Goal: Task Accomplishment & Management: Complete application form

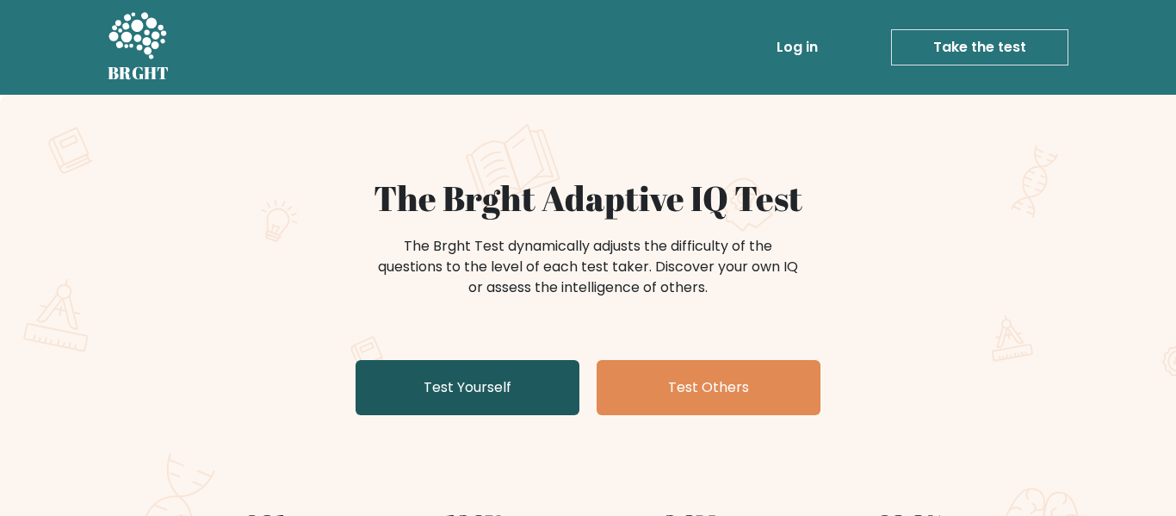
click at [513, 380] on link "Test Yourself" at bounding box center [468, 387] width 224 height 55
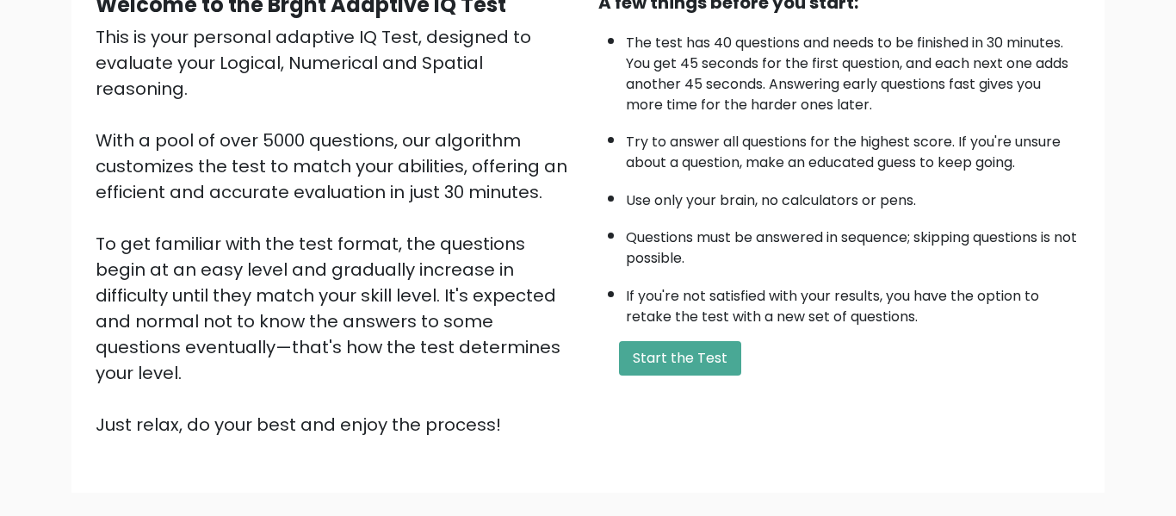
scroll to position [187, 0]
click at [640, 363] on button "Start the Test" at bounding box center [680, 359] width 122 height 34
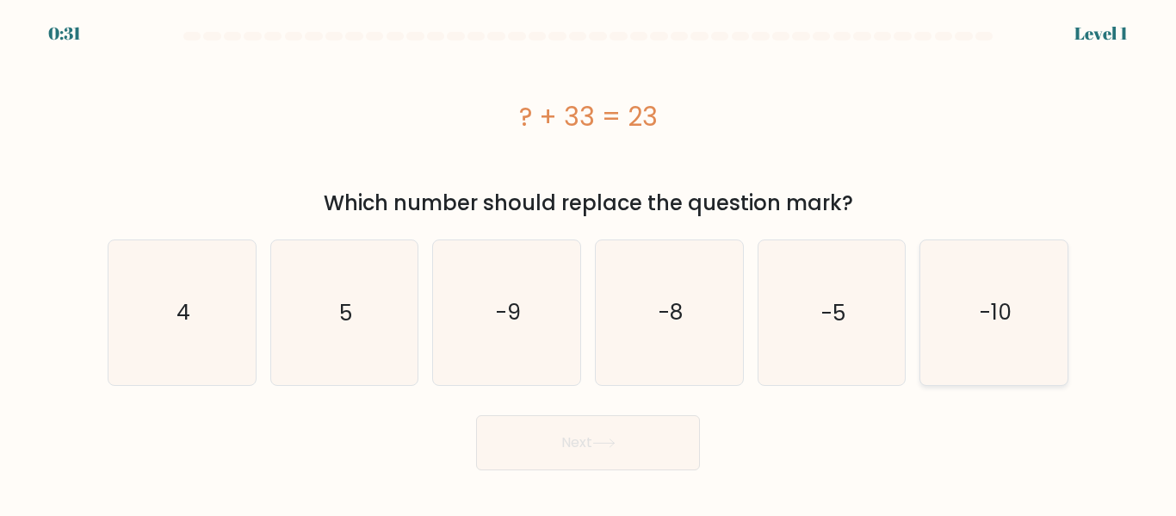
click at [980, 347] on icon "-10" at bounding box center [994, 312] width 144 height 144
click at [589, 263] on input "f. -10" at bounding box center [588, 260] width 1 height 4
radio input "true"
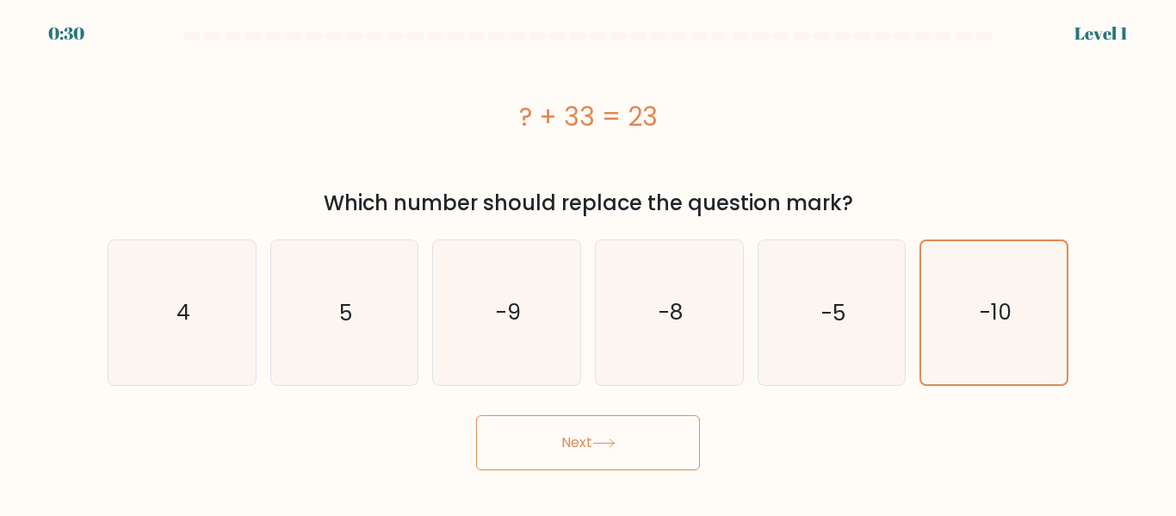
click at [574, 457] on button "Next" at bounding box center [588, 442] width 224 height 55
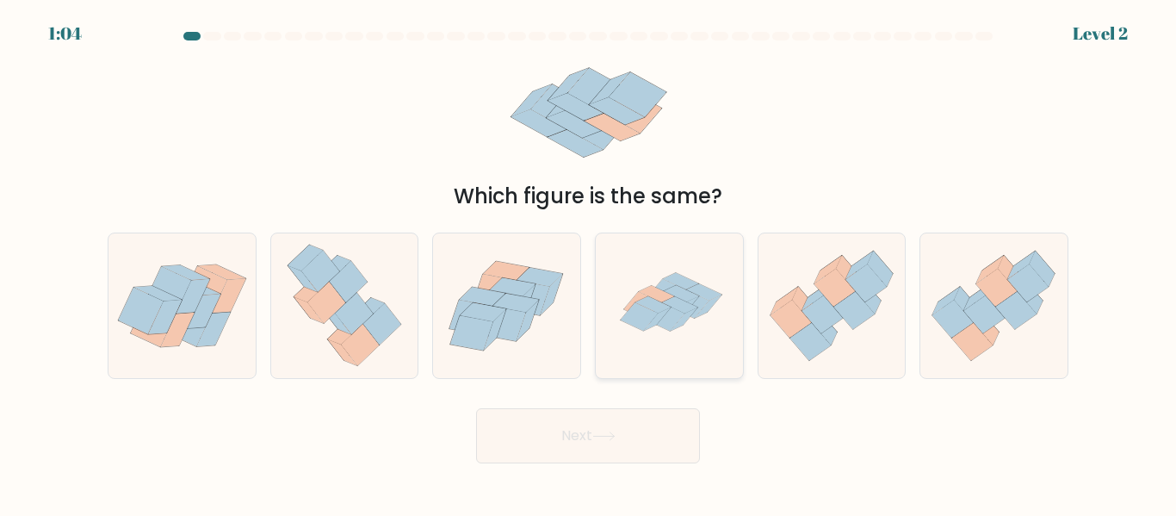
click at [648, 323] on icon at bounding box center [639, 317] width 37 height 28
click at [589, 263] on input "d." at bounding box center [588, 260] width 1 height 4
radio input "true"
click at [608, 419] on button "Next" at bounding box center [588, 435] width 224 height 55
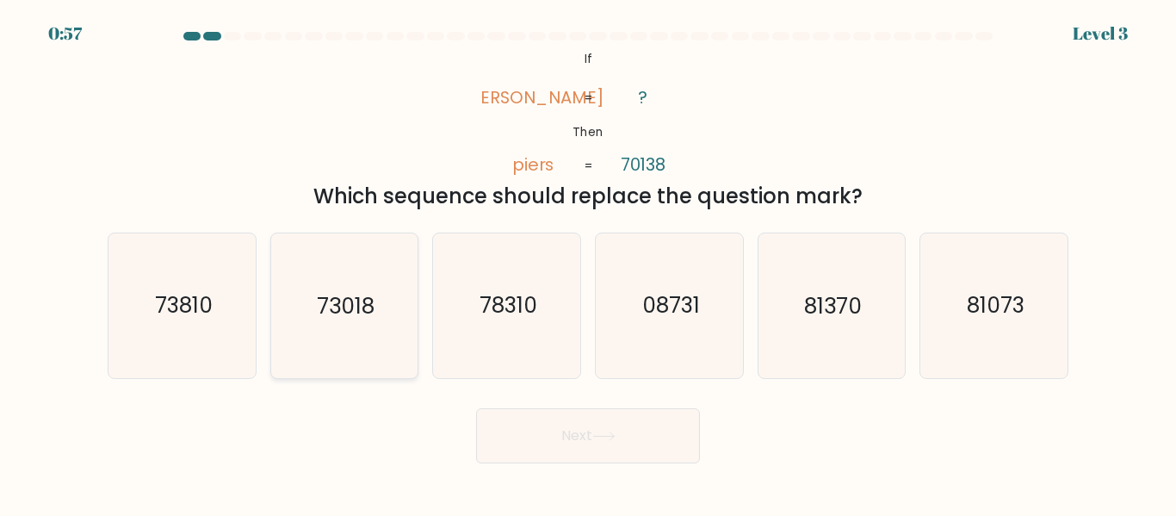
click at [375, 363] on icon "73018" at bounding box center [344, 305] width 144 height 144
click at [588, 263] on input "b. 73018" at bounding box center [588, 260] width 1 height 4
radio input "true"
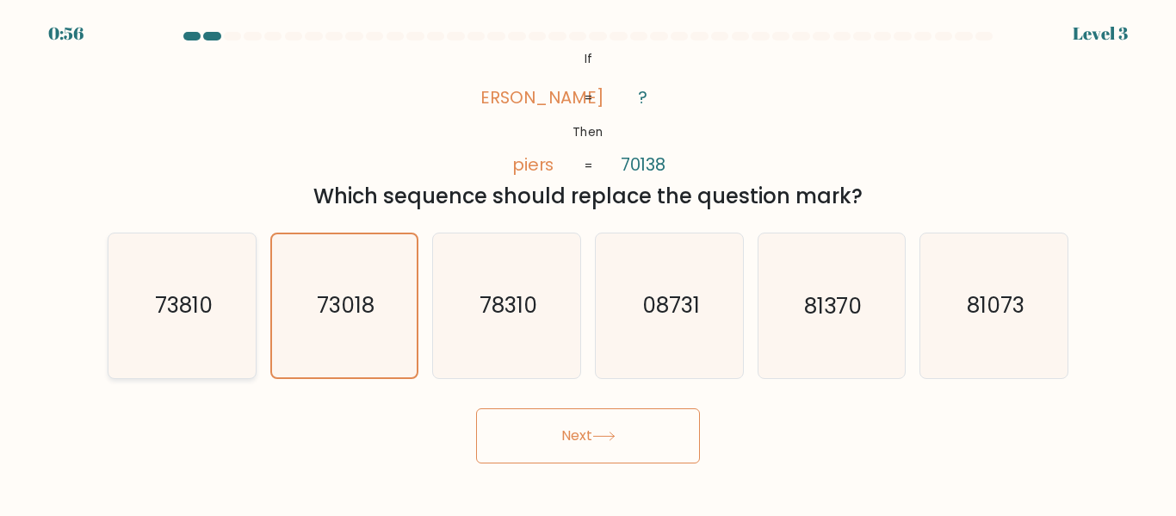
click at [225, 321] on icon "73810" at bounding box center [182, 305] width 144 height 144
click at [588, 263] on input "a. 73810" at bounding box center [588, 260] width 1 height 4
radio input "true"
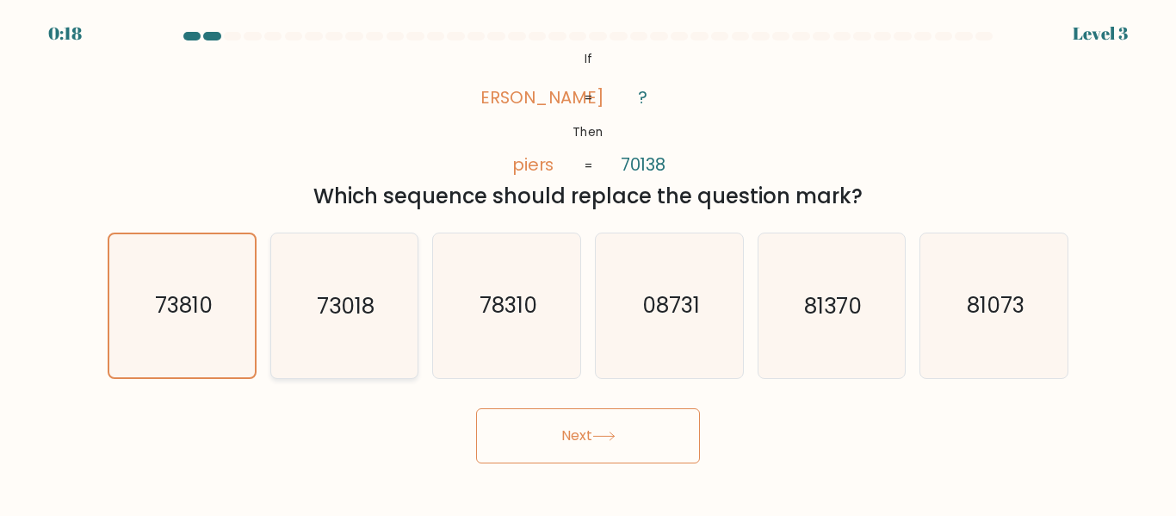
click at [337, 337] on icon "73018" at bounding box center [344, 305] width 144 height 144
click at [588, 263] on input "b. 73018" at bounding box center [588, 260] width 1 height 4
radio input "true"
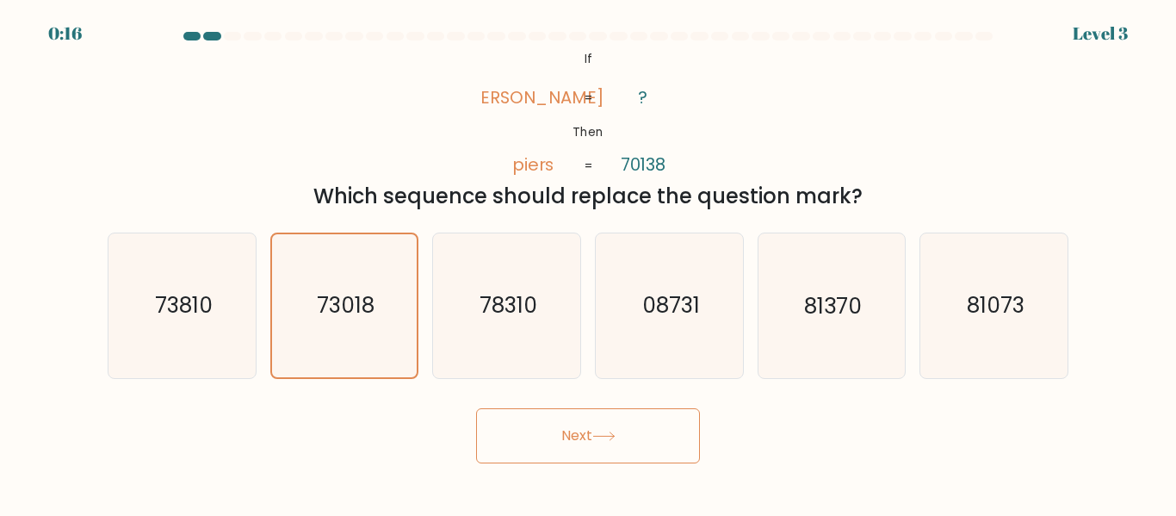
click at [576, 436] on button "Next" at bounding box center [588, 435] width 224 height 55
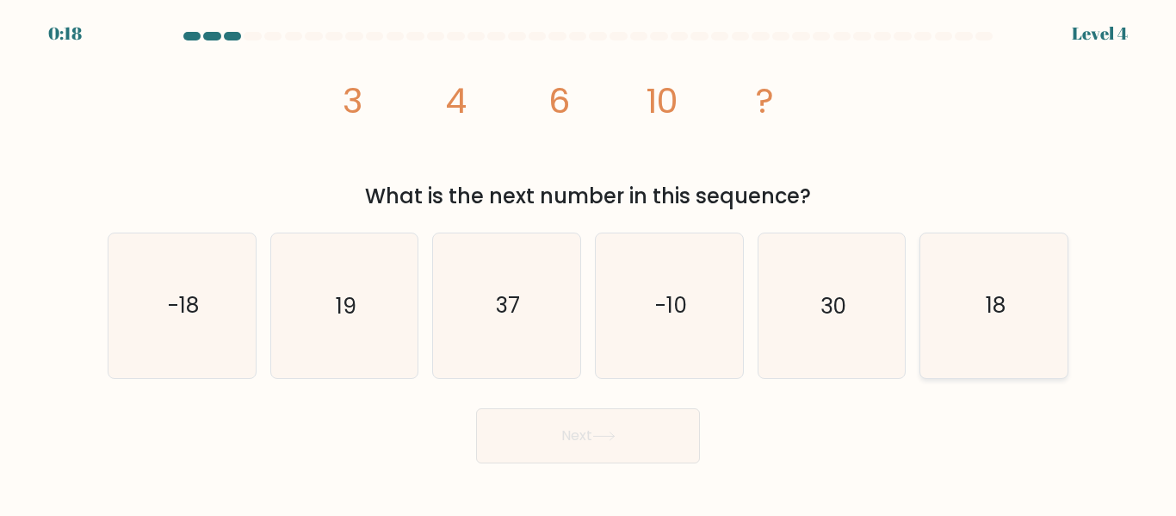
click at [1001, 338] on icon "18" at bounding box center [994, 305] width 144 height 144
click at [589, 263] on input "f. 18" at bounding box center [588, 260] width 1 height 4
radio input "true"
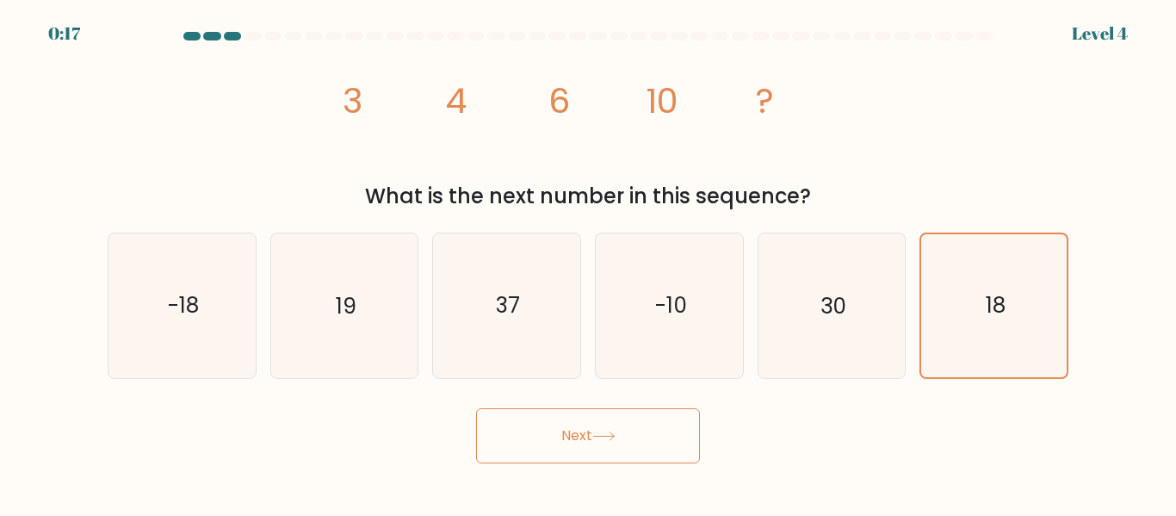
click at [661, 423] on button "Next" at bounding box center [588, 435] width 224 height 55
click at [651, 432] on button "Next" at bounding box center [588, 435] width 224 height 55
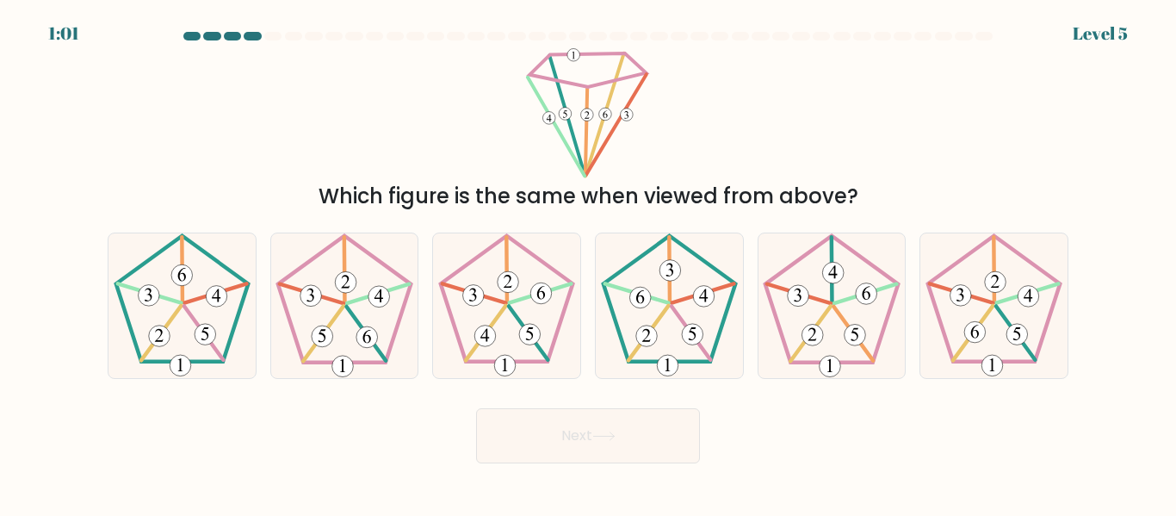
drag, startPoint x: 598, startPoint y: 455, endPoint x: 308, endPoint y: 454, distance: 290.2
click at [308, 454] on div "Next" at bounding box center [588, 432] width 982 height 64
click at [961, 358] on icon at bounding box center [994, 305] width 144 height 144
click at [589, 263] on input "f." at bounding box center [588, 260] width 1 height 4
radio input "true"
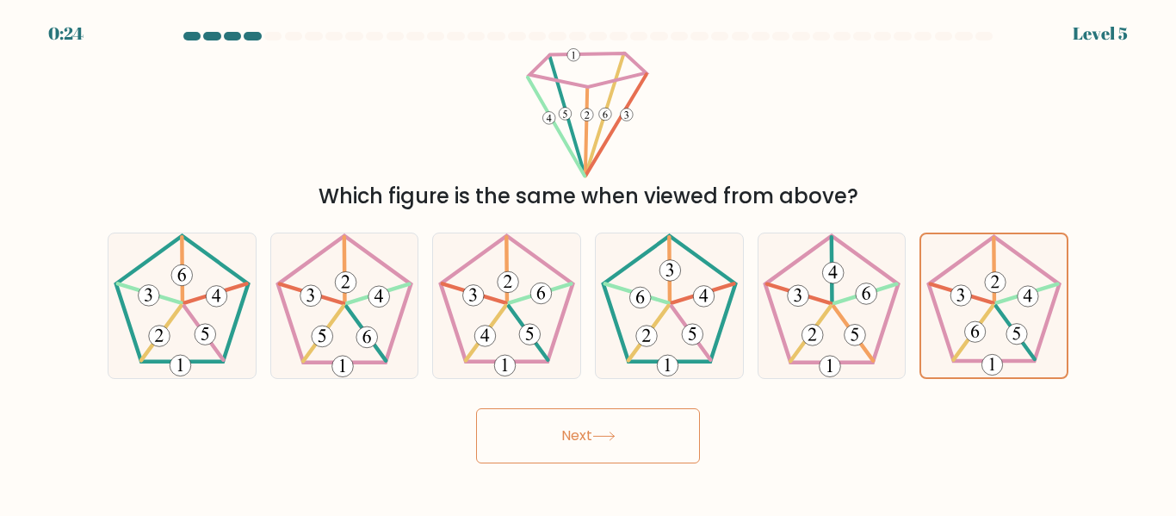
click at [627, 436] on button "Next" at bounding box center [588, 435] width 224 height 55
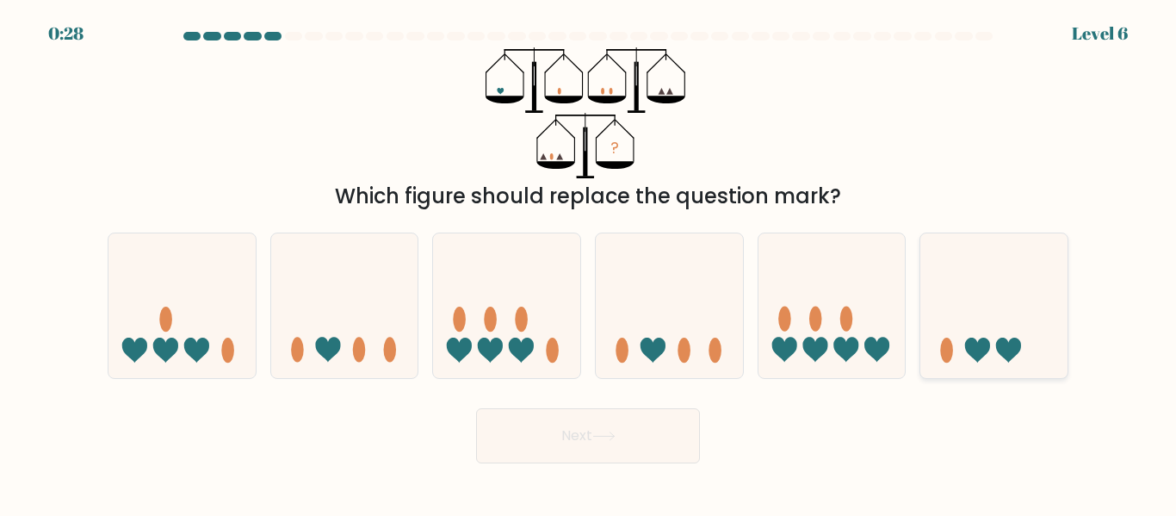
click at [972, 344] on icon at bounding box center [977, 350] width 25 height 25
click at [589, 263] on input "f." at bounding box center [588, 260] width 1 height 4
radio input "true"
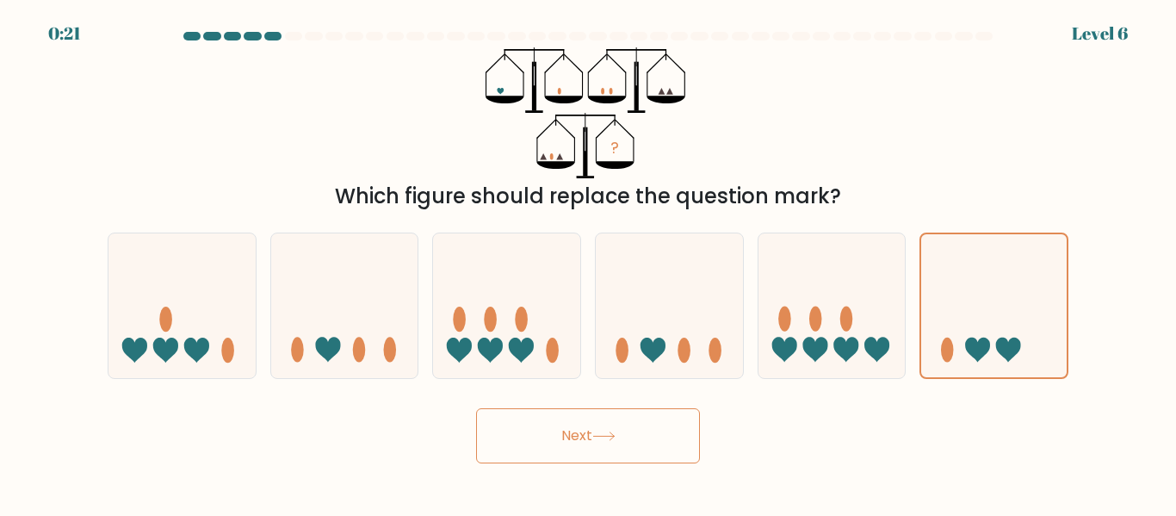
click at [573, 449] on button "Next" at bounding box center [588, 435] width 224 height 55
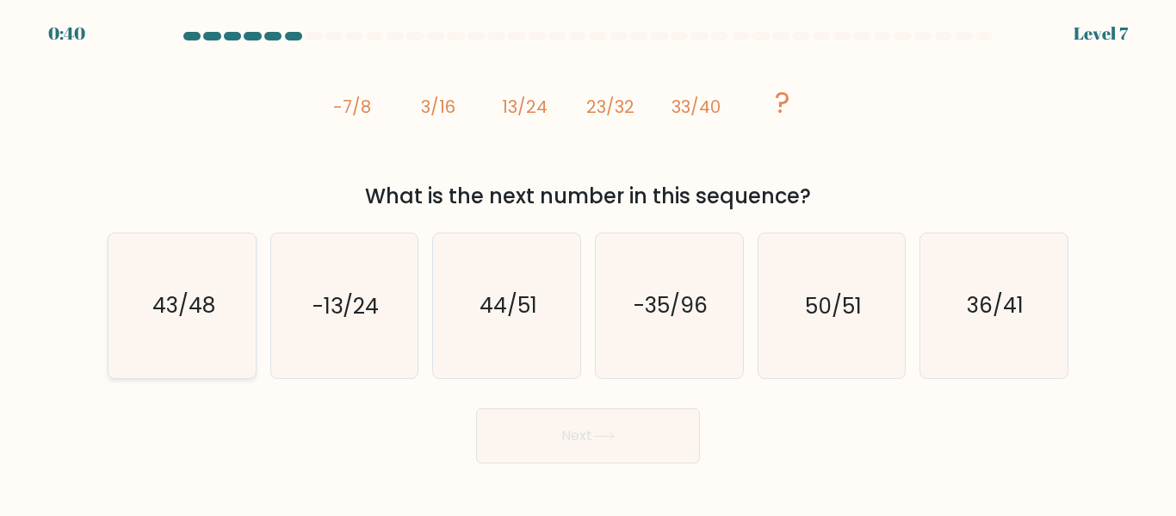
click at [191, 355] on icon "43/48" at bounding box center [182, 305] width 144 height 144
click at [588, 263] on input "a. 43/48" at bounding box center [588, 260] width 1 height 4
radio input "true"
click at [491, 431] on button "Next" at bounding box center [588, 435] width 224 height 55
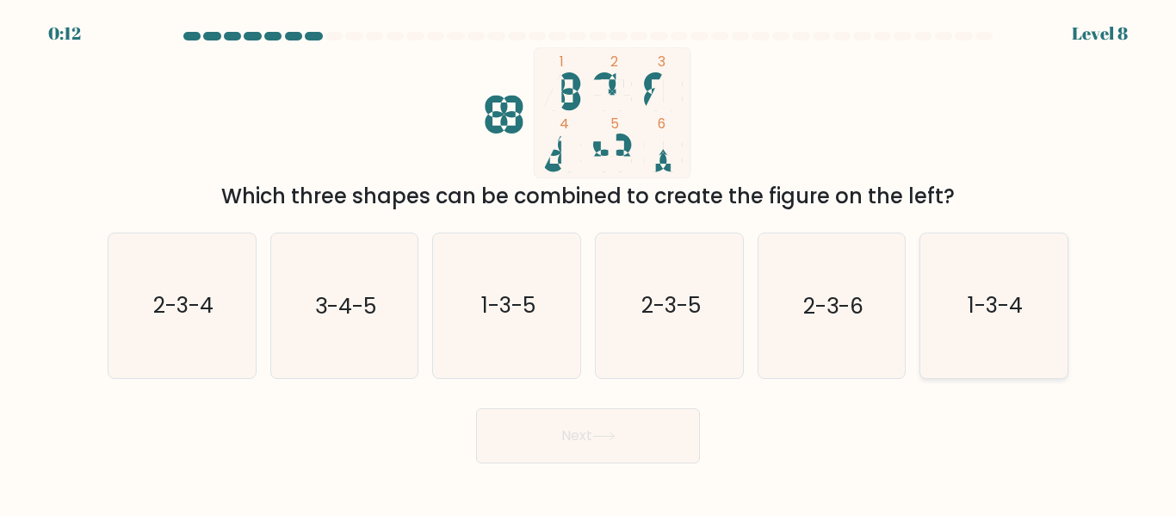
click at [993, 292] on text "1-3-4" at bounding box center [995, 306] width 55 height 30
click at [589, 263] on input "f. 1-3-4" at bounding box center [588, 260] width 1 height 4
radio input "true"
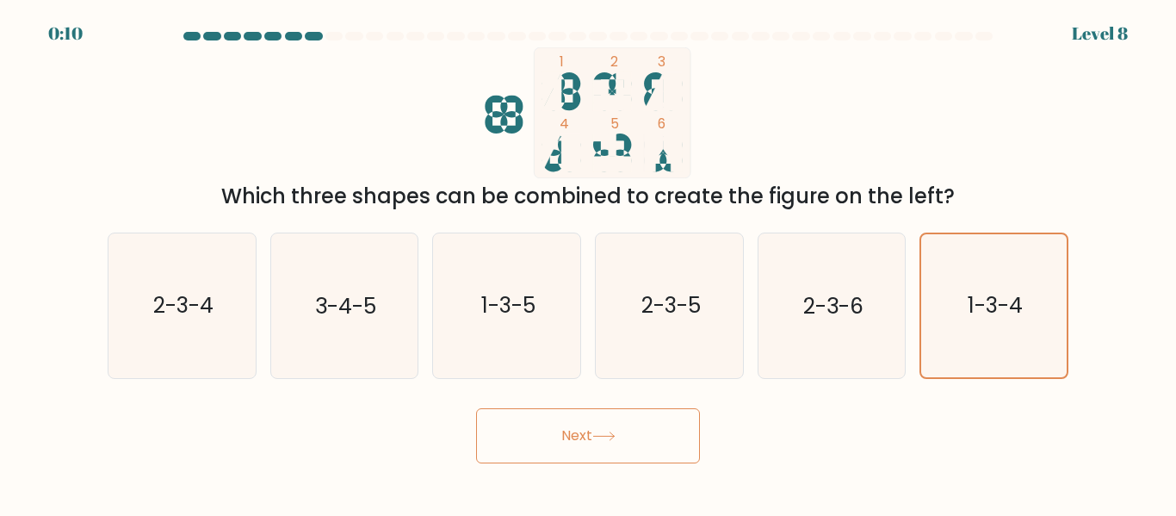
click at [662, 421] on button "Next" at bounding box center [588, 435] width 224 height 55
click at [651, 429] on button "Next" at bounding box center [588, 435] width 224 height 55
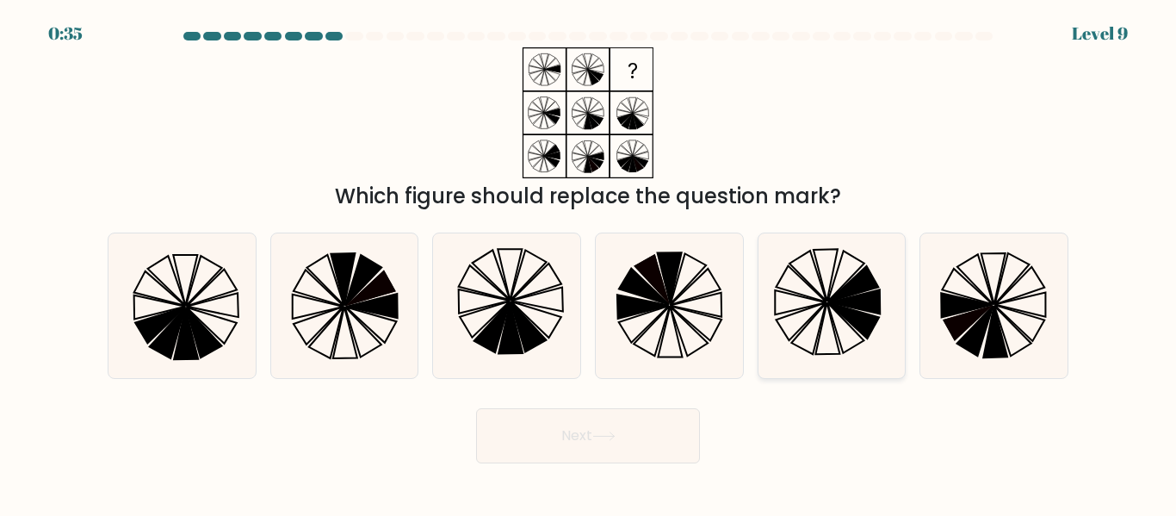
click at [794, 280] on icon at bounding box center [831, 305] width 144 height 144
click at [589, 263] on input "e." at bounding box center [588, 260] width 1 height 4
radio input "true"
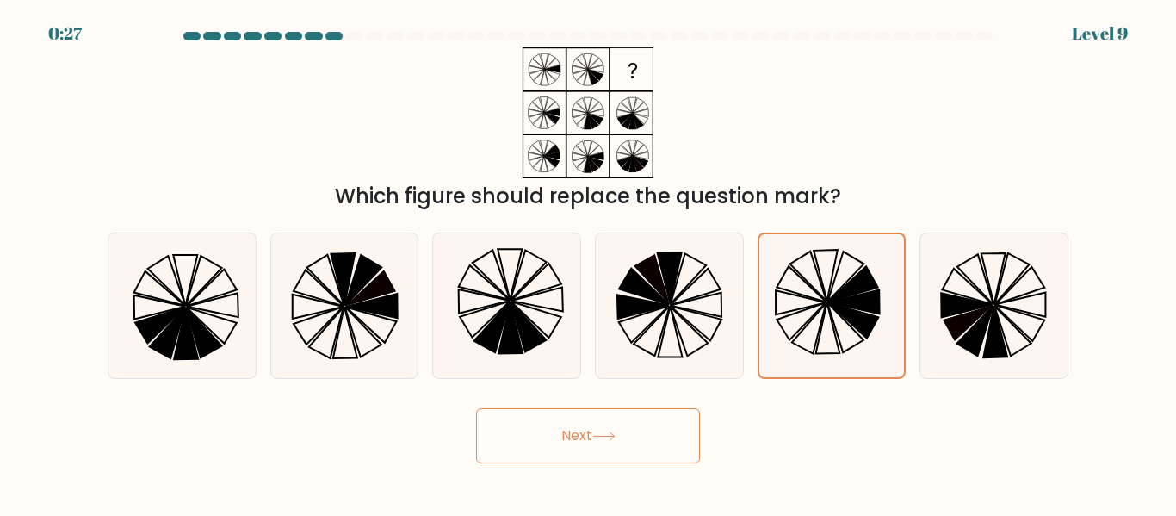
click at [497, 431] on button "Next" at bounding box center [588, 435] width 224 height 55
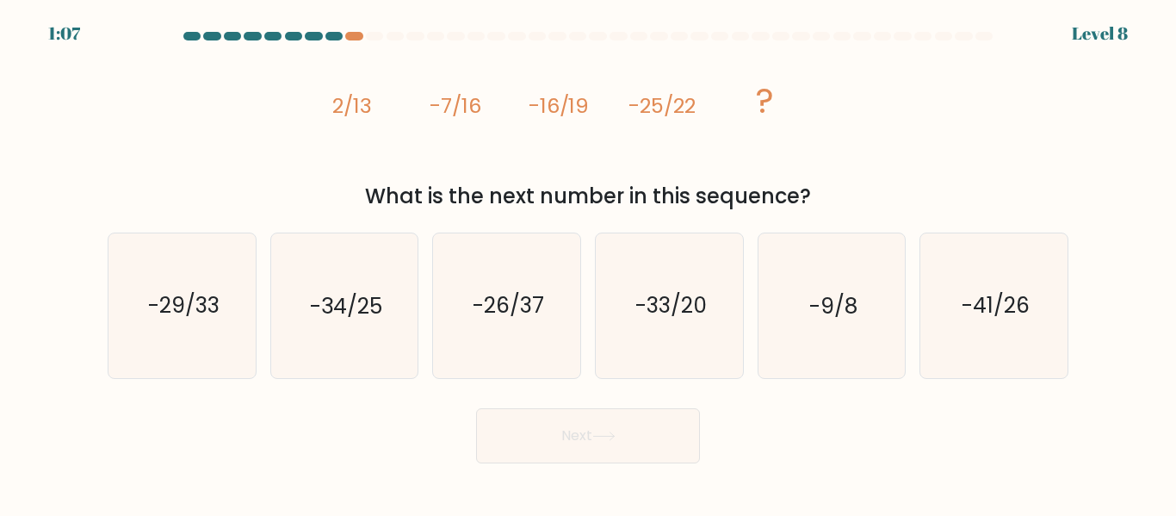
click at [0, 343] on form at bounding box center [588, 247] width 1176 height 431
click at [290, 295] on icon "-34/25" at bounding box center [344, 305] width 144 height 144
click at [588, 263] on input "b. -34/25" at bounding box center [588, 260] width 1 height 4
radio input "true"
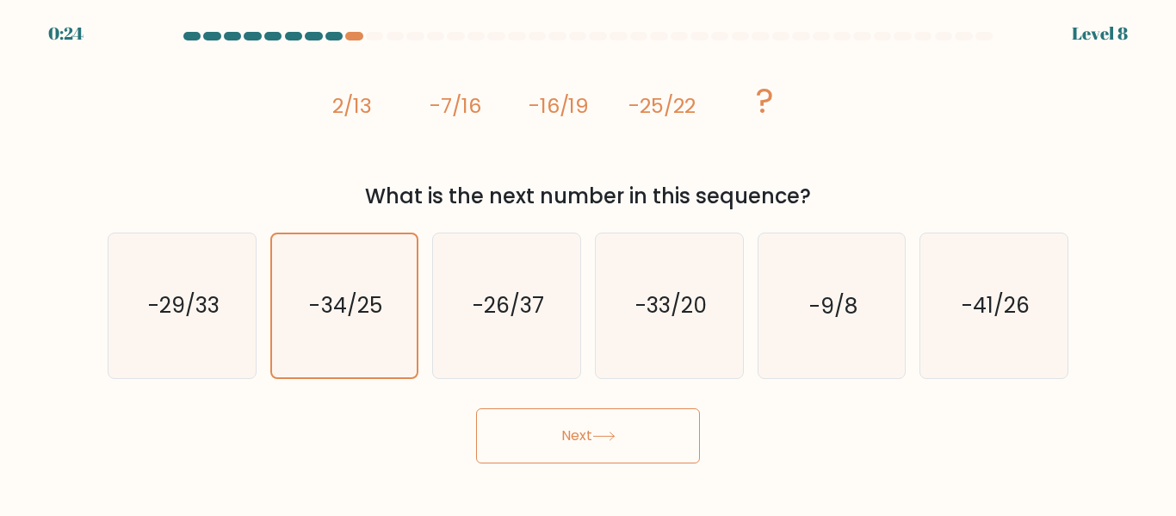
click at [636, 426] on button "Next" at bounding box center [588, 435] width 224 height 55
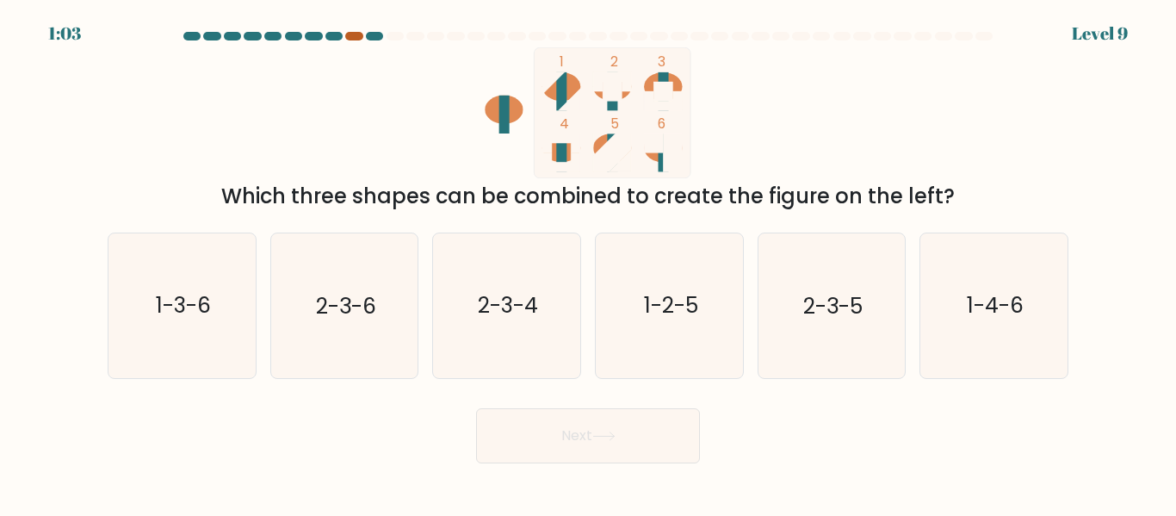
click at [352, 34] on div at bounding box center [353, 36] width 17 height 9
click at [353, 39] on div at bounding box center [353, 36] width 17 height 9
click at [379, 36] on div at bounding box center [374, 36] width 17 height 9
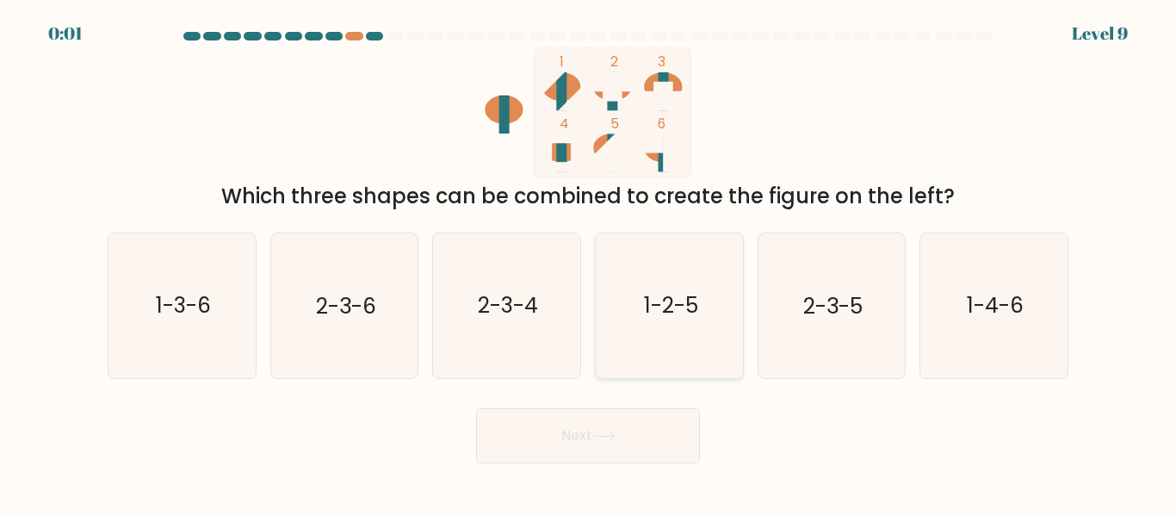
click at [743, 338] on div "1-2-5" at bounding box center [669, 305] width 149 height 146
click at [589, 263] on input "d. 1-2-5" at bounding box center [588, 260] width 1 height 4
radio input "true"
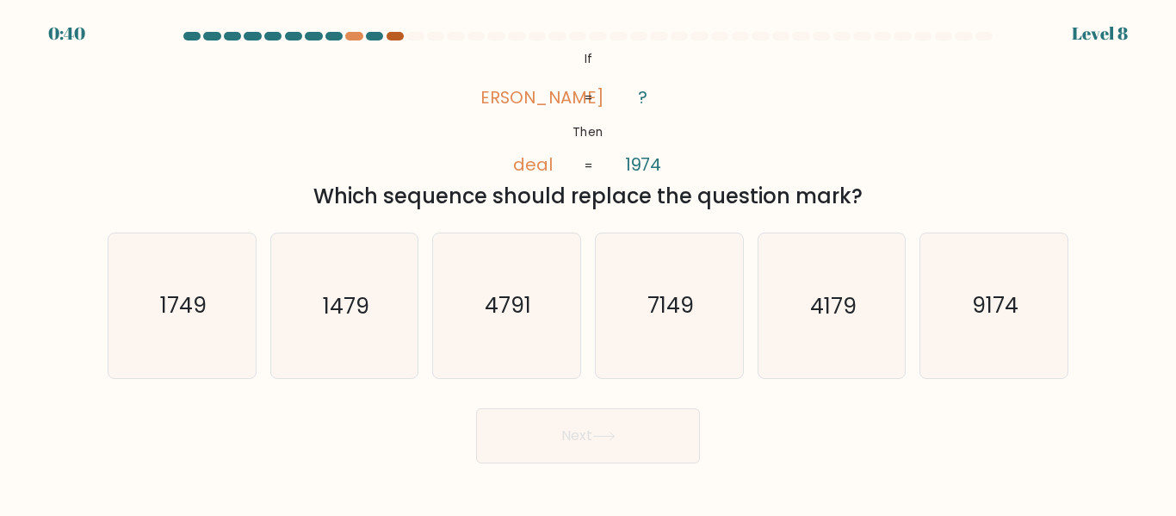
click at [394, 36] on div at bounding box center [395, 36] width 17 height 9
click at [371, 38] on div at bounding box center [374, 36] width 17 height 9
click at [993, 352] on icon "9174" at bounding box center [994, 305] width 144 height 144
click at [589, 263] on input "f. 9174" at bounding box center [588, 260] width 1 height 4
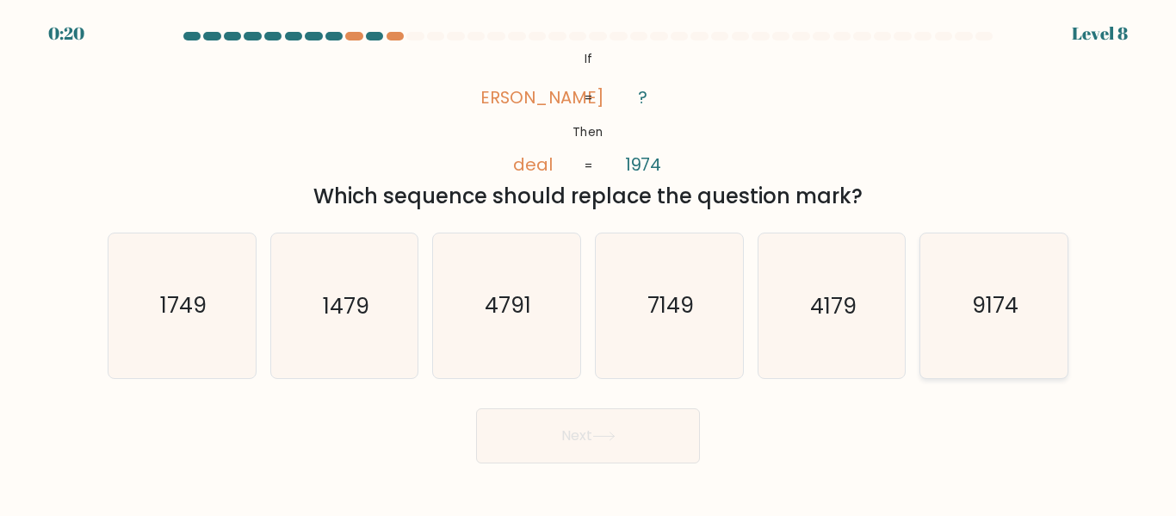
radio input "true"
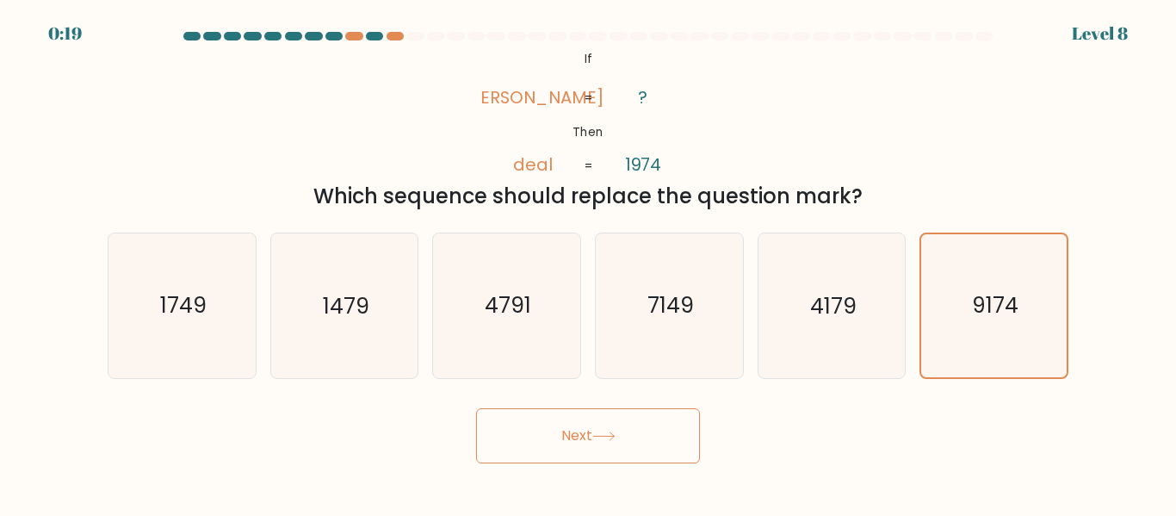
click at [660, 412] on button "Next" at bounding box center [588, 435] width 224 height 55
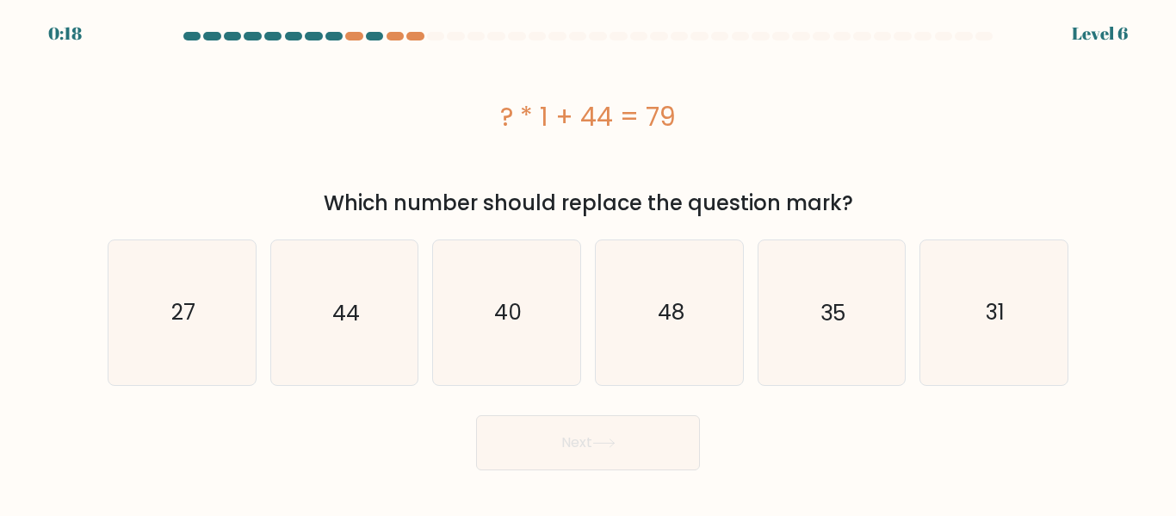
click at [648, 421] on button "Next" at bounding box center [588, 442] width 224 height 55
click at [624, 321] on icon "48" at bounding box center [670, 312] width 144 height 144
click at [589, 263] on input "d. 48" at bounding box center [588, 260] width 1 height 4
radio input "true"
click at [774, 319] on icon "35" at bounding box center [831, 312] width 144 height 144
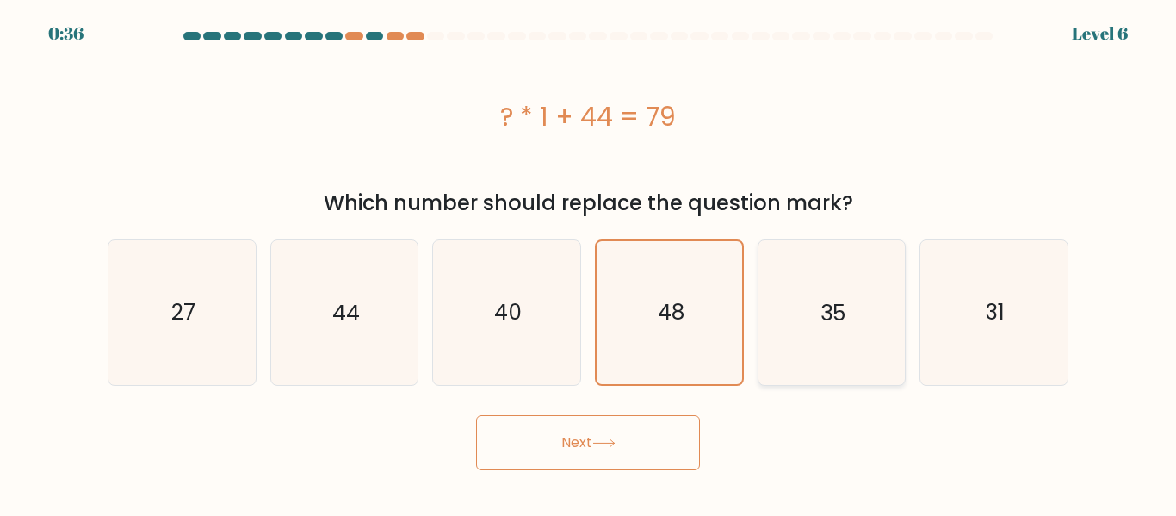
click at [589, 263] on input "e. 35" at bounding box center [588, 260] width 1 height 4
radio input "true"
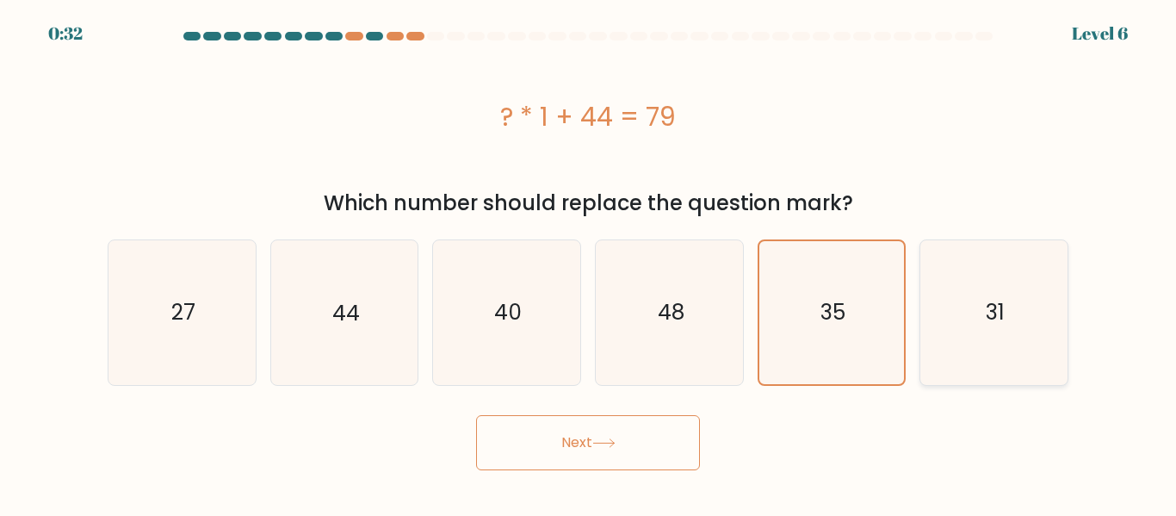
click at [924, 288] on icon "31" at bounding box center [994, 312] width 144 height 144
click at [589, 263] on input "f. 31" at bounding box center [588, 260] width 1 height 4
radio input "true"
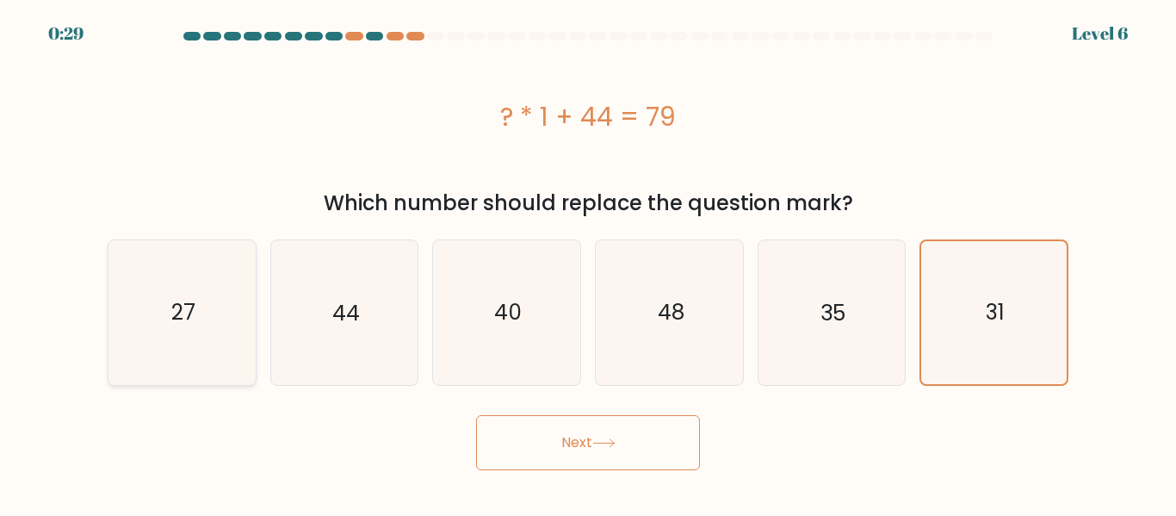
click at [214, 311] on icon "27" at bounding box center [182, 312] width 144 height 144
click at [588, 263] on input "a. 27" at bounding box center [588, 260] width 1 height 4
radio input "true"
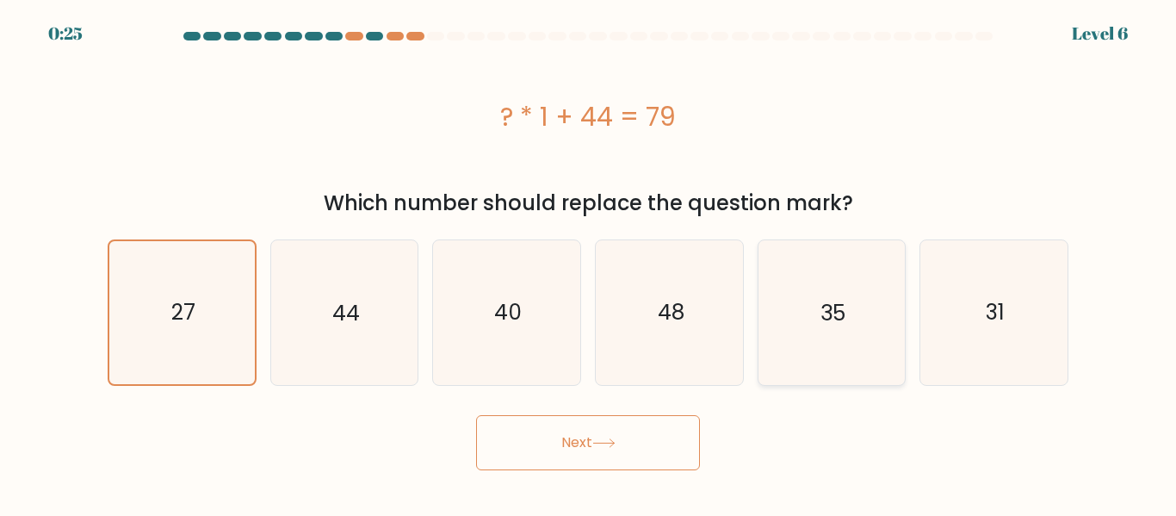
click at [824, 301] on text "35" at bounding box center [833, 312] width 25 height 30
click at [589, 263] on input "e. 35" at bounding box center [588, 260] width 1 height 4
radio input "true"
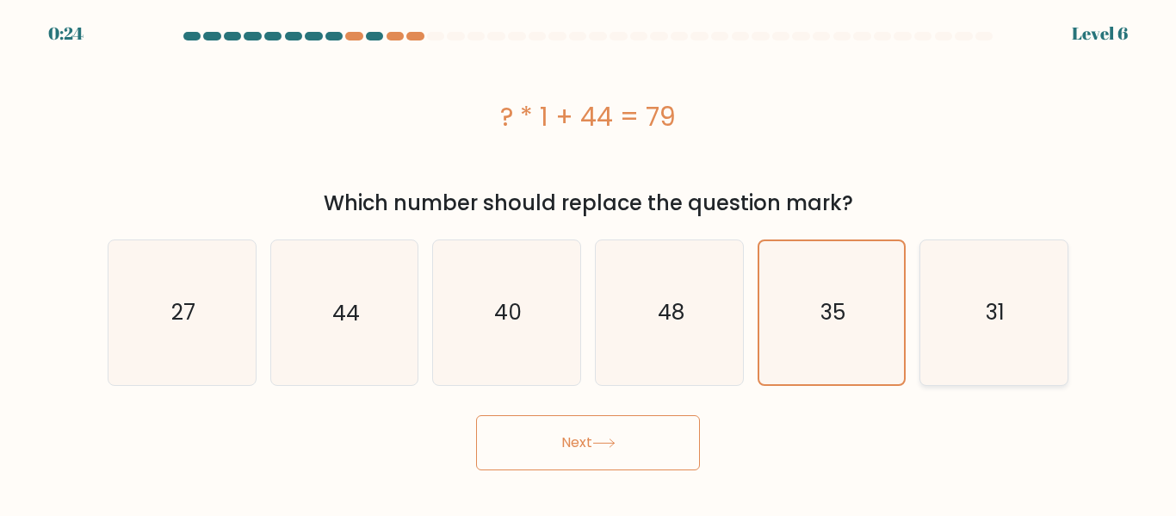
click at [1019, 342] on icon "31" at bounding box center [994, 312] width 144 height 144
click at [589, 263] on input "f. 31" at bounding box center [588, 260] width 1 height 4
radio input "true"
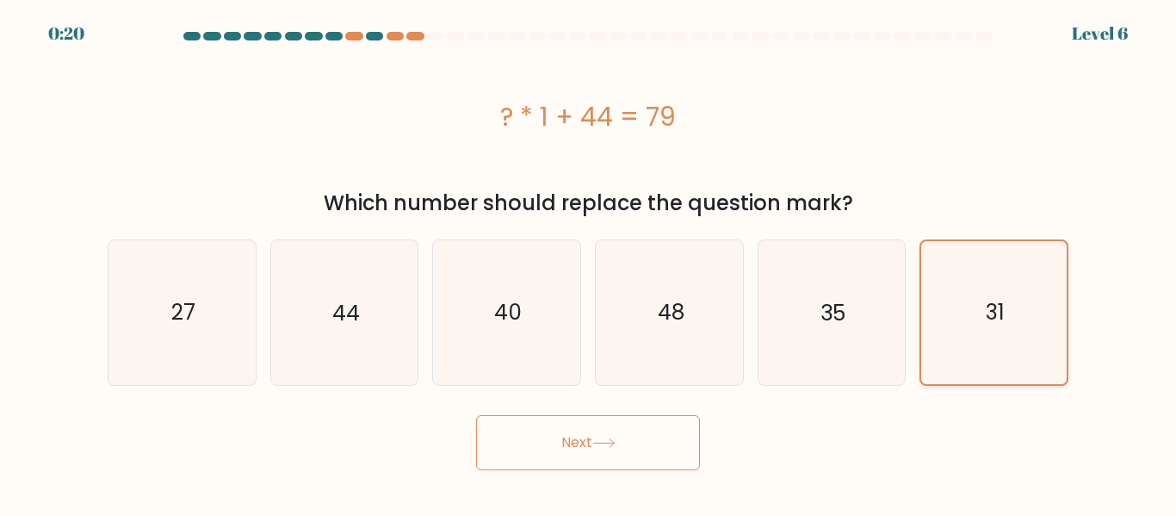
click at [920, 331] on div "31" at bounding box center [994, 312] width 149 height 146
click at [589, 263] on input "f. 31" at bounding box center [588, 260] width 1 height 4
click at [824, 319] on text "35" at bounding box center [833, 312] width 25 height 30
click at [589, 263] on input "e. 35" at bounding box center [588, 260] width 1 height 4
radio input "true"
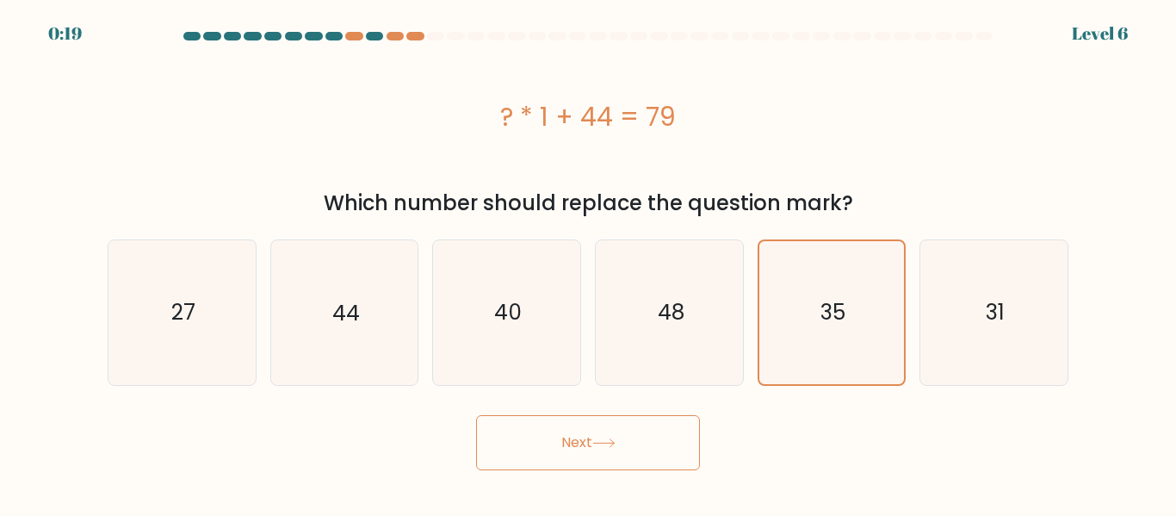
click at [556, 449] on button "Next" at bounding box center [588, 442] width 224 height 55
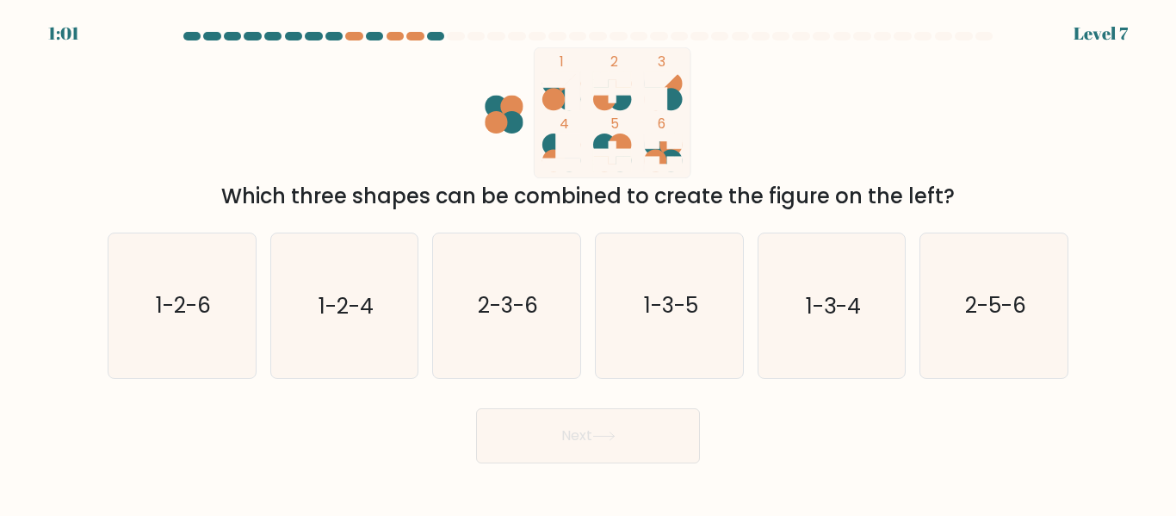
drag, startPoint x: 570, startPoint y: 437, endPoint x: 401, endPoint y: 449, distance: 169.2
click at [401, 449] on div "Next" at bounding box center [588, 432] width 982 height 64
click at [627, 309] on icon "1-3-5" at bounding box center [670, 305] width 144 height 144
click at [589, 263] on input "d. 1-3-5" at bounding box center [588, 260] width 1 height 4
radio input "true"
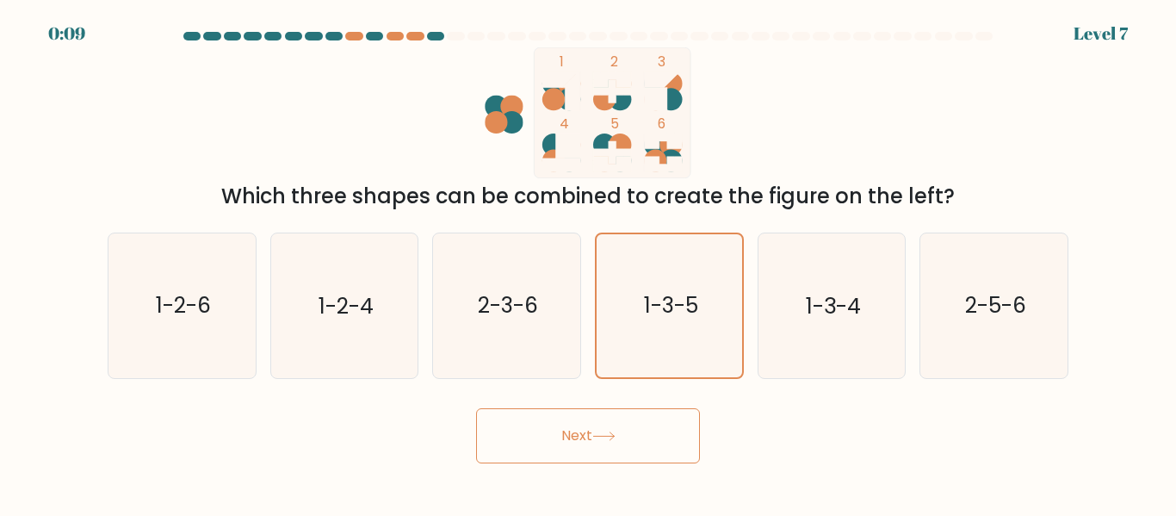
click at [598, 449] on button "Next" at bounding box center [588, 435] width 224 height 55
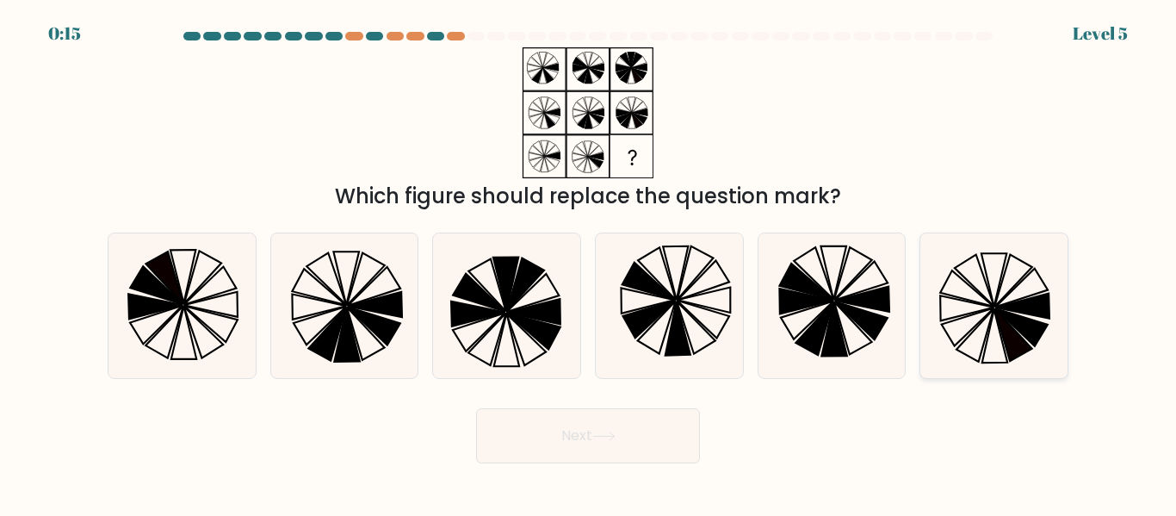
click at [952, 335] on icon at bounding box center [994, 305] width 144 height 144
click at [589, 263] on input "f." at bounding box center [588, 260] width 1 height 4
radio input "true"
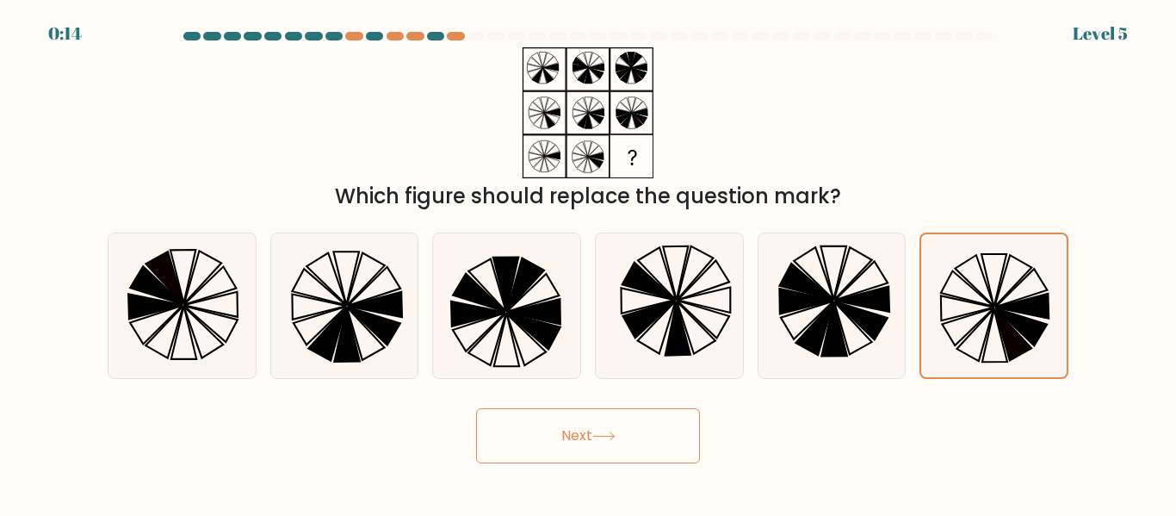
click at [666, 445] on button "Next" at bounding box center [588, 435] width 224 height 55
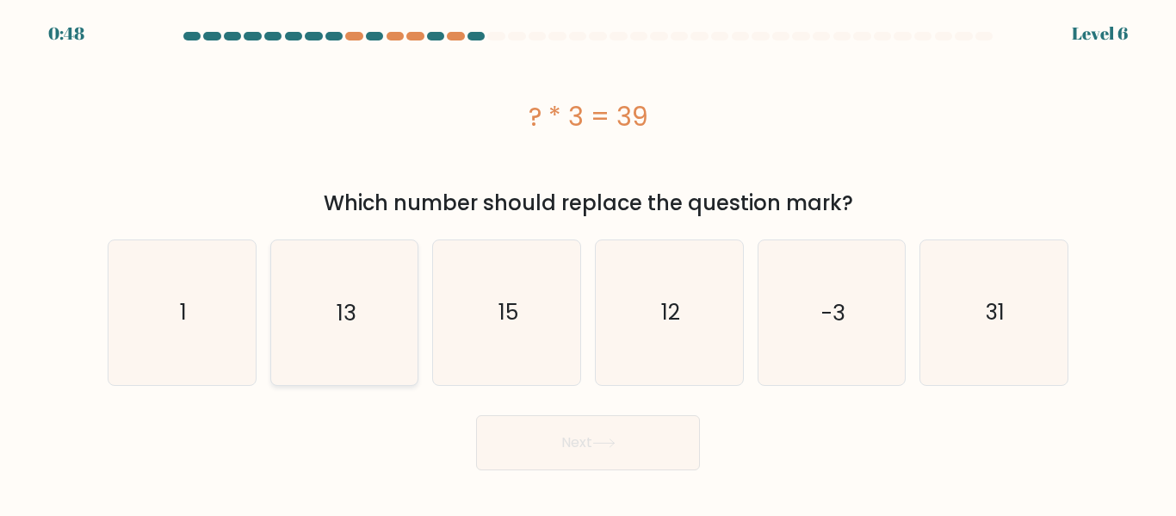
click at [412, 277] on icon "13" at bounding box center [344, 312] width 144 height 144
click at [588, 263] on input "b. 13" at bounding box center [588, 260] width 1 height 4
radio input "true"
click at [540, 449] on button "Next" at bounding box center [588, 442] width 224 height 55
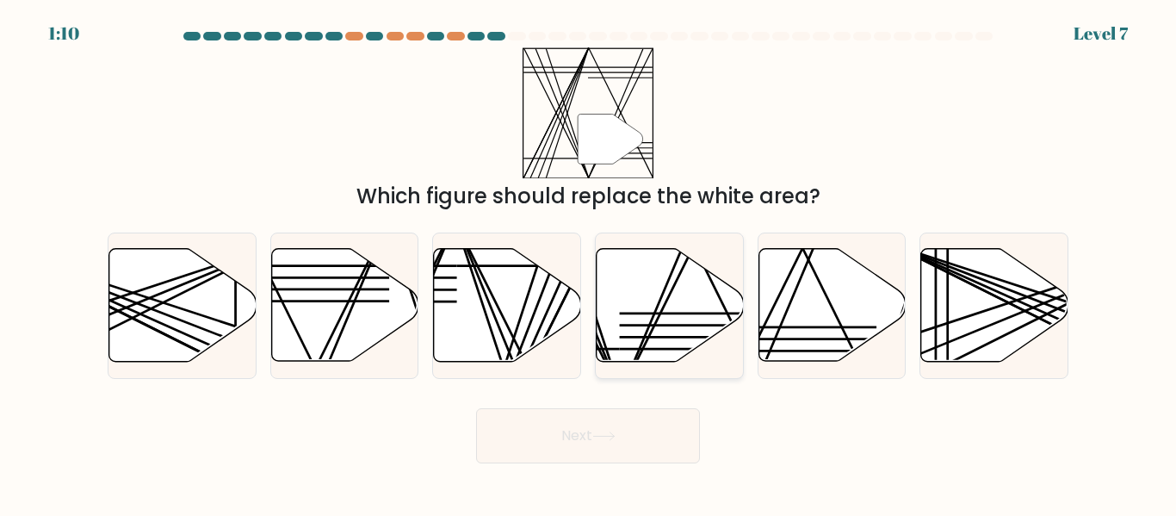
click at [666, 305] on icon at bounding box center [670, 305] width 147 height 113
click at [589, 263] on input "d." at bounding box center [588, 260] width 1 height 4
radio input "true"
click at [628, 456] on button "Next" at bounding box center [588, 435] width 224 height 55
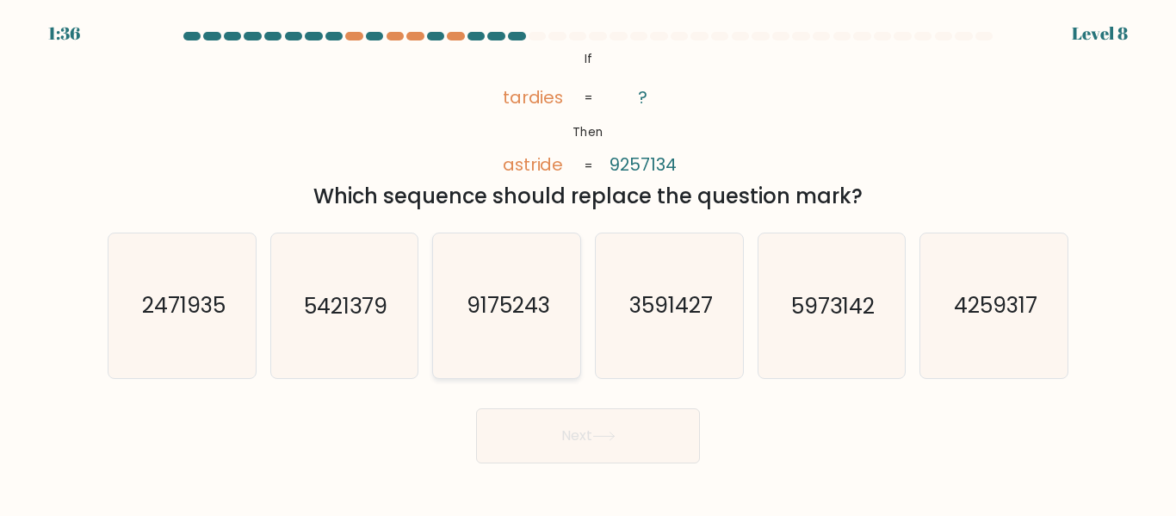
click at [475, 254] on icon "9175243" at bounding box center [507, 305] width 144 height 144
click at [588, 258] on input "c. 9175243" at bounding box center [588, 260] width 1 height 4
radio input "true"
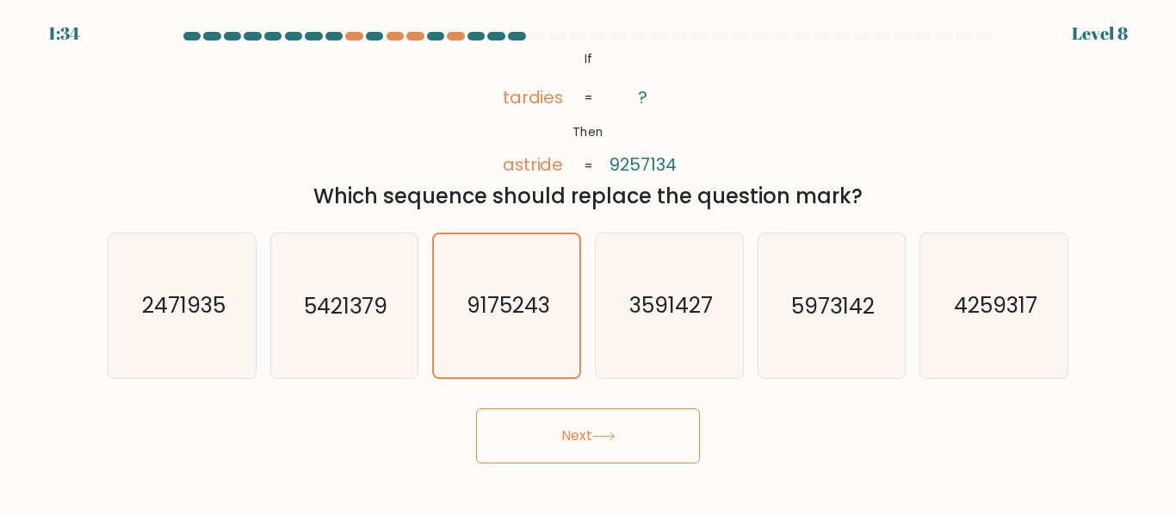
click at [551, 423] on button "Next" at bounding box center [588, 435] width 224 height 55
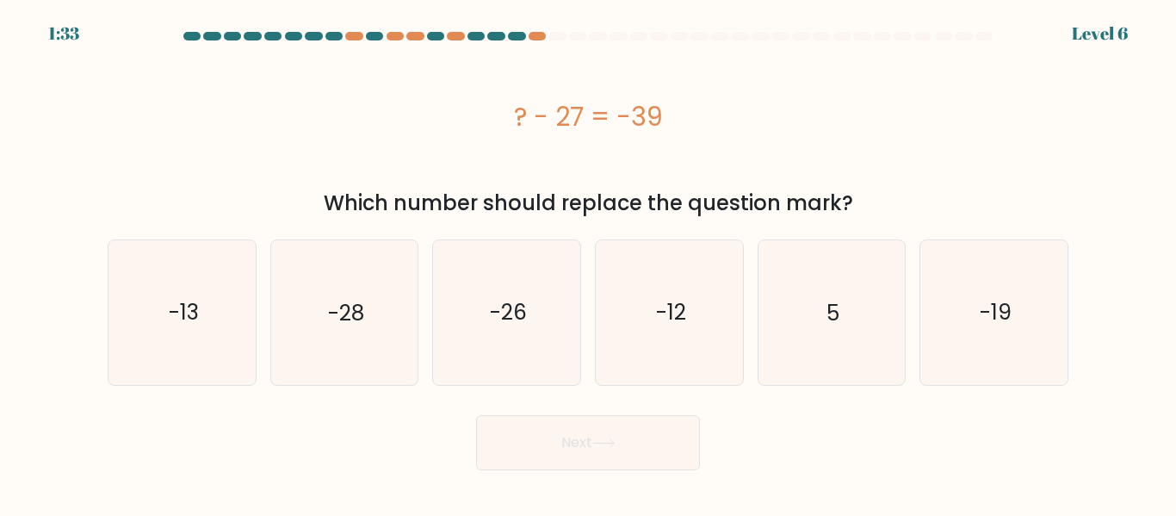
click at [554, 400] on form "a. 5" at bounding box center [588, 251] width 1176 height 438
click at [633, 360] on icon "-12" at bounding box center [670, 312] width 144 height 144
click at [589, 263] on input "d. -12" at bounding box center [588, 260] width 1 height 4
radio input "true"
click at [550, 447] on button "Next" at bounding box center [588, 442] width 224 height 55
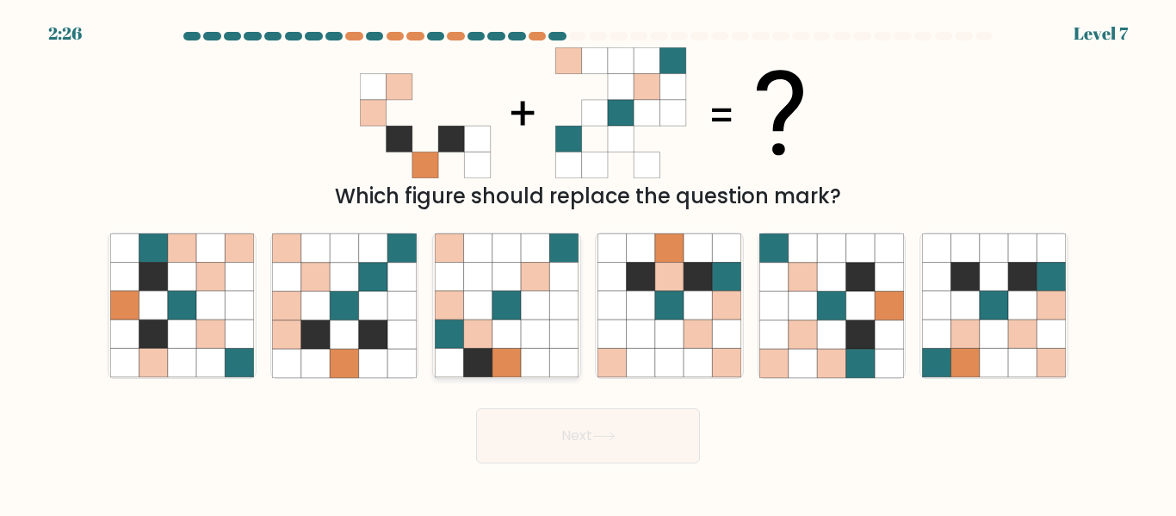
click at [460, 324] on icon at bounding box center [449, 334] width 28 height 28
click at [588, 263] on input "c." at bounding box center [588, 260] width 1 height 4
radio input "true"
click at [568, 435] on button "Next" at bounding box center [588, 435] width 224 height 55
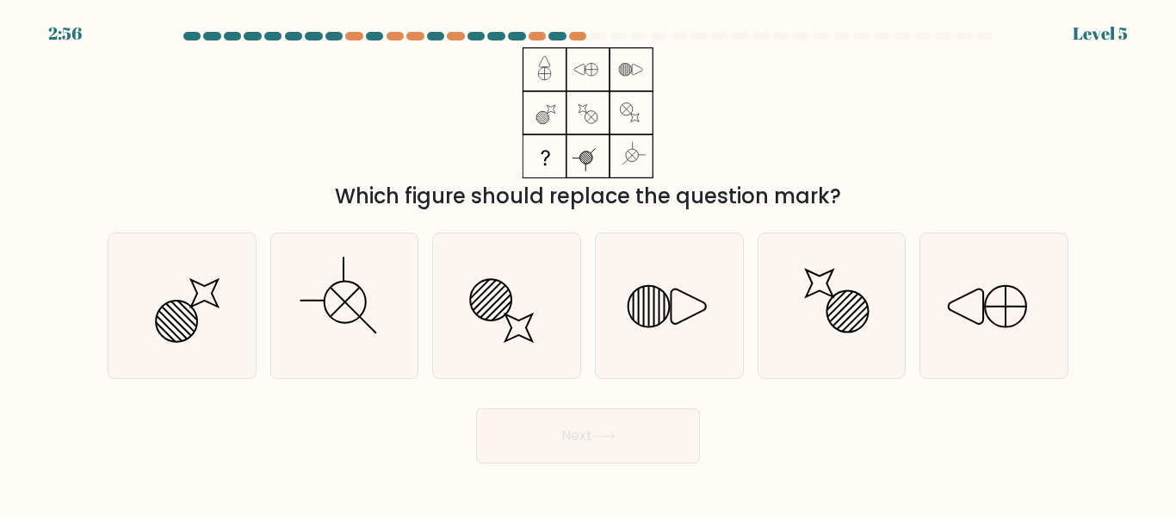
drag, startPoint x: 450, startPoint y: 188, endPoint x: 814, endPoint y: 183, distance: 363.4
click at [814, 183] on div "Which figure should replace the question mark?" at bounding box center [588, 196] width 940 height 31
click at [883, 181] on div "Which figure should replace the question mark?" at bounding box center [588, 196] width 940 height 31
click at [549, 307] on icon at bounding box center [507, 305] width 144 height 144
click at [588, 263] on input "c." at bounding box center [588, 260] width 1 height 4
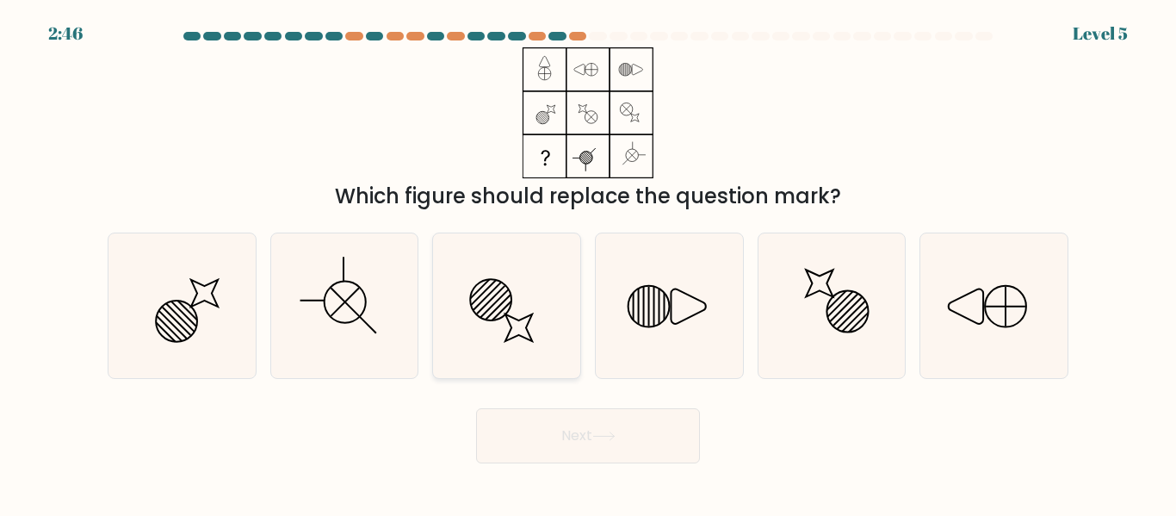
radio input "true"
click at [552, 427] on button "Next" at bounding box center [588, 435] width 224 height 55
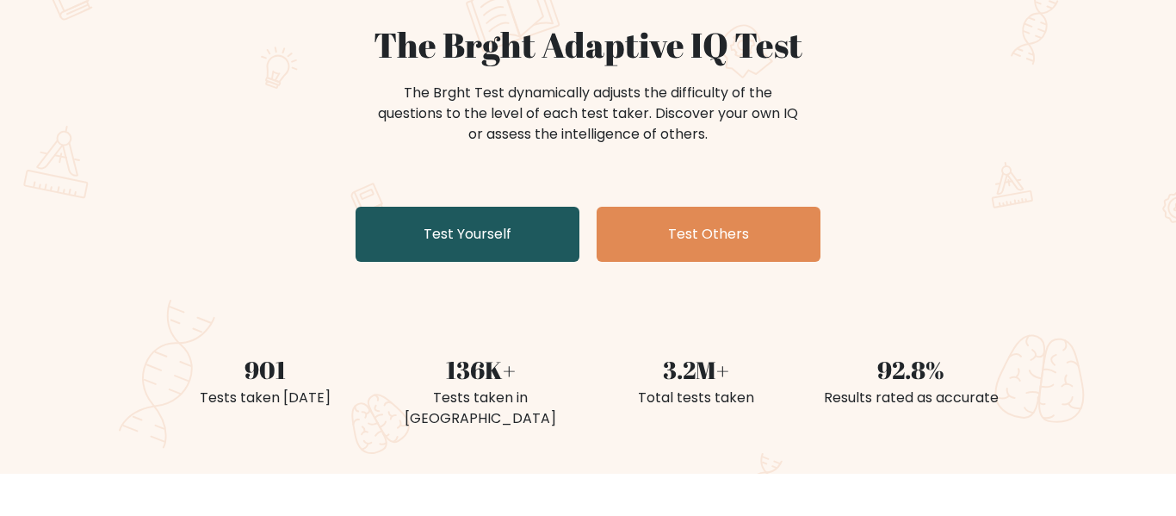
scroll to position [195, 0]
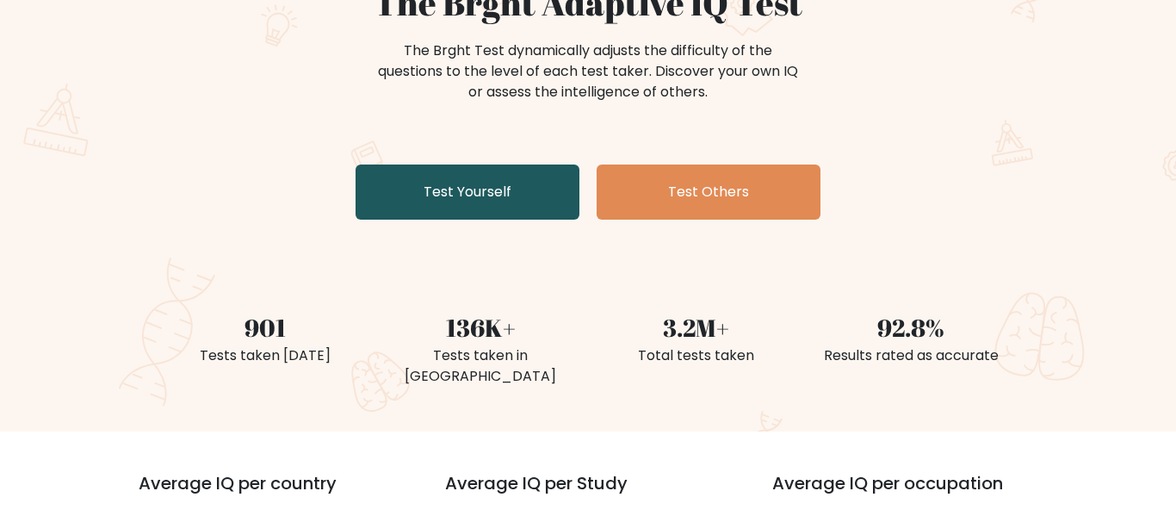
click at [511, 202] on link "Test Yourself" at bounding box center [468, 191] width 224 height 55
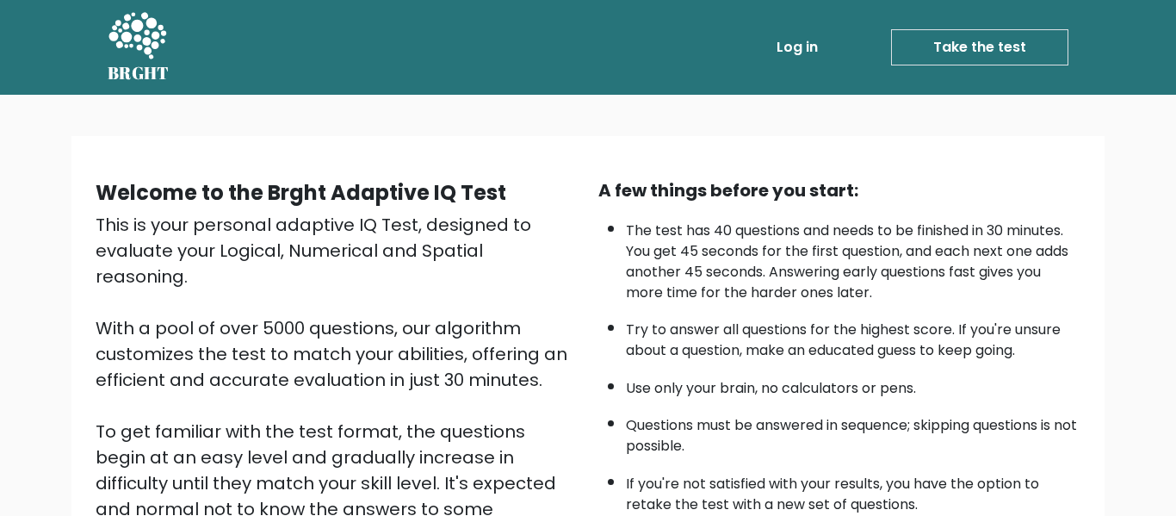
scroll to position [273, 0]
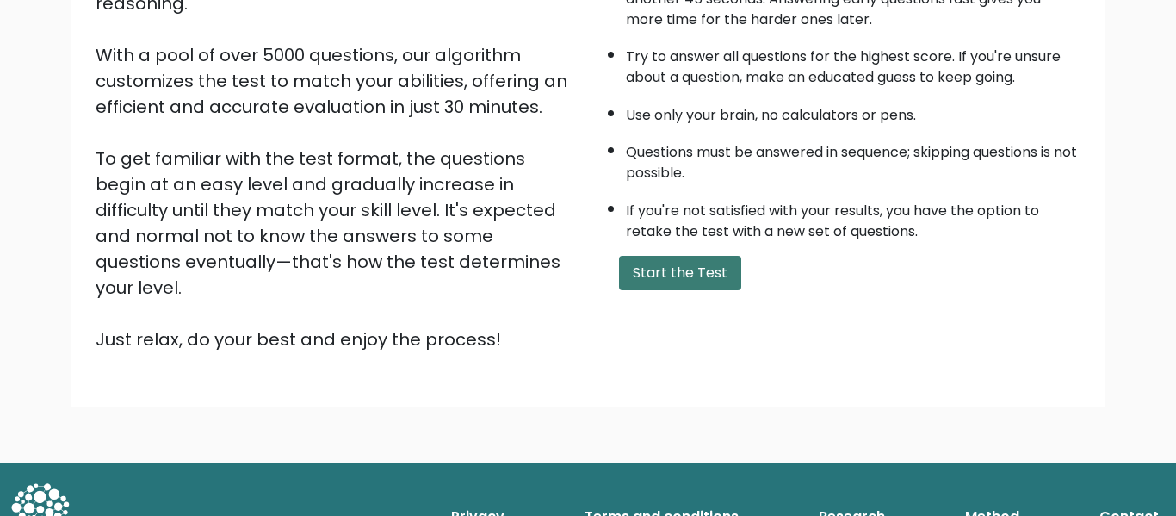
click at [694, 276] on button "Start the Test" at bounding box center [680, 273] width 122 height 34
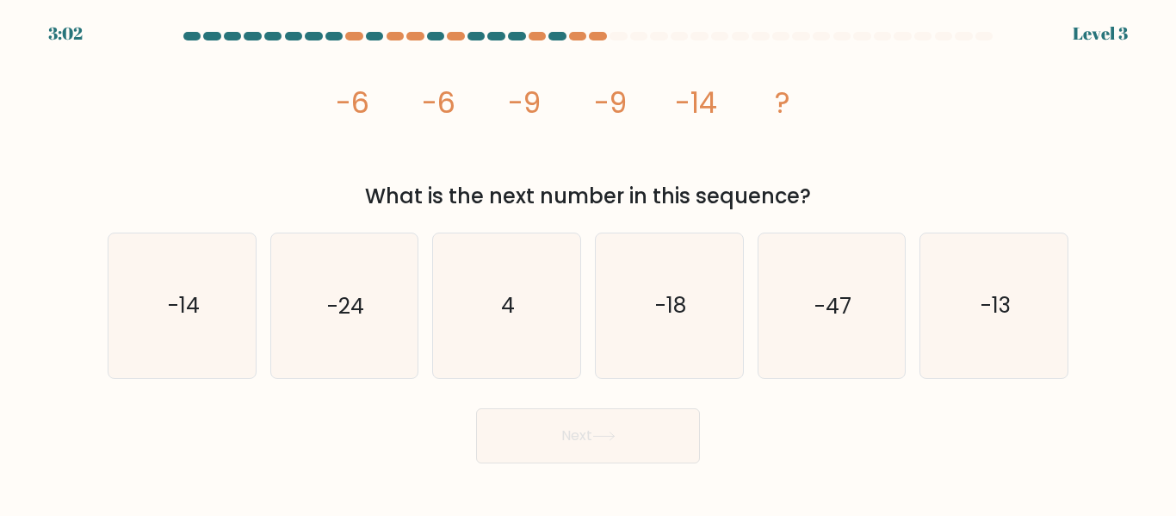
click at [245, 44] on form at bounding box center [588, 247] width 1176 height 431
click at [148, 270] on icon "-14" at bounding box center [182, 305] width 144 height 144
click at [588, 263] on input "a. -14" at bounding box center [588, 260] width 1 height 4
radio input "true"
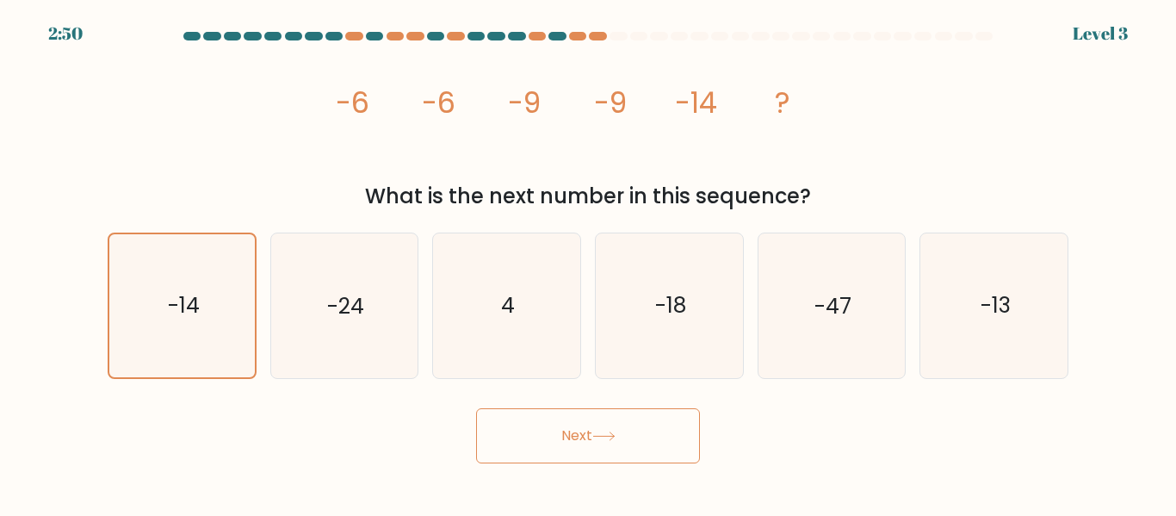
click at [640, 443] on button "Next" at bounding box center [588, 435] width 224 height 55
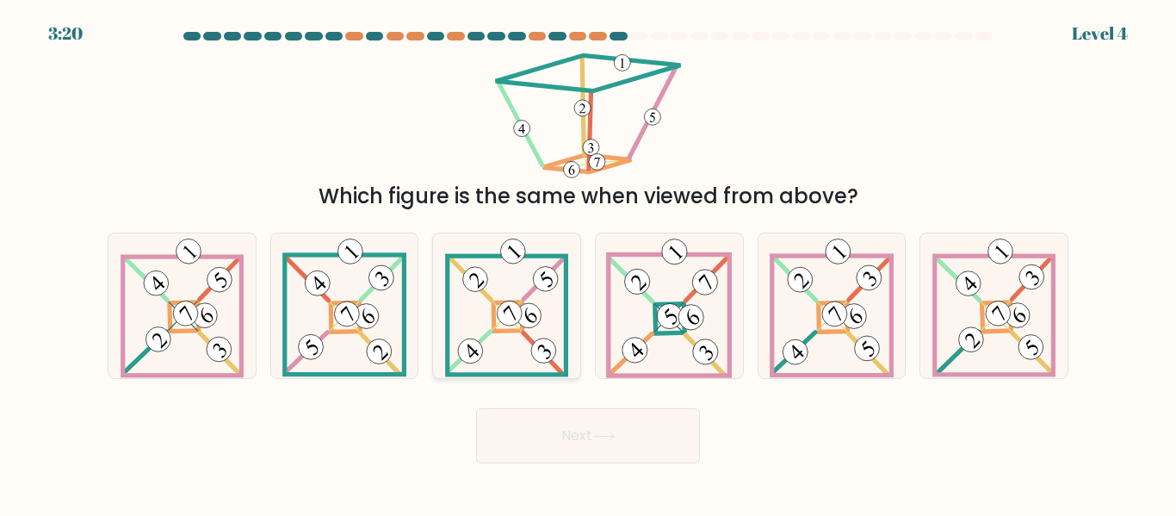
click at [499, 320] on icon at bounding box center [507, 305] width 124 height 144
click at [588, 263] on input "c." at bounding box center [588, 260] width 1 height 4
radio input "true"
click at [577, 417] on button "Next" at bounding box center [588, 435] width 224 height 55
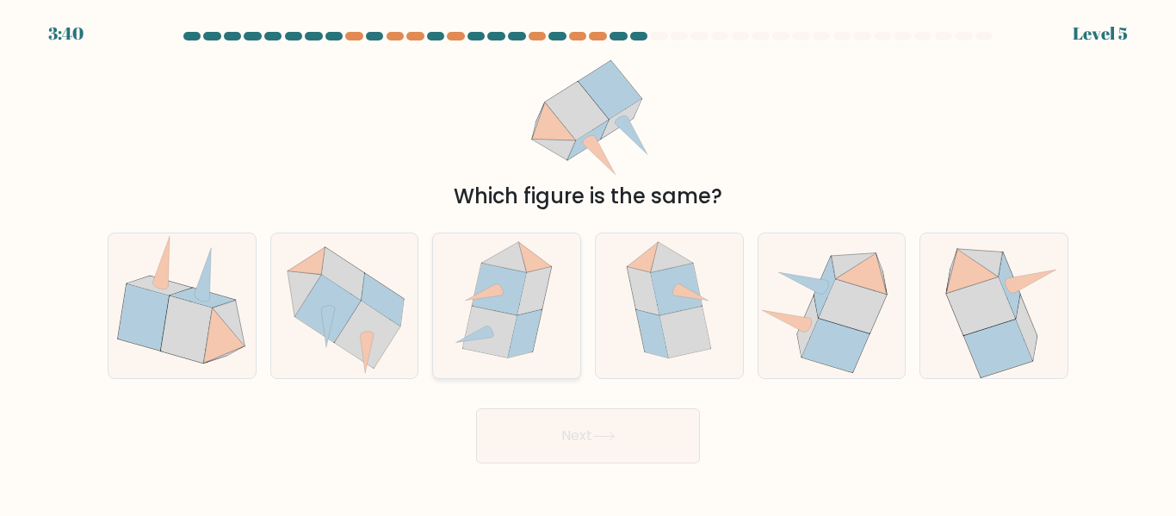
click at [514, 307] on icon at bounding box center [499, 289] width 54 height 52
click at [588, 263] on input "c." at bounding box center [588, 260] width 1 height 4
radio input "true"
click at [558, 421] on button "Next" at bounding box center [588, 435] width 224 height 55
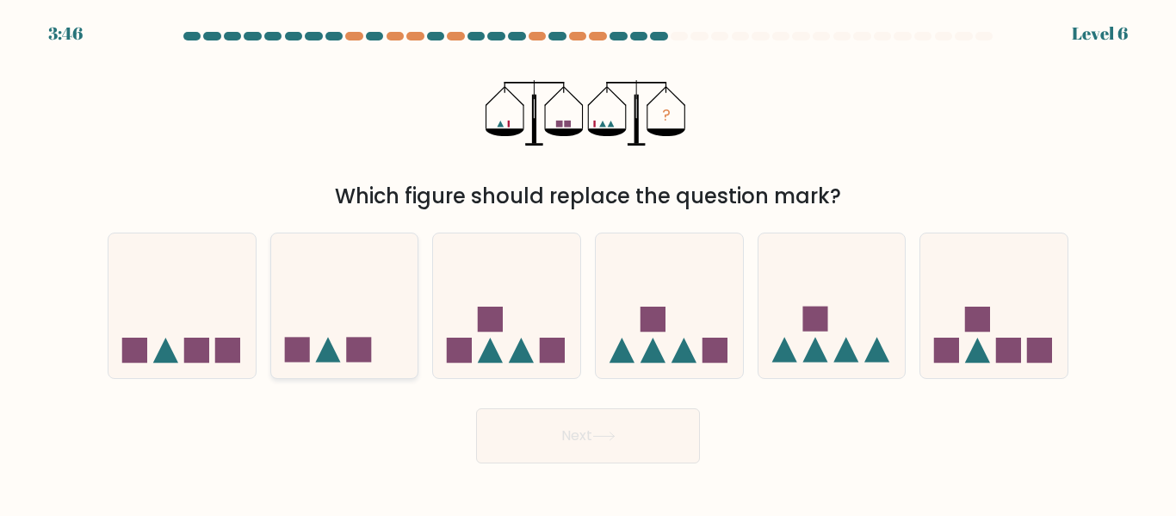
click at [378, 251] on icon at bounding box center [344, 305] width 147 height 121
click at [588, 258] on input "b." at bounding box center [588, 260] width 1 height 4
radio input "true"
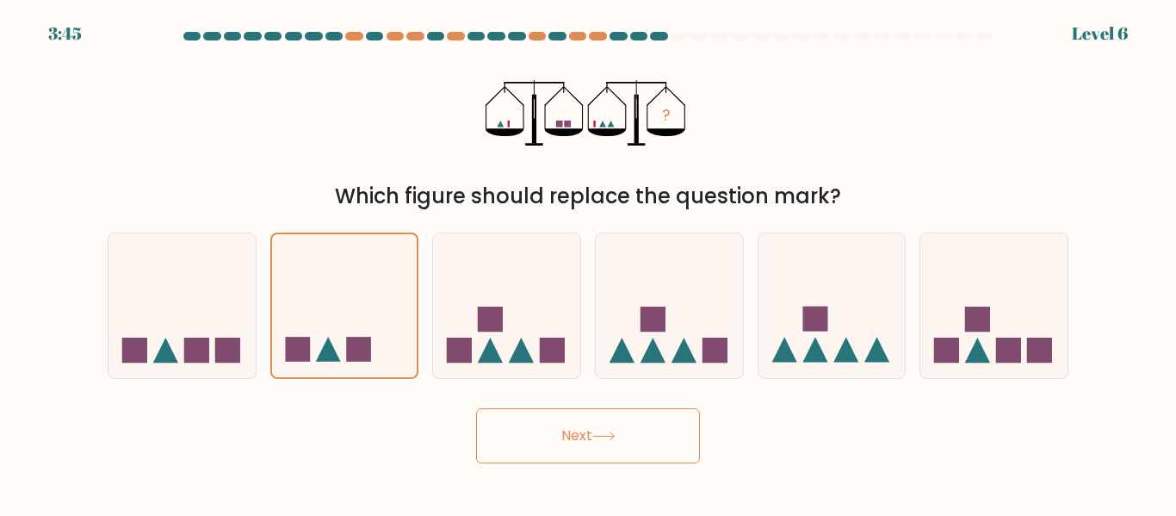
click at [565, 431] on button "Next" at bounding box center [588, 435] width 224 height 55
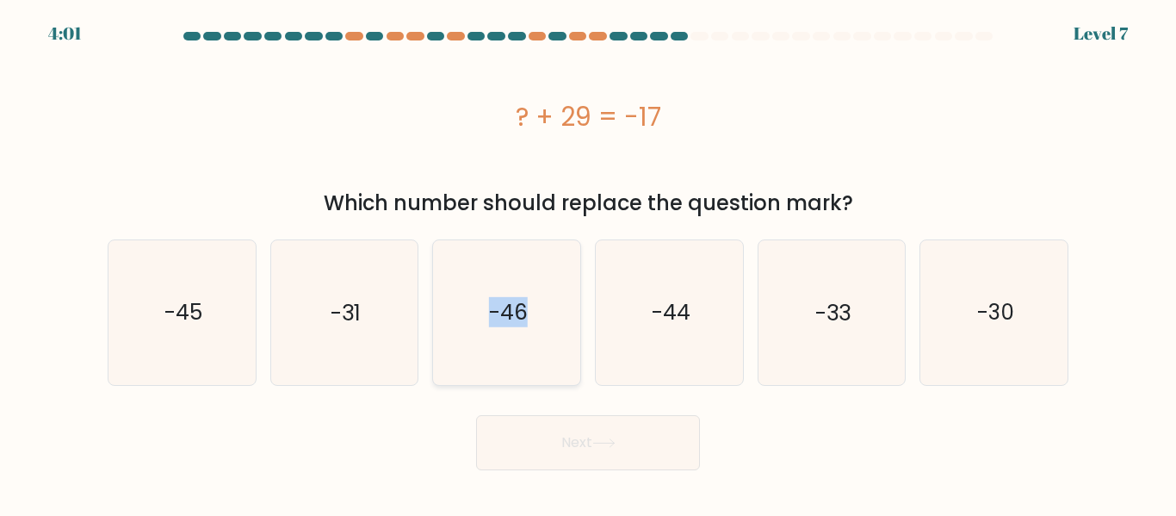
drag, startPoint x: 637, startPoint y: 319, endPoint x: 468, endPoint y: 309, distance: 170.0
click at [468, 309] on div "a. -45 b. -31" at bounding box center [588, 305] width 975 height 159
click at [468, 309] on icon "-46" at bounding box center [507, 312] width 144 height 144
click at [588, 263] on input "c. -46" at bounding box center [588, 260] width 1 height 4
radio input "true"
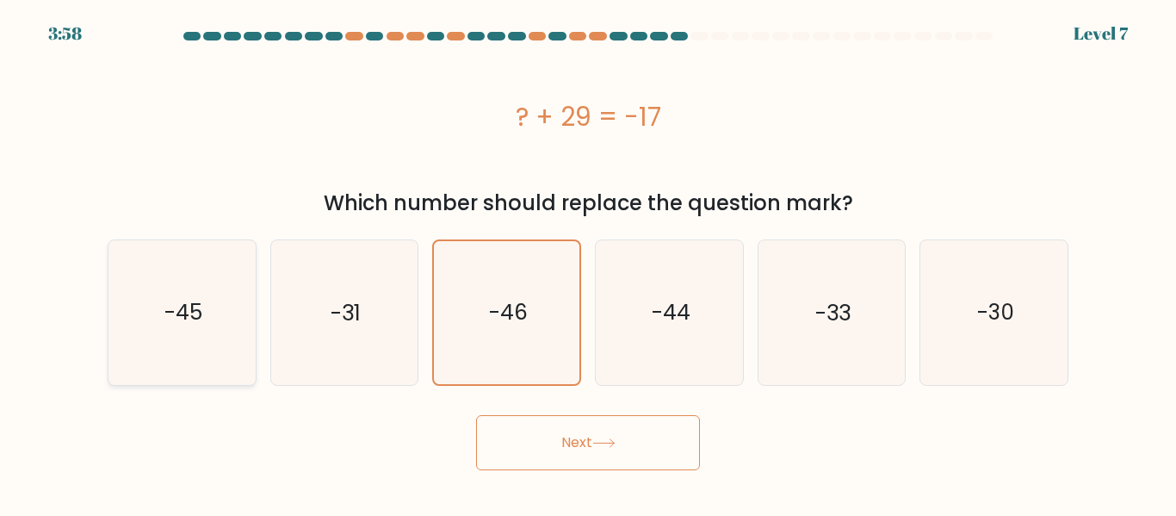
click at [195, 312] on text "-45" at bounding box center [183, 312] width 38 height 30
click at [588, 263] on input "a. -45" at bounding box center [588, 260] width 1 height 4
radio input "true"
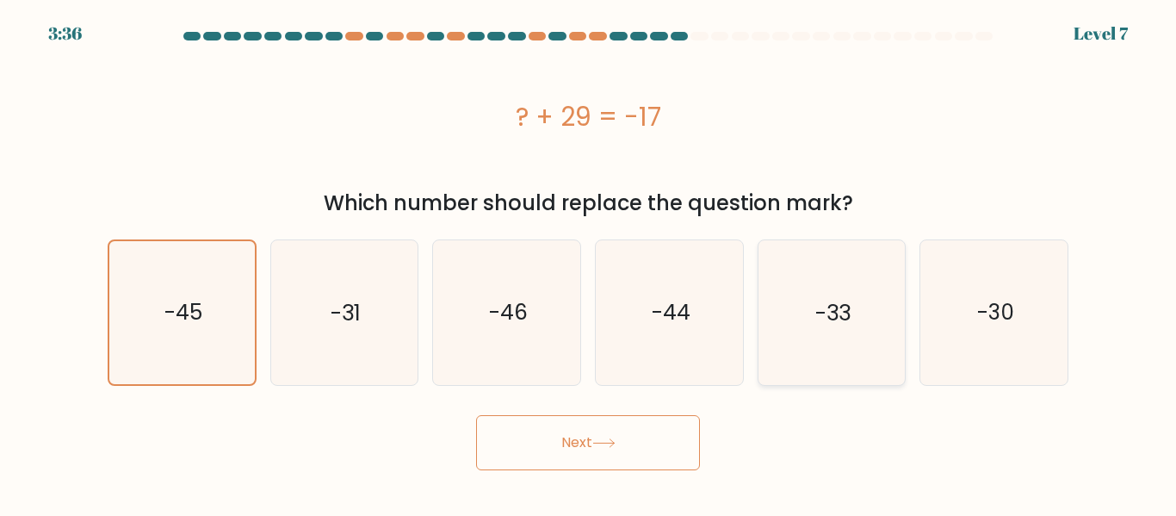
click at [821, 362] on icon "-33" at bounding box center [831, 312] width 144 height 144
click at [589, 263] on input "e. -33" at bounding box center [588, 260] width 1 height 4
radio input "true"
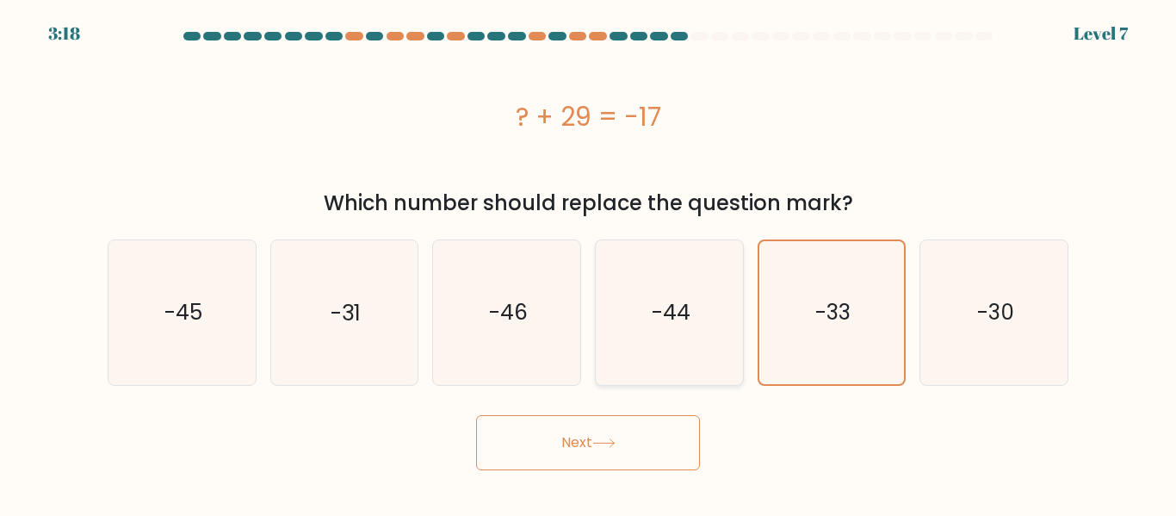
click at [676, 330] on icon "-44" at bounding box center [670, 312] width 144 height 144
click at [589, 263] on input "d. -44" at bounding box center [588, 260] width 1 height 4
radio input "true"
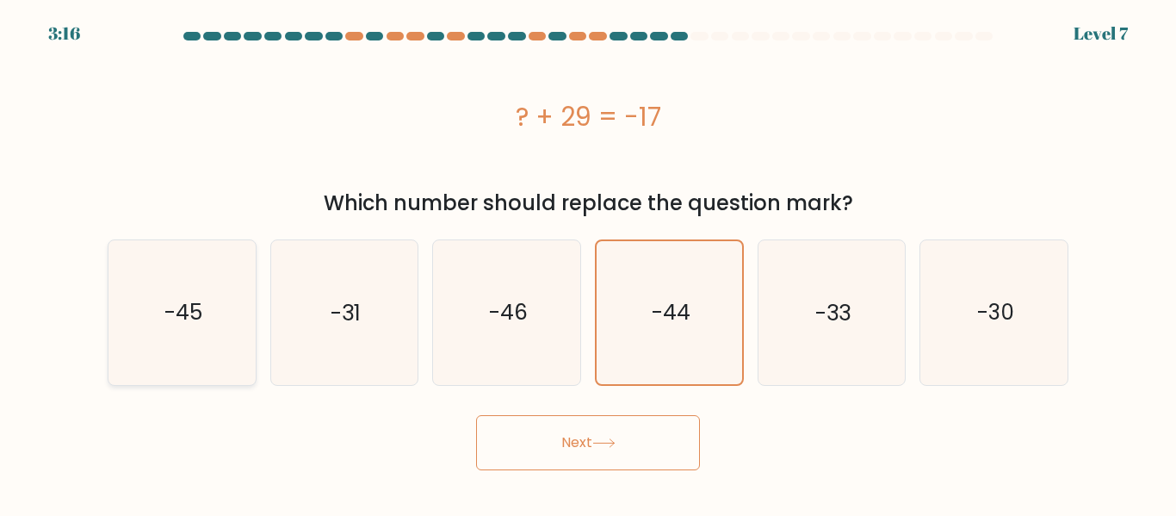
click at [153, 343] on icon "-45" at bounding box center [182, 312] width 144 height 144
click at [588, 263] on input "a. -45" at bounding box center [588, 260] width 1 height 4
radio input "true"
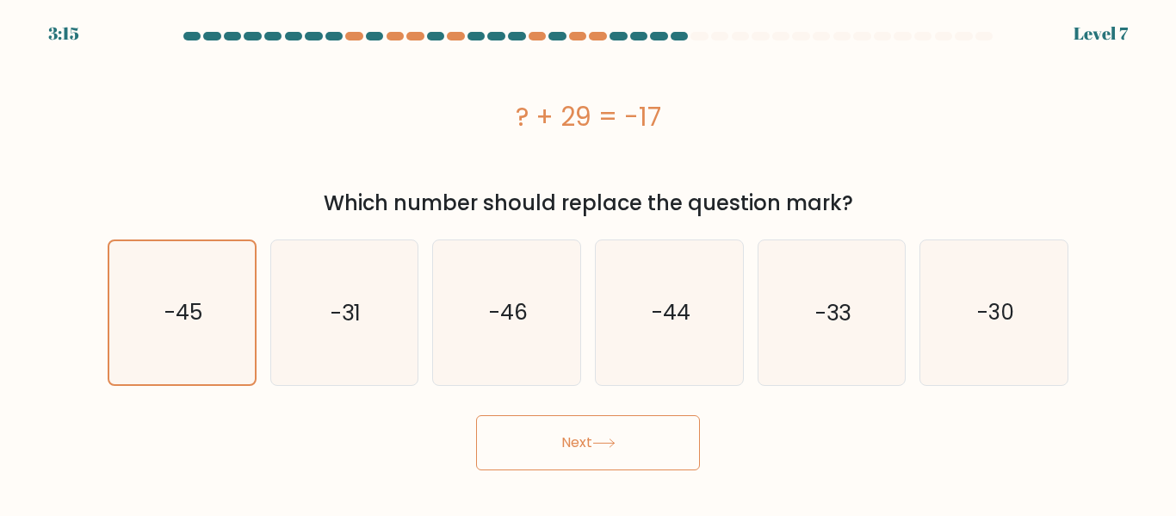
click at [584, 455] on button "Next" at bounding box center [588, 442] width 224 height 55
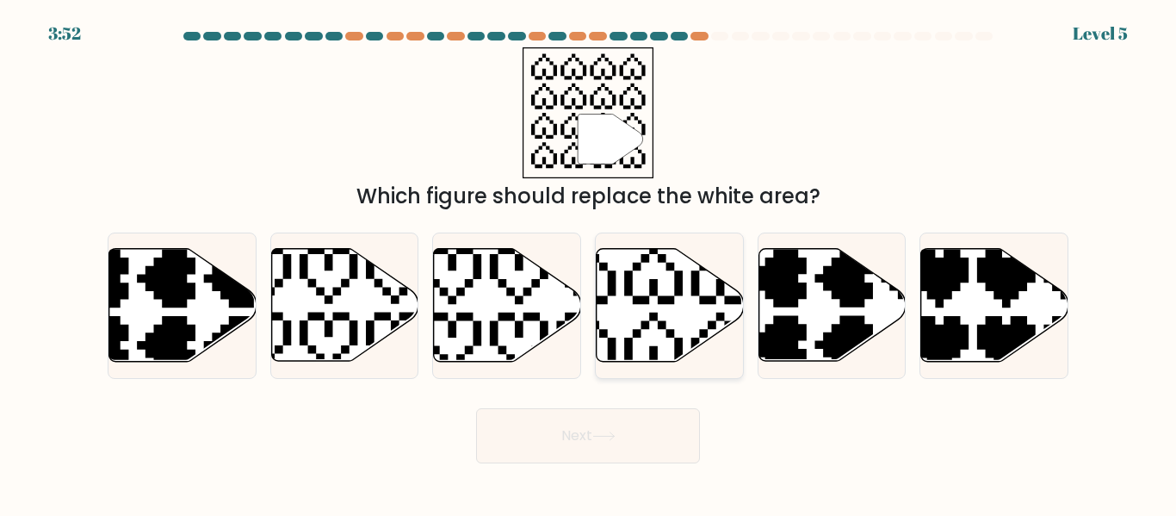
click at [694, 326] on icon at bounding box center [670, 305] width 147 height 113
click at [589, 263] on input "d." at bounding box center [588, 260] width 1 height 4
radio input "true"
click at [622, 425] on button "Next" at bounding box center [588, 435] width 224 height 55
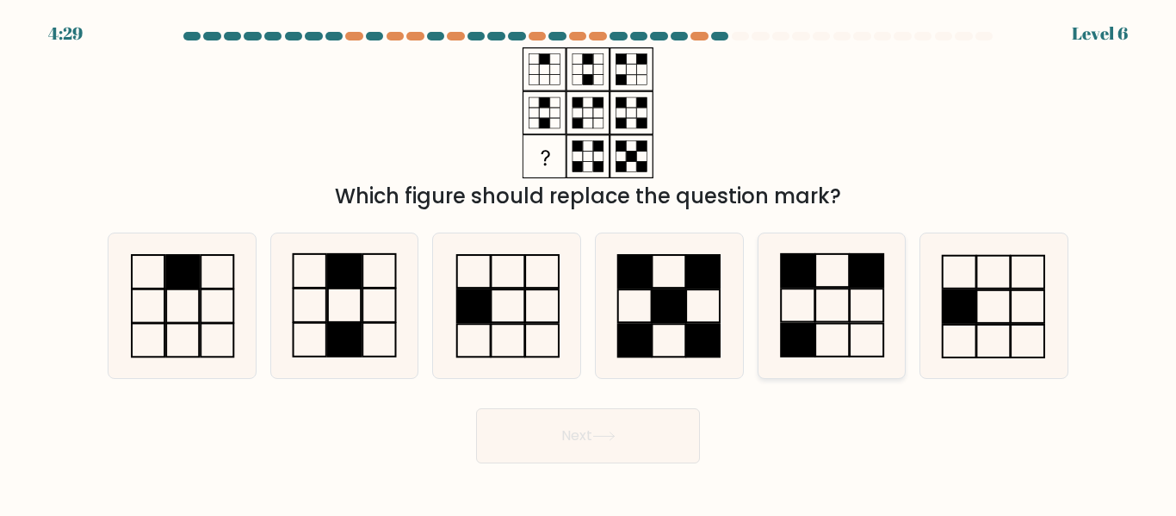
click at [840, 319] on icon at bounding box center [831, 305] width 144 height 144
click at [589, 263] on input "e." at bounding box center [588, 260] width 1 height 4
radio input "true"
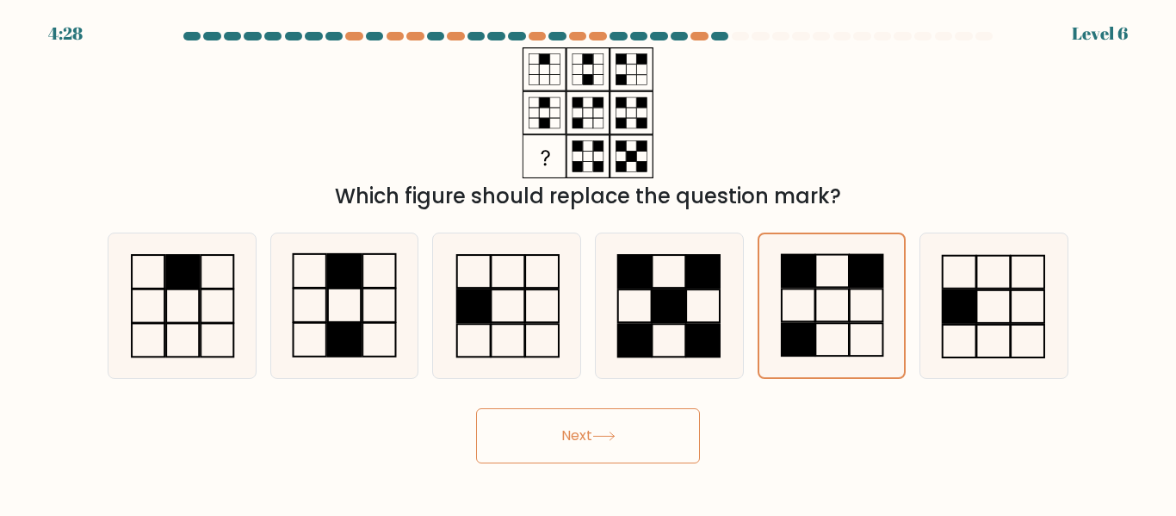
click at [675, 422] on button "Next" at bounding box center [588, 435] width 224 height 55
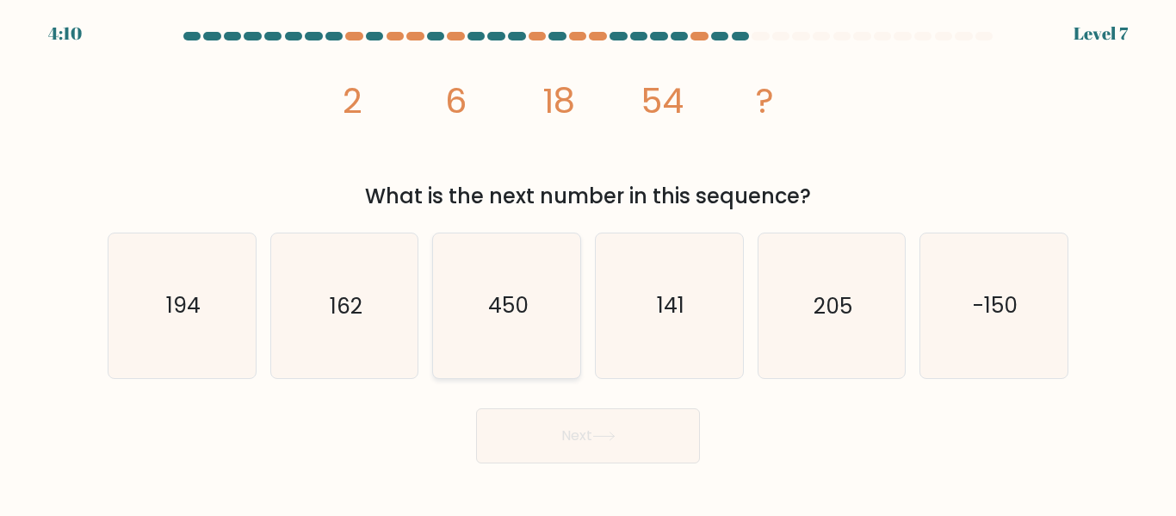
click at [502, 284] on icon "450" at bounding box center [507, 305] width 144 height 144
click at [588, 263] on input "c. 450" at bounding box center [588, 260] width 1 height 4
radio input "true"
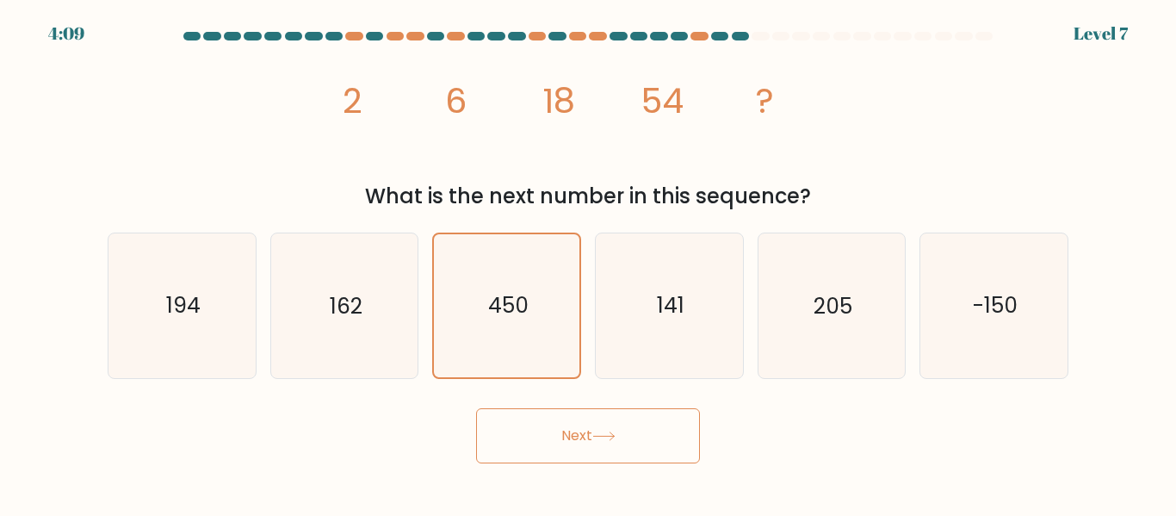
click at [545, 421] on button "Next" at bounding box center [588, 435] width 224 height 55
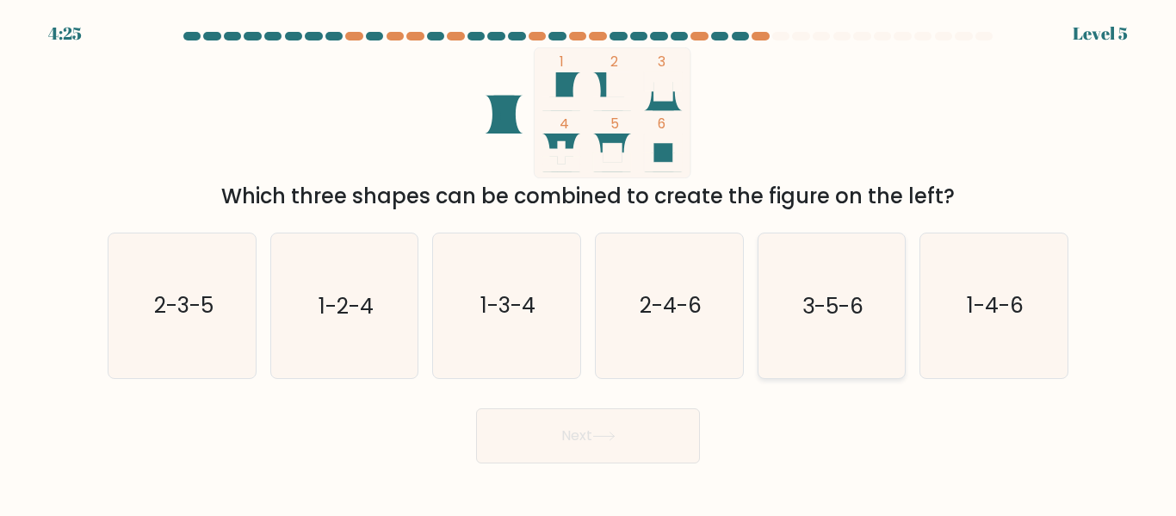
click at [876, 302] on icon "3-5-6" at bounding box center [831, 305] width 144 height 144
click at [589, 263] on input "e. 3-5-6" at bounding box center [588, 260] width 1 height 4
radio input "true"
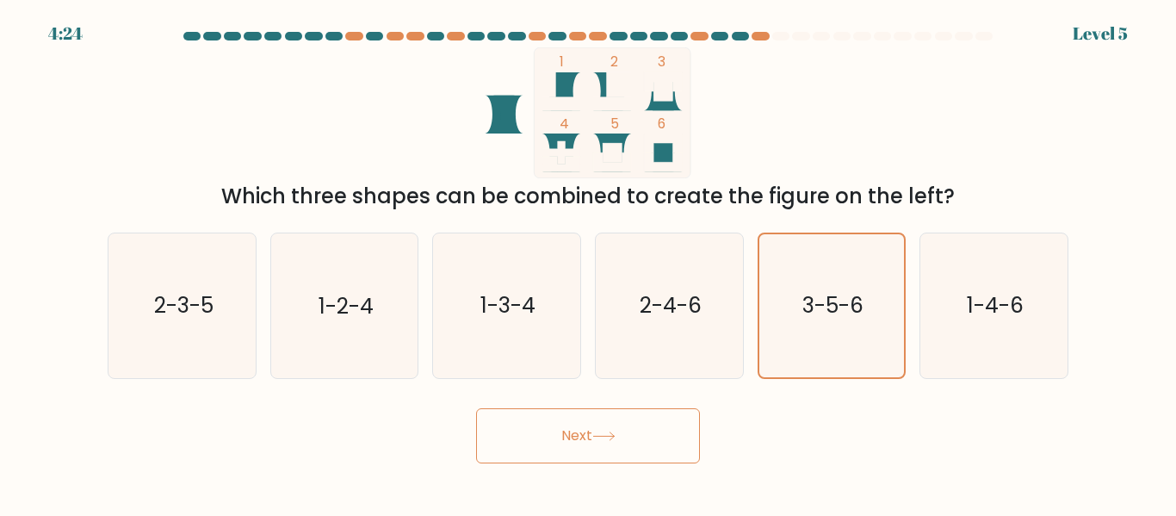
click at [666, 425] on button "Next" at bounding box center [588, 435] width 224 height 55
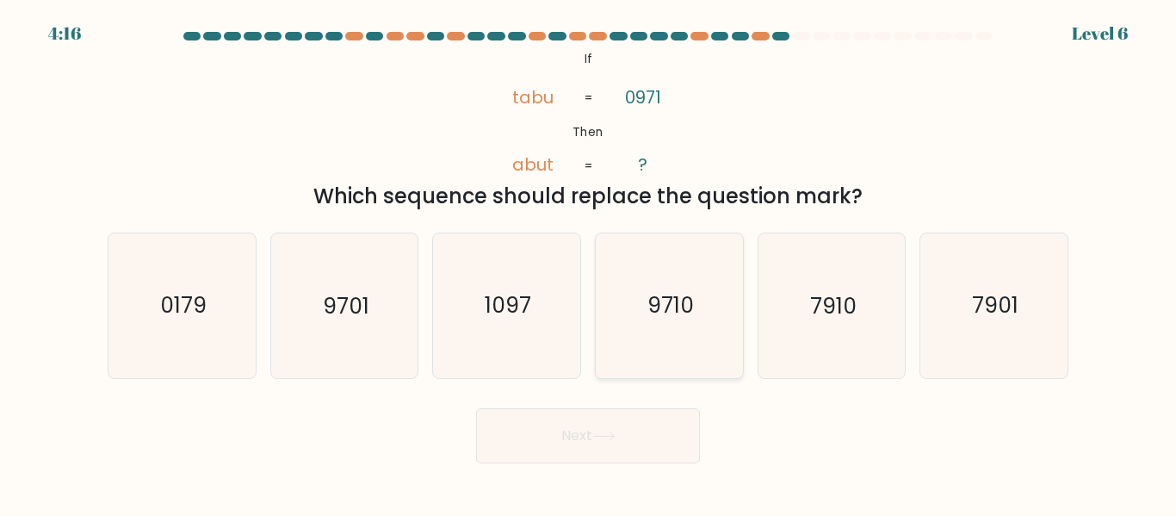
click at [637, 309] on icon "9710" at bounding box center [670, 305] width 144 height 144
click at [589, 263] on input "d. 9710" at bounding box center [588, 260] width 1 height 4
radio input "true"
click at [556, 442] on button "Next" at bounding box center [588, 435] width 224 height 55
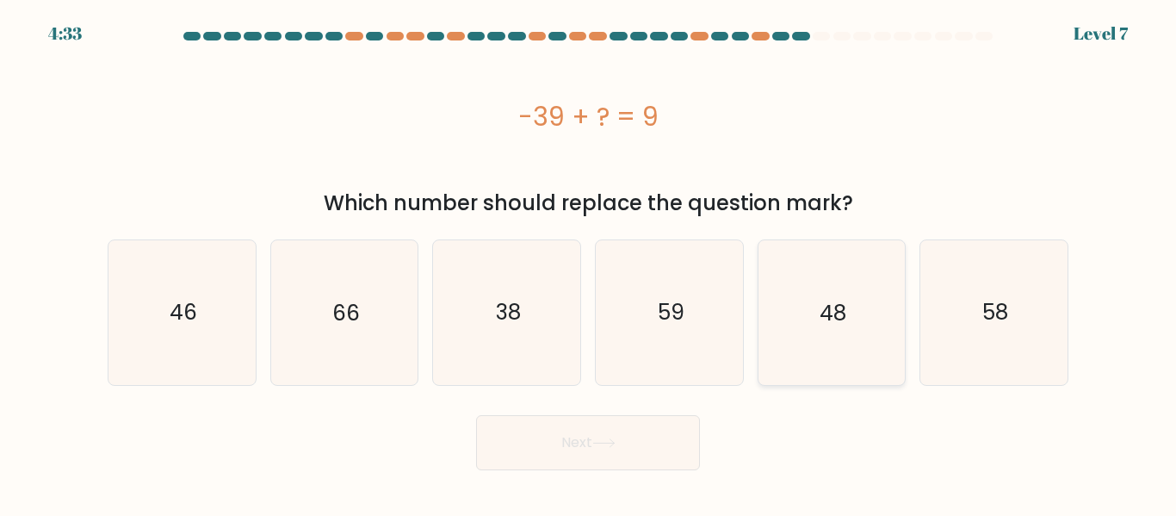
click at [824, 326] on text "48" at bounding box center [833, 312] width 27 height 30
click at [589, 263] on input "e. 48" at bounding box center [588, 260] width 1 height 4
radio input "true"
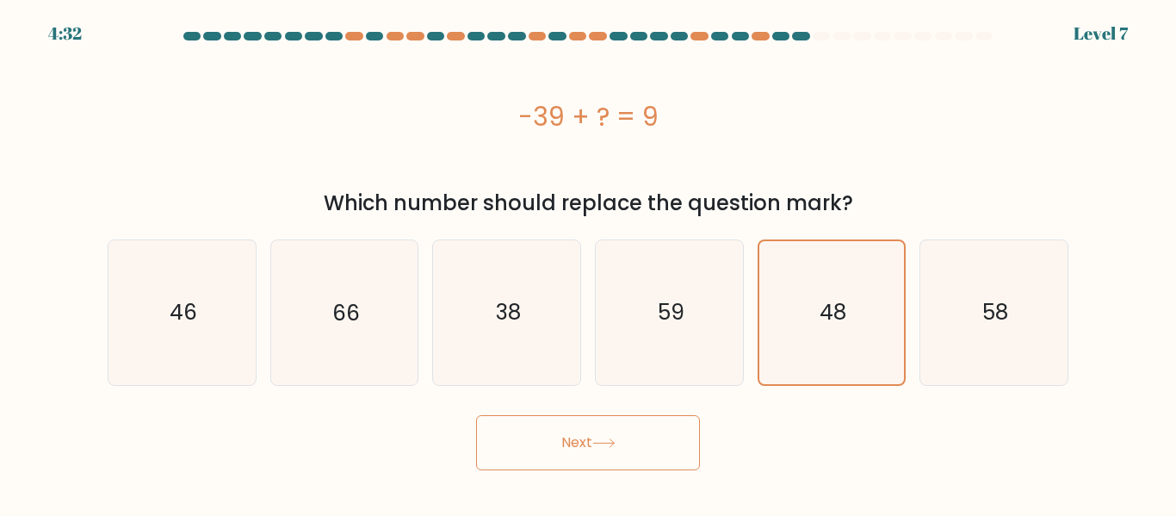
click at [517, 462] on button "Next" at bounding box center [588, 442] width 224 height 55
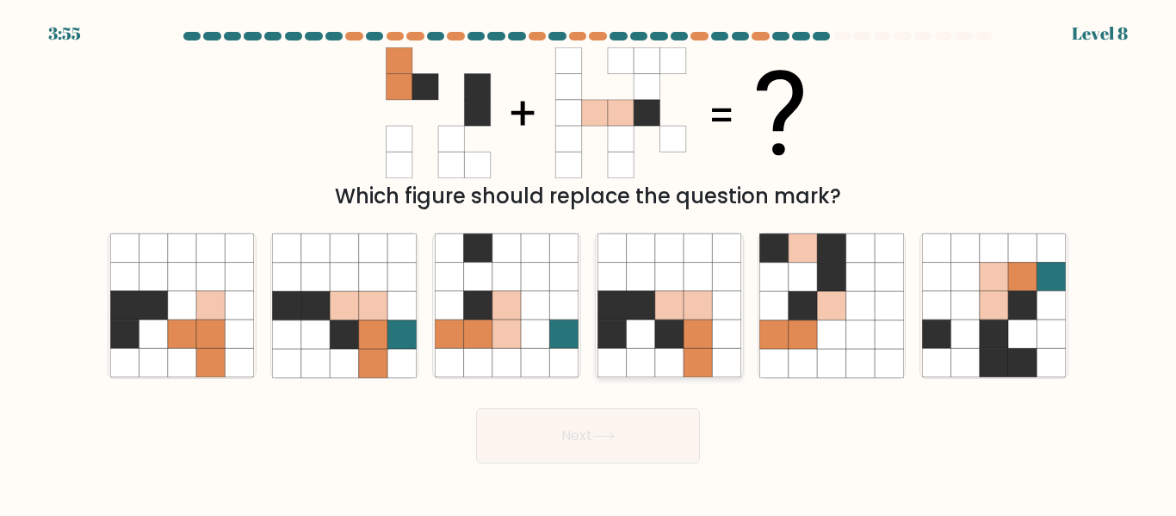
click at [625, 330] on icon at bounding box center [612, 334] width 28 height 28
click at [589, 263] on input "d." at bounding box center [588, 260] width 1 height 4
radio input "true"
click at [570, 428] on button "Next" at bounding box center [588, 435] width 224 height 55
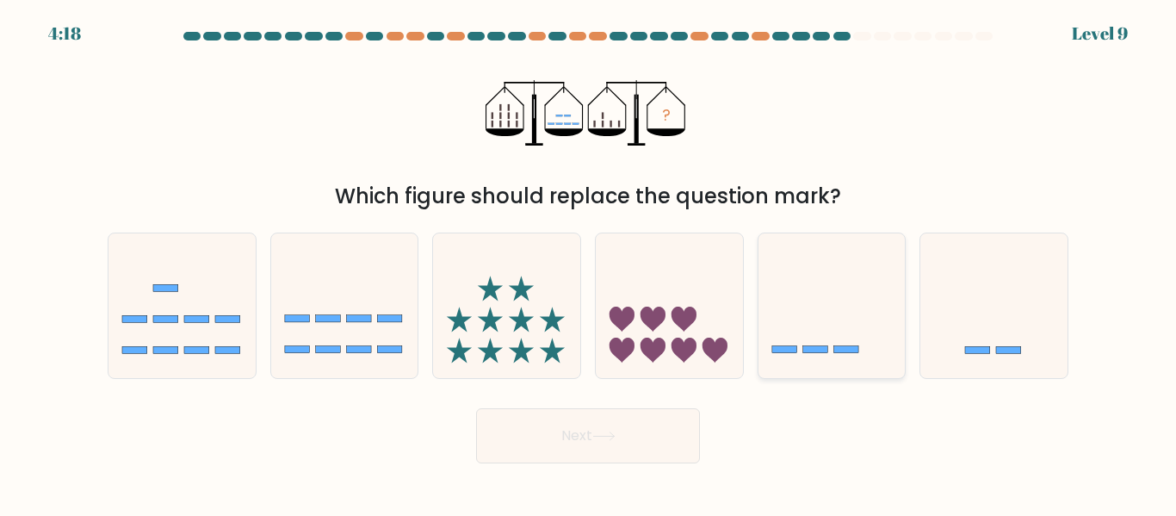
click at [779, 264] on icon at bounding box center [832, 305] width 147 height 121
click at [589, 263] on input "e." at bounding box center [588, 260] width 1 height 4
radio input "true"
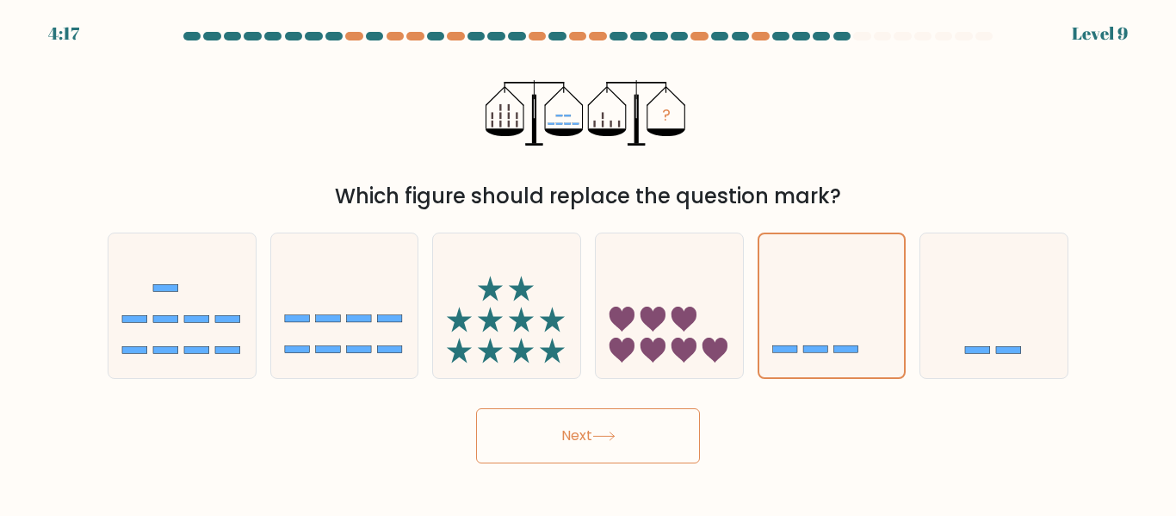
click at [531, 445] on button "Next" at bounding box center [588, 435] width 224 height 55
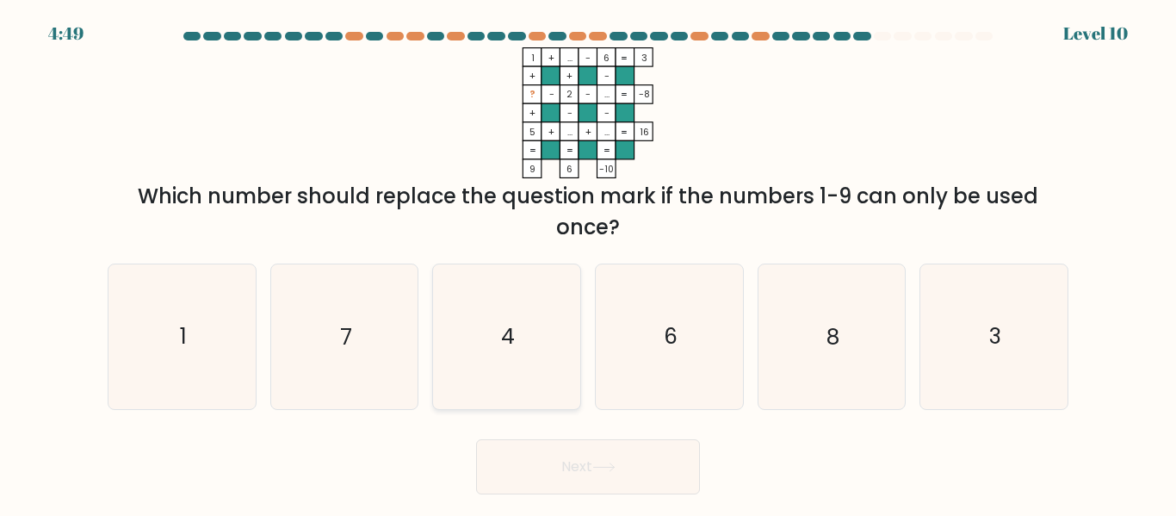
click at [475, 363] on icon "4" at bounding box center [507, 336] width 144 height 144
click at [588, 263] on input "c. 4" at bounding box center [588, 260] width 1 height 4
radio input "true"
click at [530, 488] on button "Next" at bounding box center [588, 466] width 224 height 55
click at [592, 499] on body "4:48 Level 10" at bounding box center [588, 258] width 1176 height 516
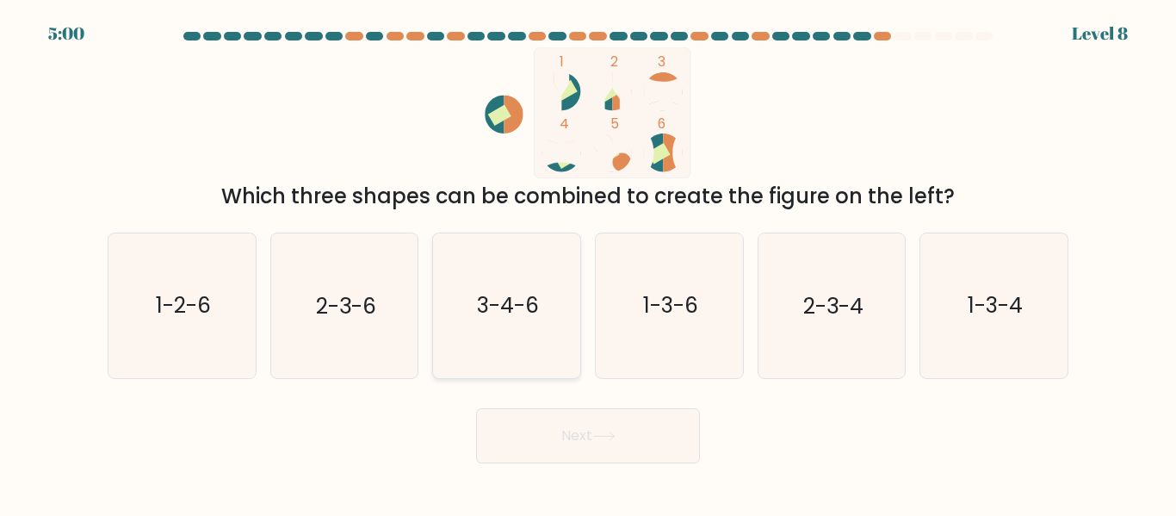
click at [491, 293] on text "3-4-6" at bounding box center [508, 306] width 62 height 30
click at [588, 263] on input "c. 3-4-6" at bounding box center [588, 260] width 1 height 4
radio input "true"
click at [510, 439] on button "Next" at bounding box center [588, 435] width 224 height 55
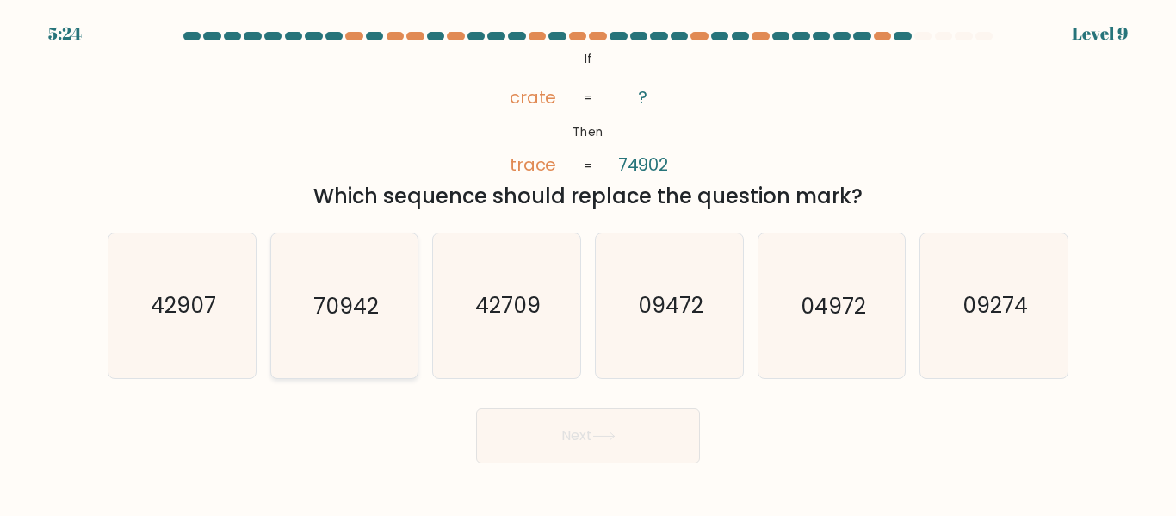
click at [294, 272] on icon "70942" at bounding box center [344, 305] width 144 height 144
click at [588, 263] on input "b. 70942" at bounding box center [588, 260] width 1 height 4
radio input "true"
click at [521, 449] on button "Next" at bounding box center [588, 435] width 224 height 55
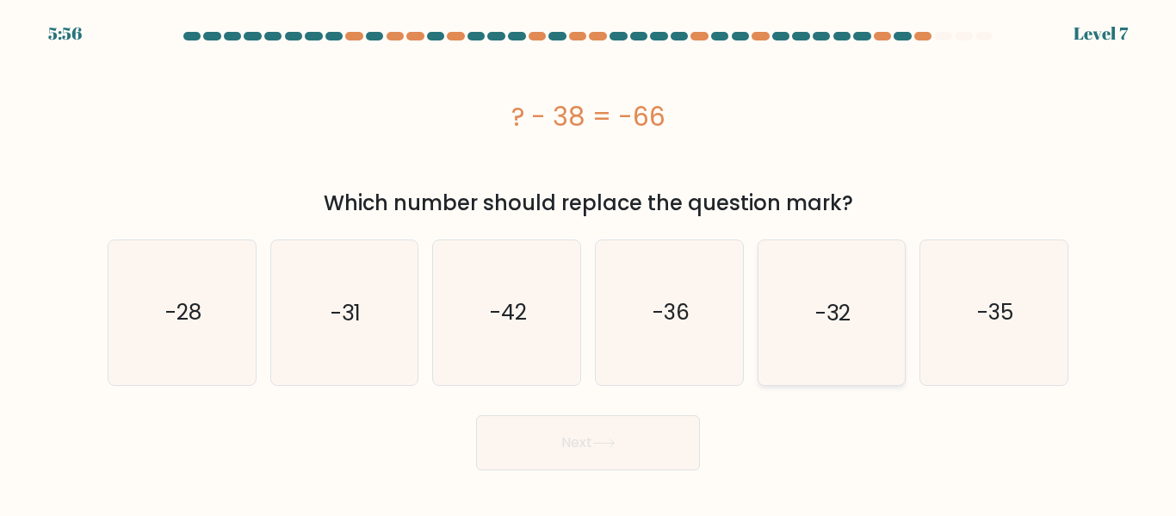
click at [856, 273] on icon "-32" at bounding box center [831, 312] width 144 height 144
click at [589, 263] on input "e. -32" at bounding box center [588, 260] width 1 height 4
radio input "true"
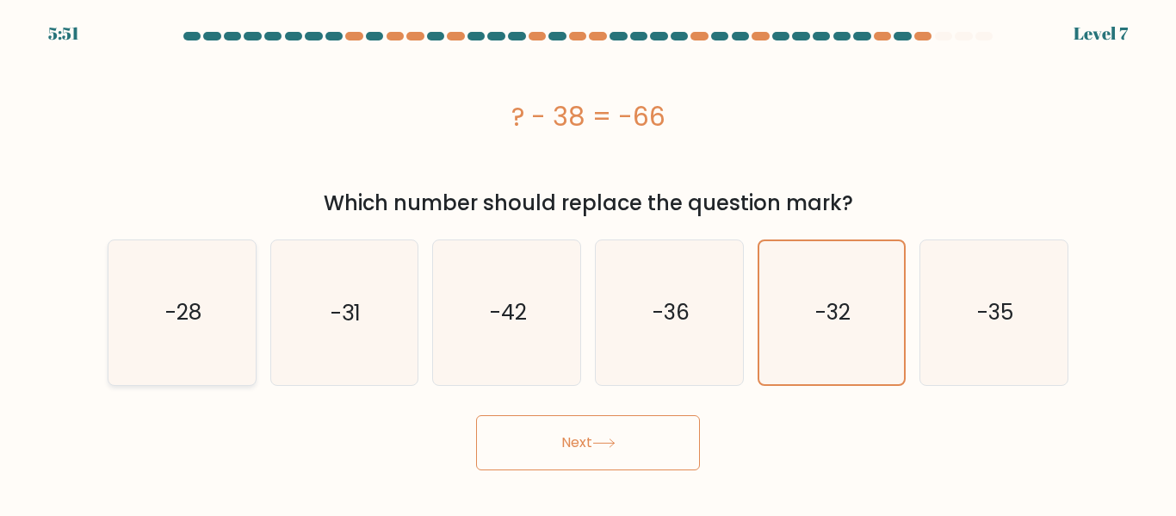
click at [142, 328] on icon "-28" at bounding box center [182, 312] width 144 height 144
click at [588, 263] on input "a. -28" at bounding box center [588, 260] width 1 height 4
radio input "true"
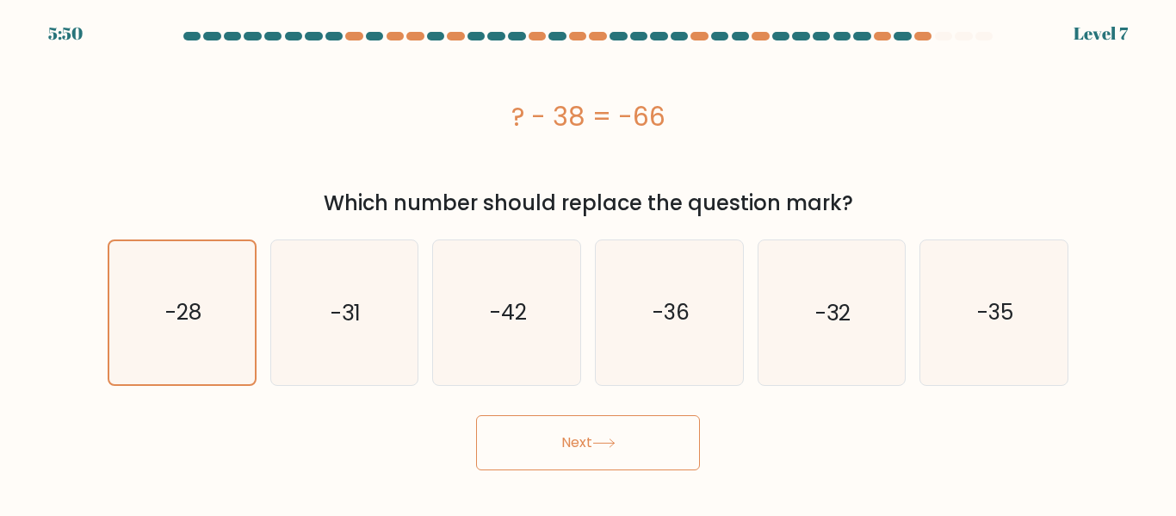
click at [589, 456] on button "Next" at bounding box center [588, 442] width 224 height 55
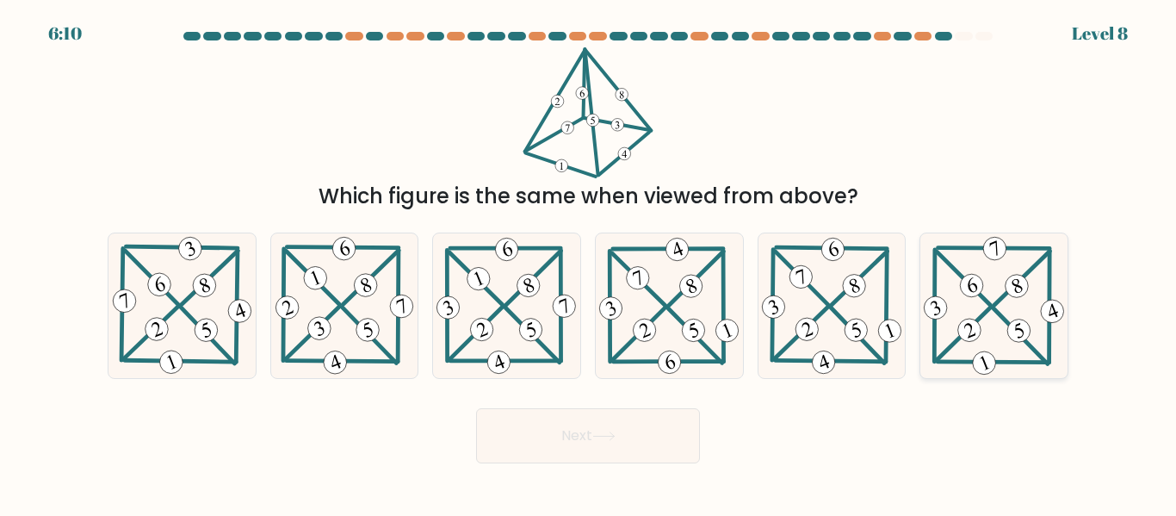
click at [947, 272] on icon at bounding box center [994, 305] width 146 height 144
click at [589, 263] on input "f." at bounding box center [588, 260] width 1 height 4
radio input "true"
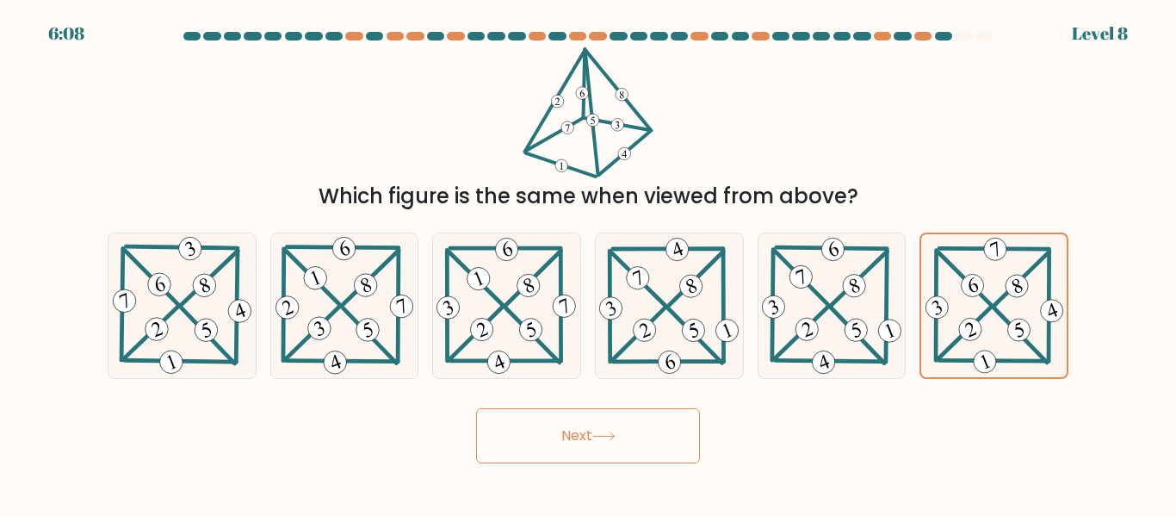
click at [669, 451] on button "Next" at bounding box center [588, 435] width 224 height 55
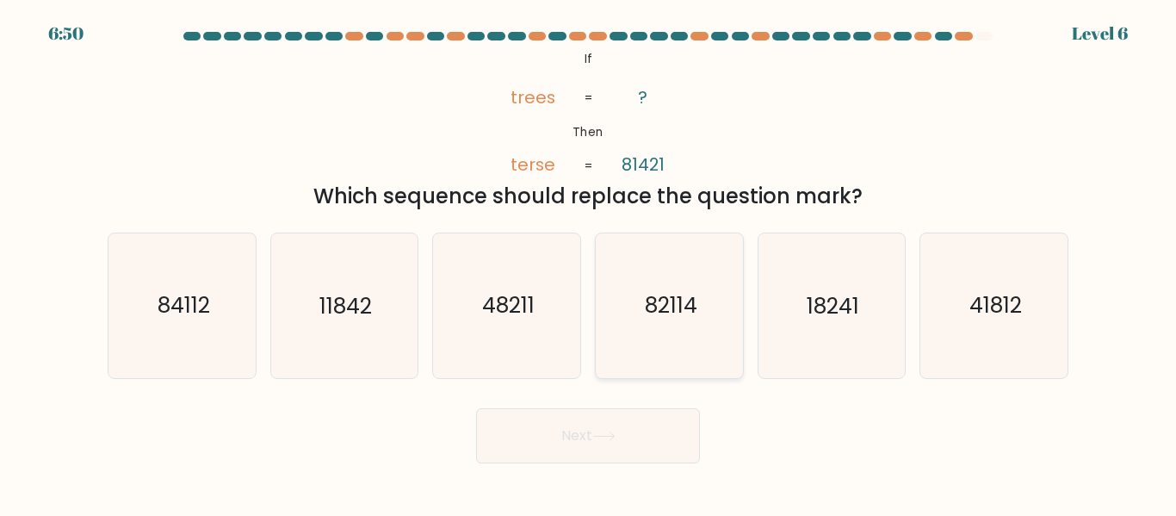
click at [673, 313] on text "82114" at bounding box center [670, 306] width 53 height 30
click at [589, 263] on input "d. 82114" at bounding box center [588, 260] width 1 height 4
radio input "true"
click at [220, 311] on icon "84112" at bounding box center [182, 305] width 144 height 144
click at [588, 263] on input "a. 84112" at bounding box center [588, 260] width 1 height 4
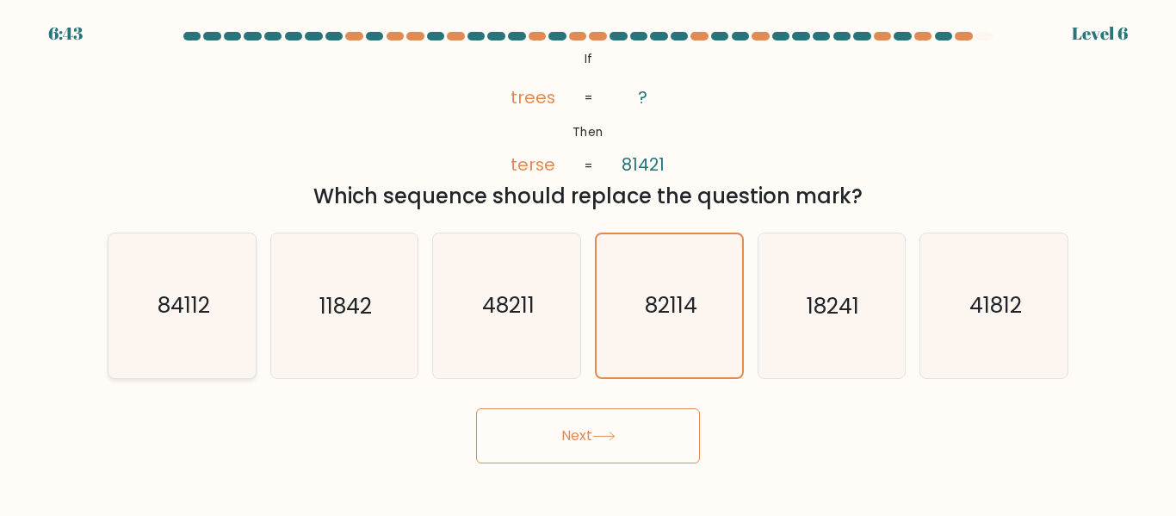
radio input "true"
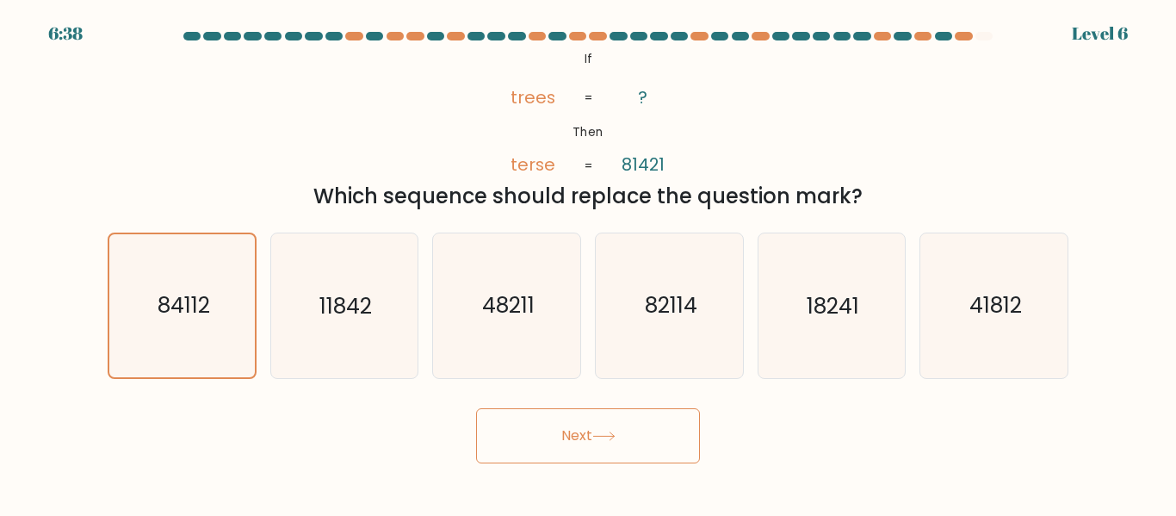
click at [611, 417] on button "Next" at bounding box center [588, 435] width 224 height 55
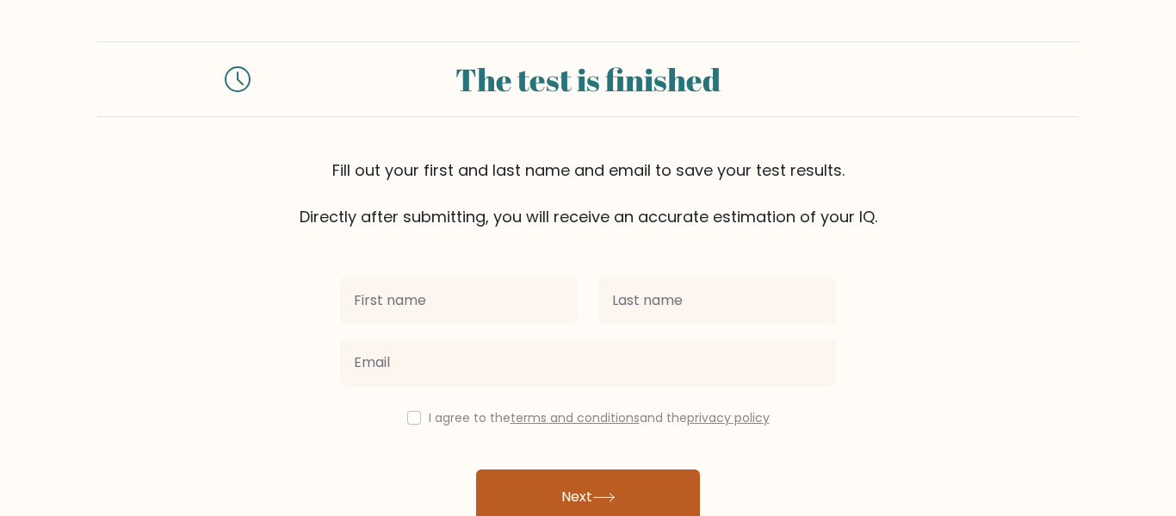
click at [572, 480] on button "Next" at bounding box center [588, 496] width 224 height 55
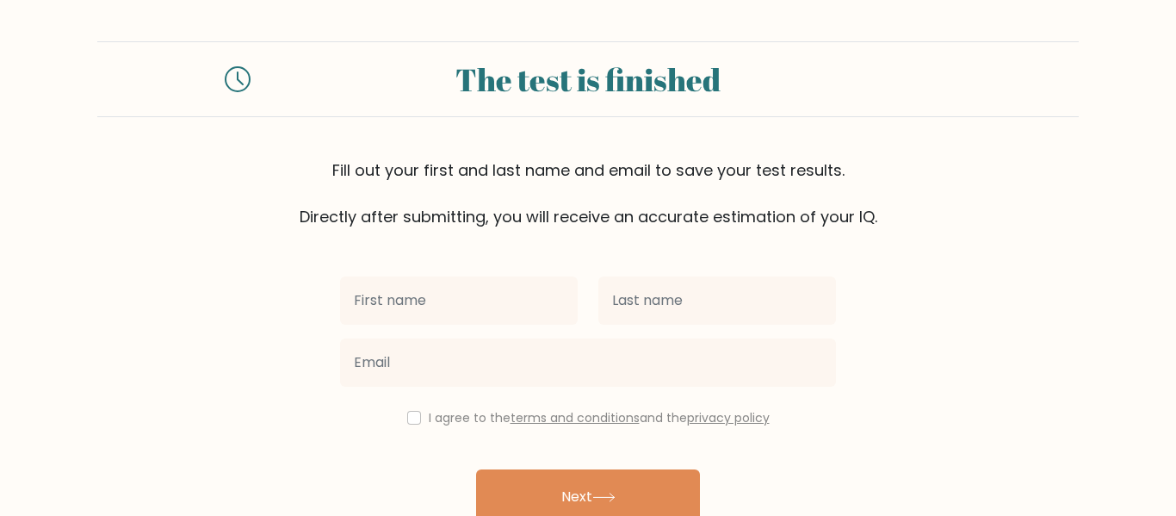
click at [429, 415] on label "I agree to the terms and conditions and the privacy policy" at bounding box center [599, 417] width 341 height 17
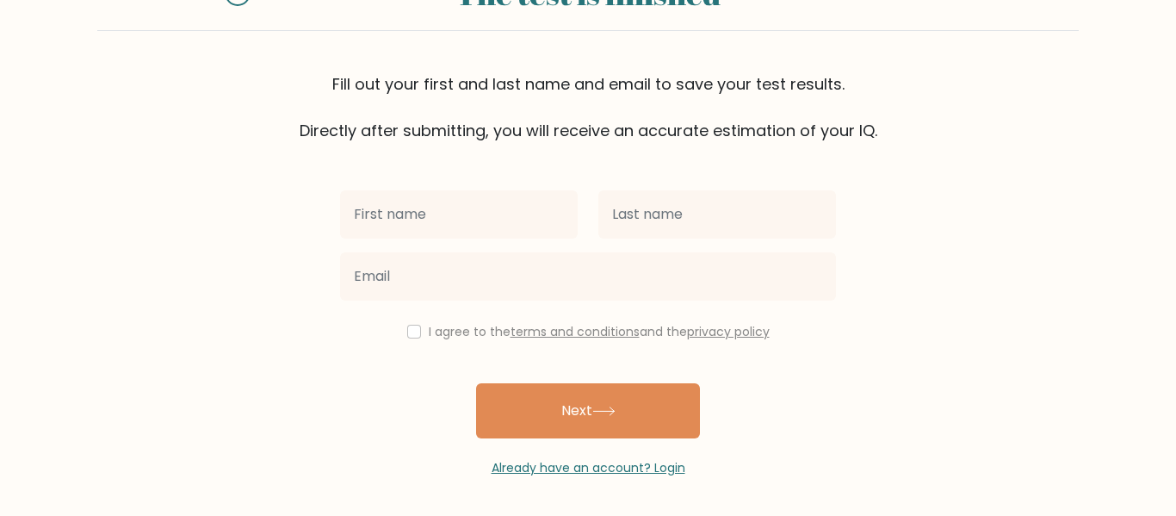
scroll to position [84, 0]
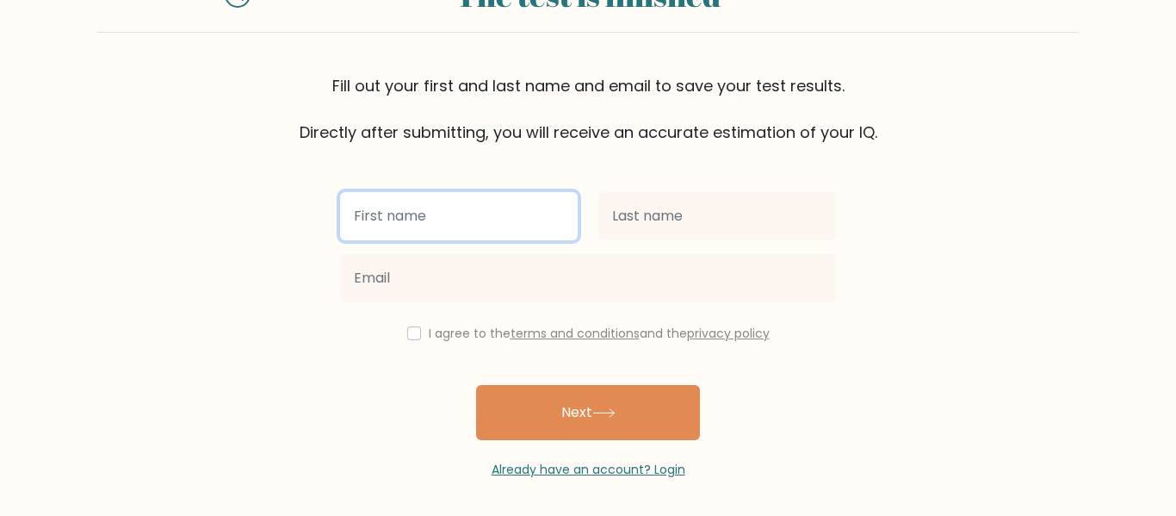
click at [431, 232] on input "text" at bounding box center [459, 216] width 238 height 48
type input "j"
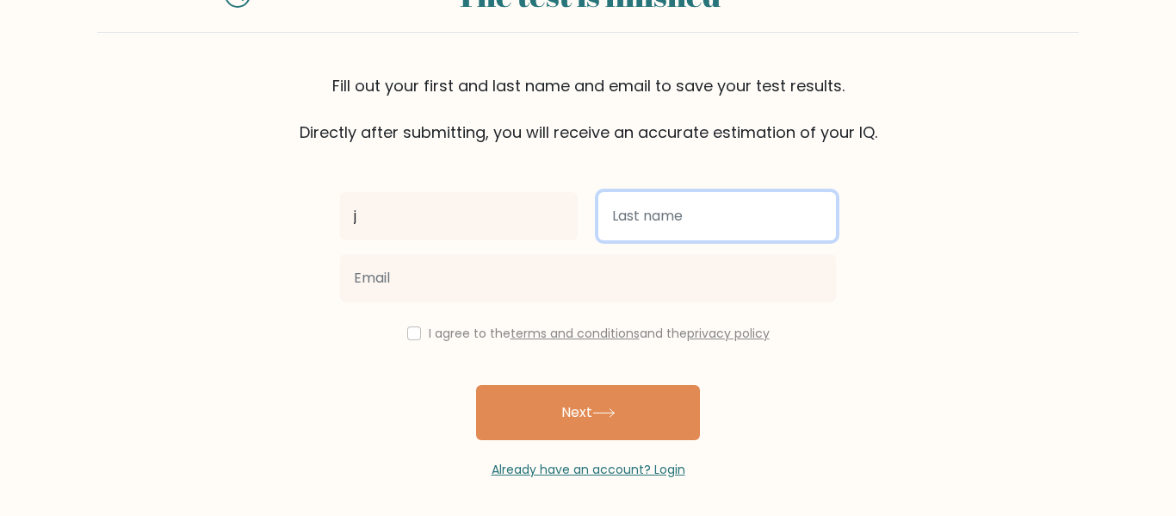
click at [656, 205] on input "text" at bounding box center [717, 216] width 238 height 48
type input "g"
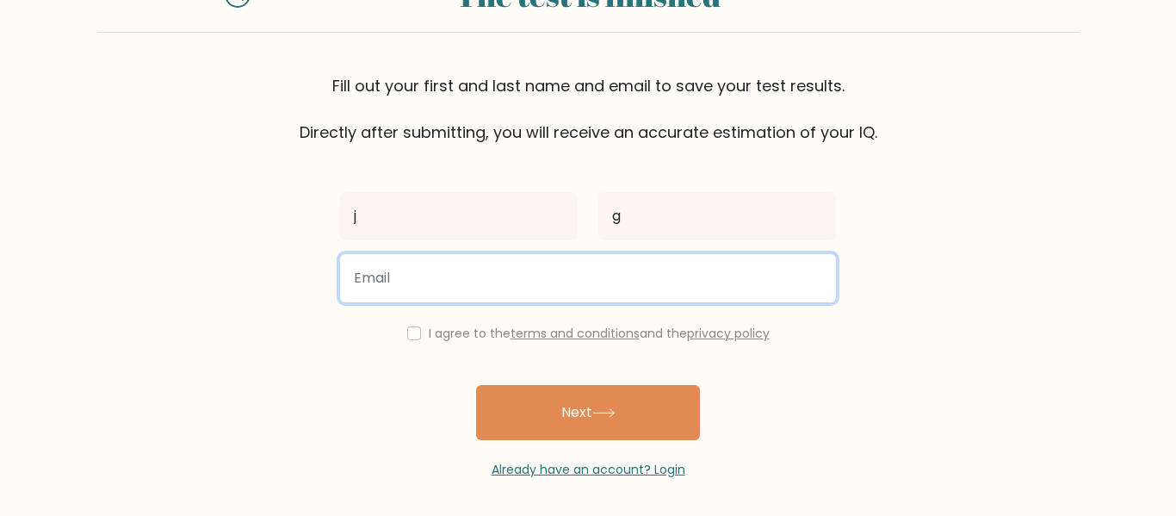
click at [668, 268] on input "email" at bounding box center [588, 278] width 496 height 48
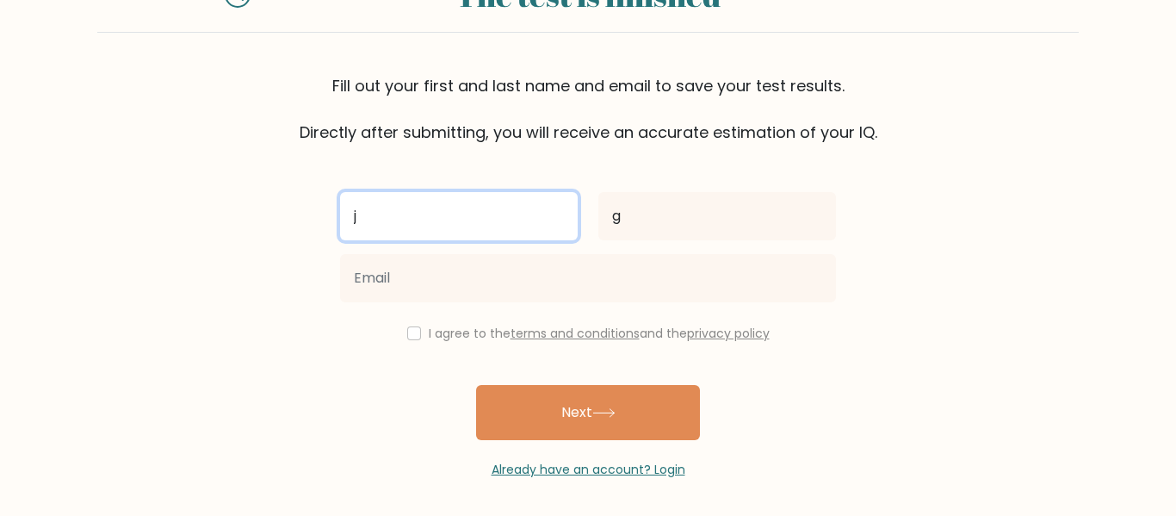
click at [550, 226] on input "j" at bounding box center [459, 216] width 238 height 48
type input "[PERSON_NAME]"
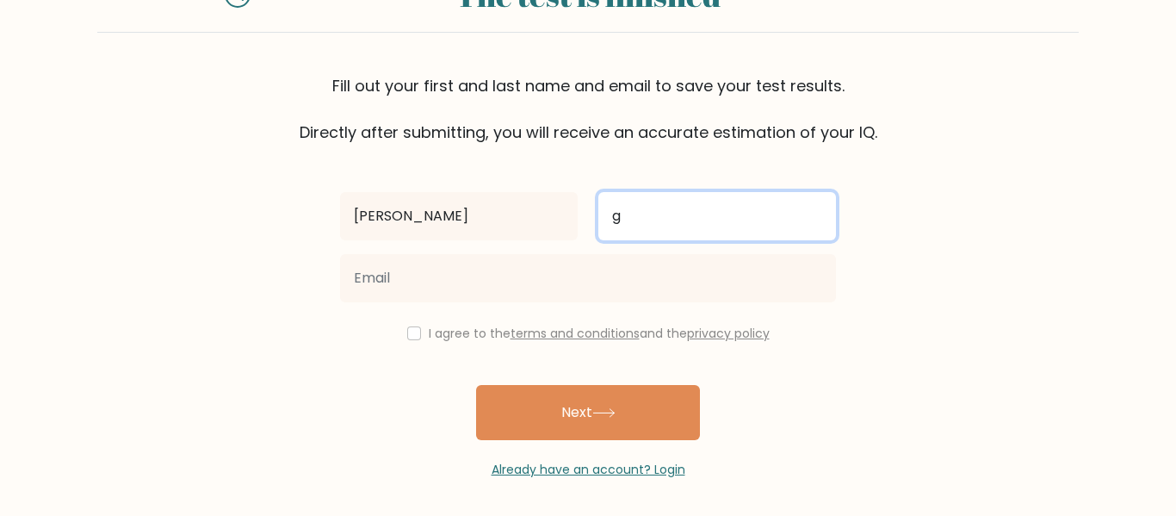
click at [716, 230] on input "g" at bounding box center [717, 216] width 238 height 48
type input "[PERSON_NAME]"
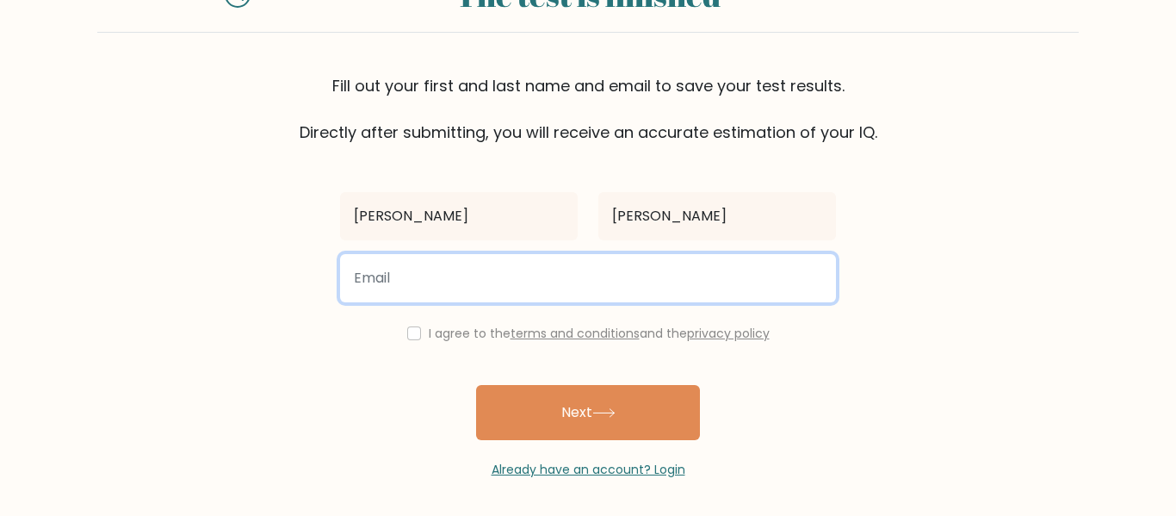
click at [656, 271] on input "email" at bounding box center [588, 278] width 496 height 48
type input "[EMAIL_ADDRESS][DOMAIN_NAME]"
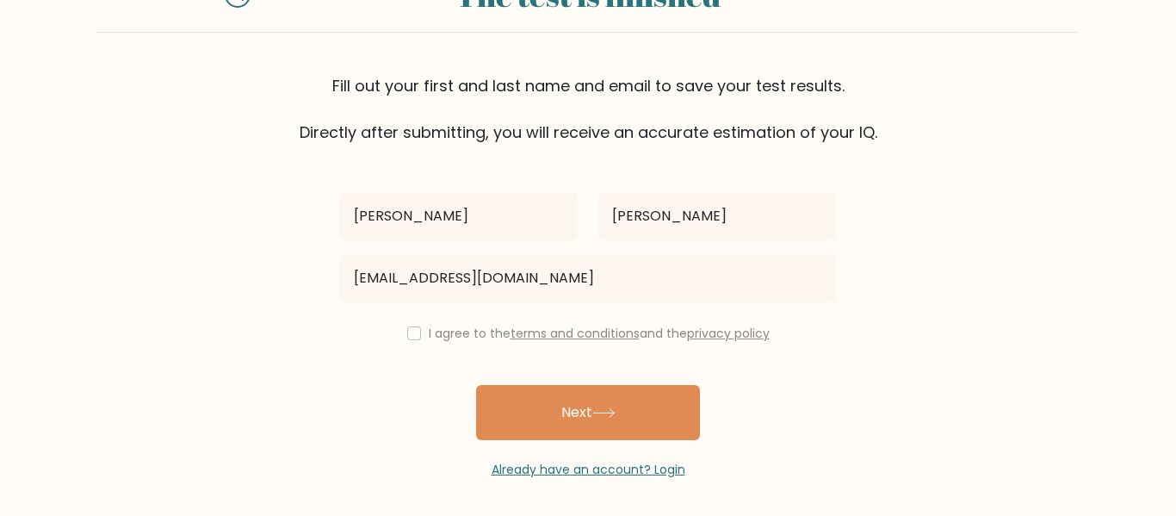
click at [401, 331] on div "I agree to the terms and conditions and the privacy policy" at bounding box center [588, 333] width 517 height 21
click at [407, 331] on input "checkbox" at bounding box center [414, 333] width 14 height 14
checkbox input "true"
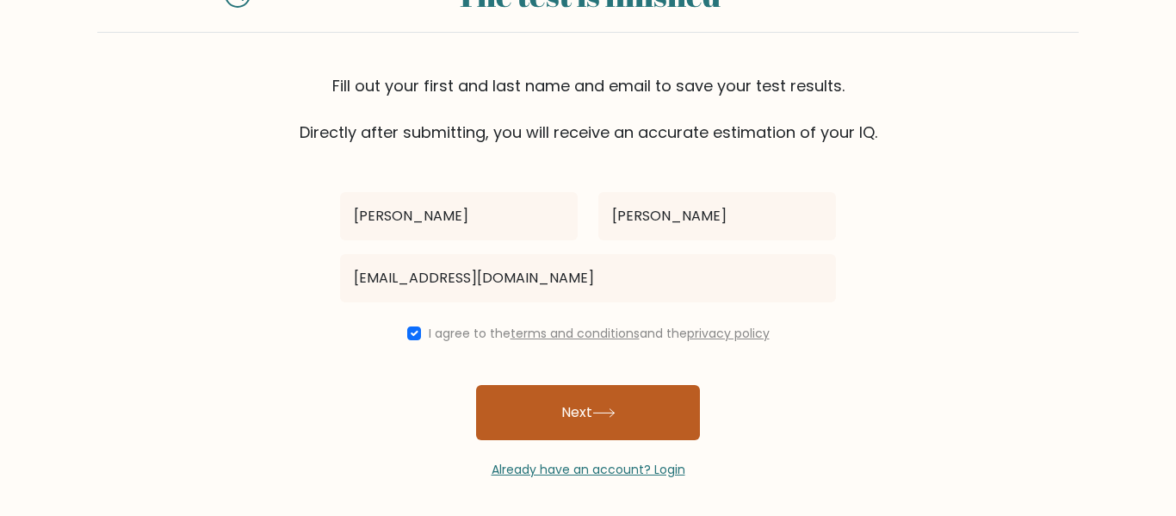
click at [589, 430] on button "Next" at bounding box center [588, 412] width 224 height 55
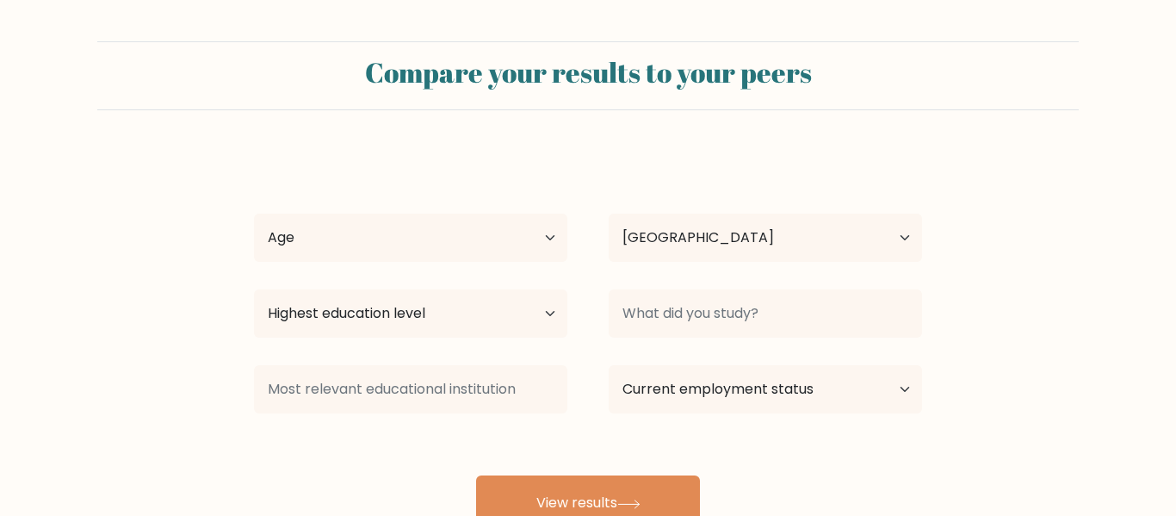
select select "US"
click at [404, 239] on select "Age Under [DEMOGRAPHIC_DATA] [DEMOGRAPHIC_DATA] [DEMOGRAPHIC_DATA] [DEMOGRAPHIC…" at bounding box center [410, 238] width 313 height 48
select select "min_18"
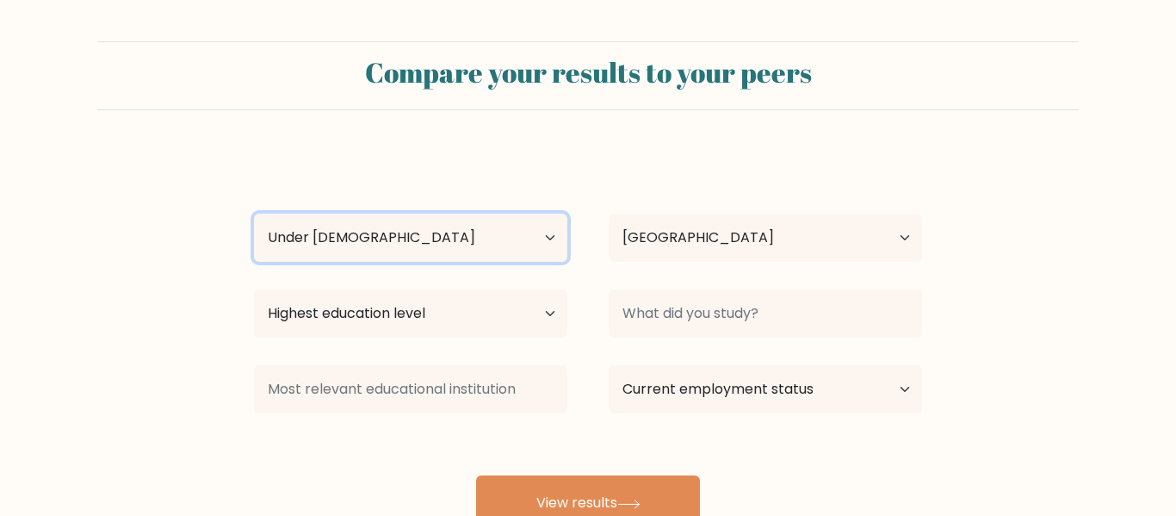
click at [254, 214] on select "Age Under [DEMOGRAPHIC_DATA] [DEMOGRAPHIC_DATA] [DEMOGRAPHIC_DATA] [DEMOGRAPHIC…" at bounding box center [410, 238] width 313 height 48
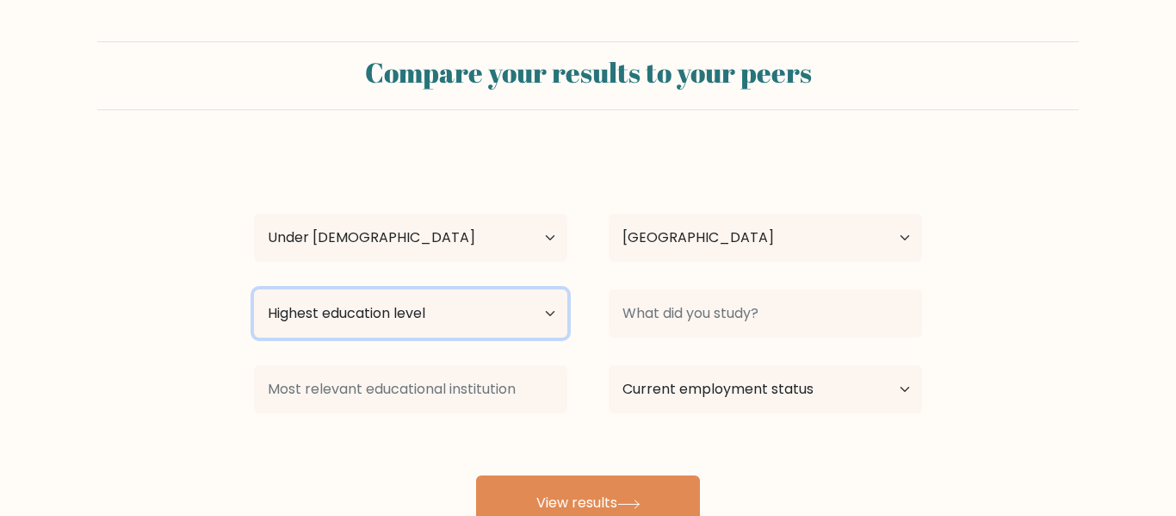
click at [390, 296] on select "Highest education level No schooling Primary Lower Secondary Upper Secondary Oc…" at bounding box center [410, 313] width 313 height 48
click at [390, 308] on select "Highest education level No schooling Primary Lower Secondary Upper Secondary Oc…" at bounding box center [410, 313] width 313 height 48
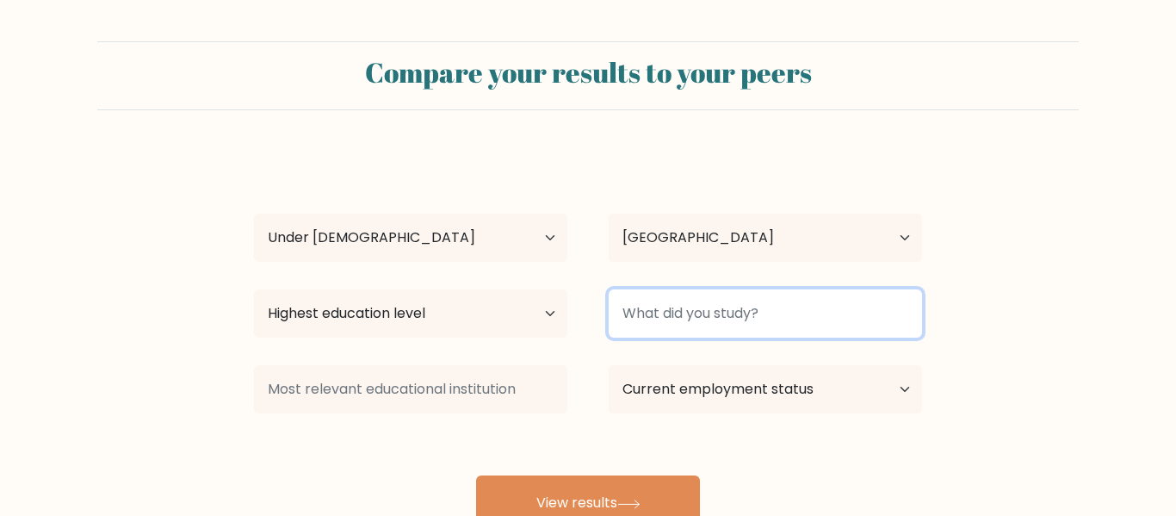
click at [674, 294] on input at bounding box center [765, 313] width 313 height 48
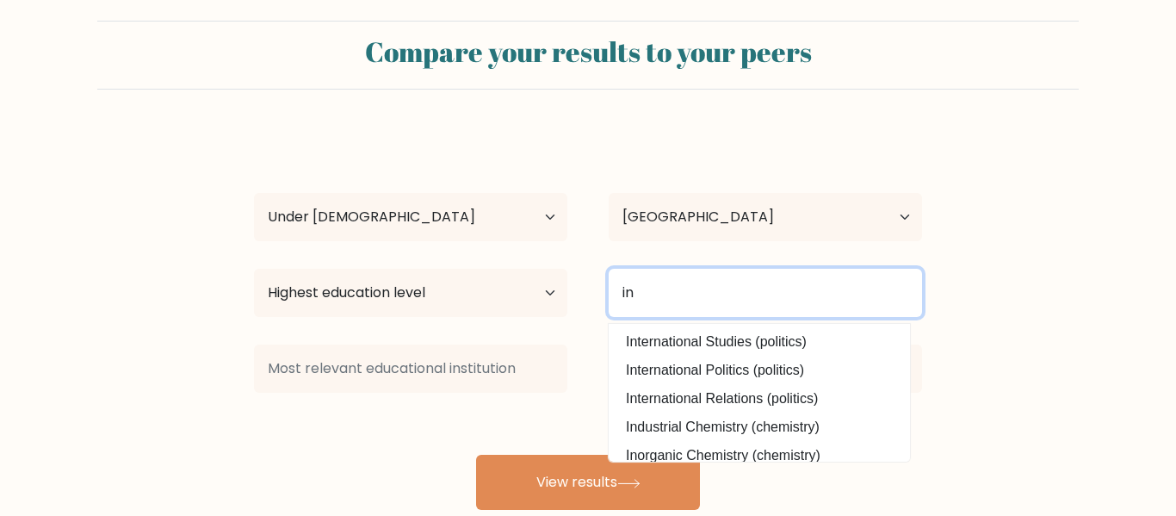
type input "i"
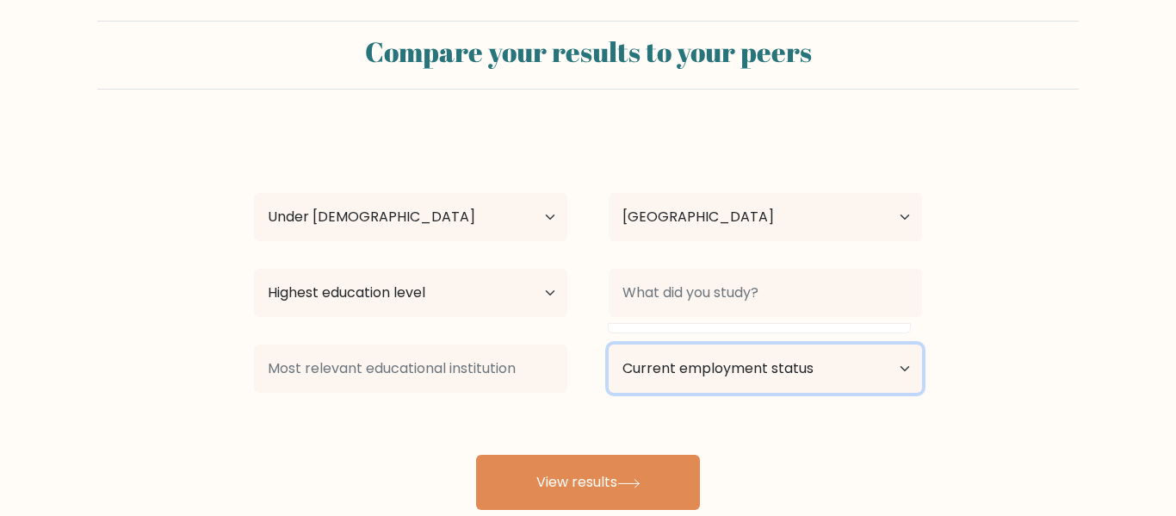
click at [713, 381] on select "Current employment status Employed Student Retired Other / prefer not to answer" at bounding box center [765, 368] width 313 height 48
select select "student"
click at [609, 344] on select "Current employment status Employed Student Retired Other / prefer not to answer" at bounding box center [765, 368] width 313 height 48
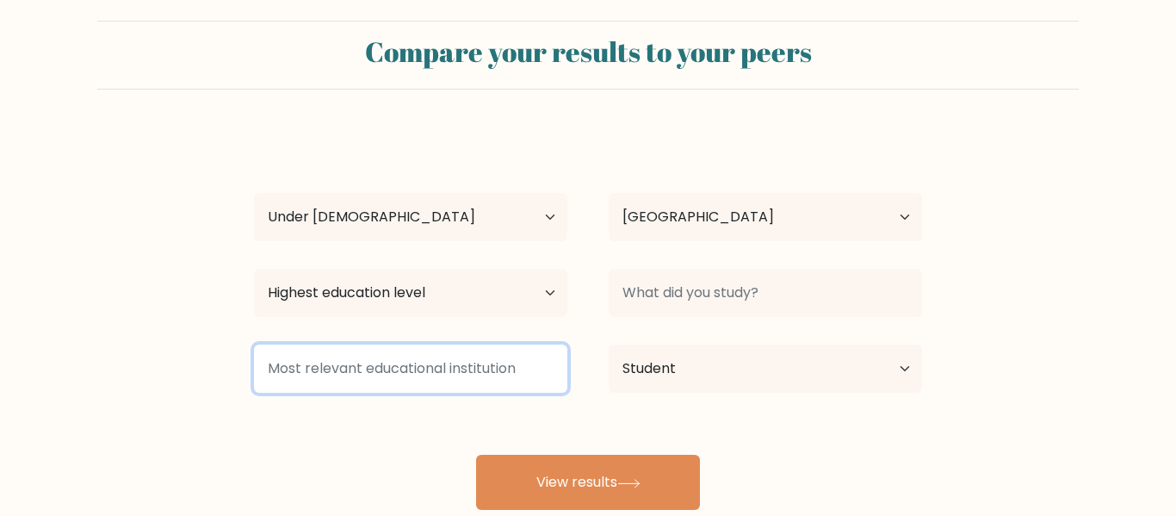
click at [474, 351] on input at bounding box center [410, 368] width 313 height 48
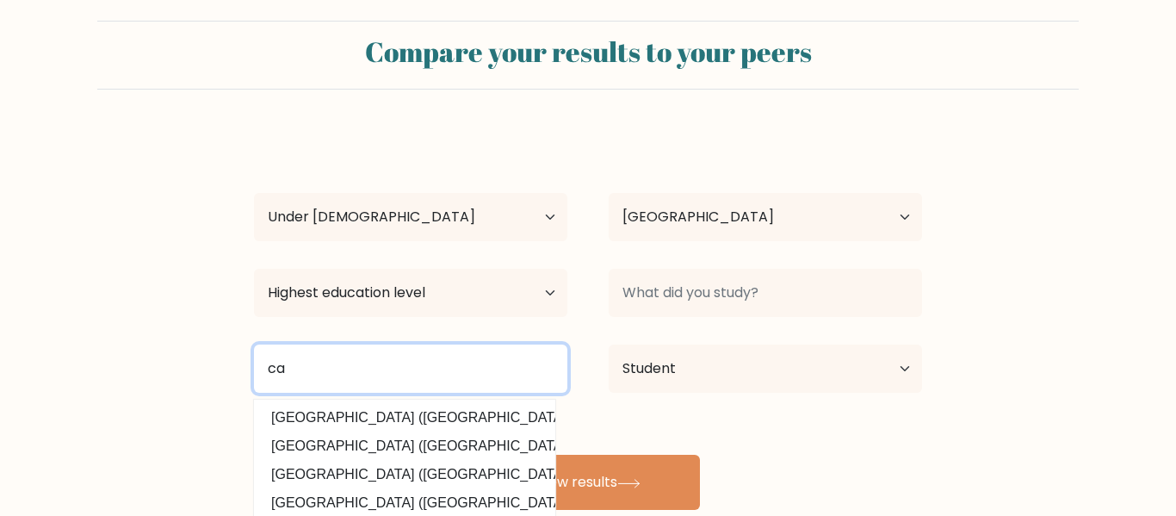
type input "c"
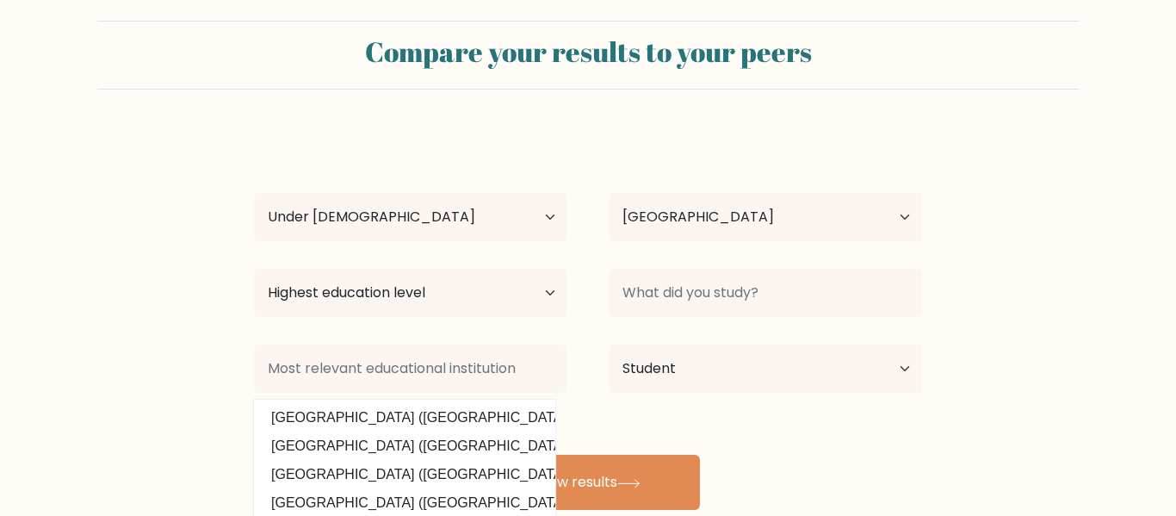
click at [215, 353] on form "Compare your results to your peers Vincent Camilleri Age Under 18 years old 18-…" at bounding box center [588, 265] width 1176 height 489
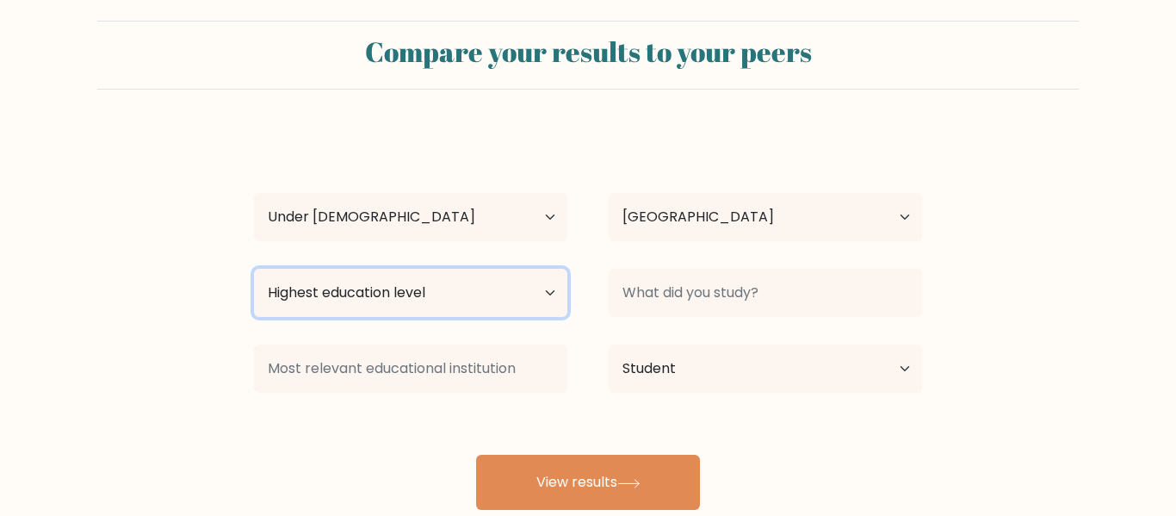
click at [324, 295] on select "Highest education level No schooling Primary Lower Secondary Upper Secondary Oc…" at bounding box center [410, 293] width 313 height 48
select select "upper_secondary"
click at [254, 269] on select "Highest education level No schooling Primary Lower Secondary Upper Secondary Oc…" at bounding box center [410, 293] width 313 height 48
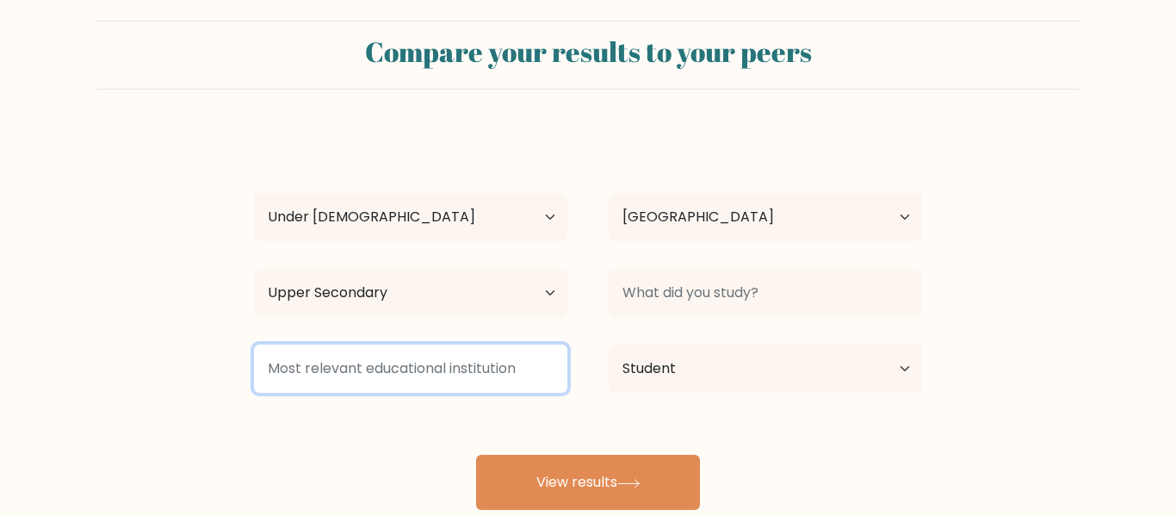
click at [274, 348] on input at bounding box center [410, 368] width 313 height 48
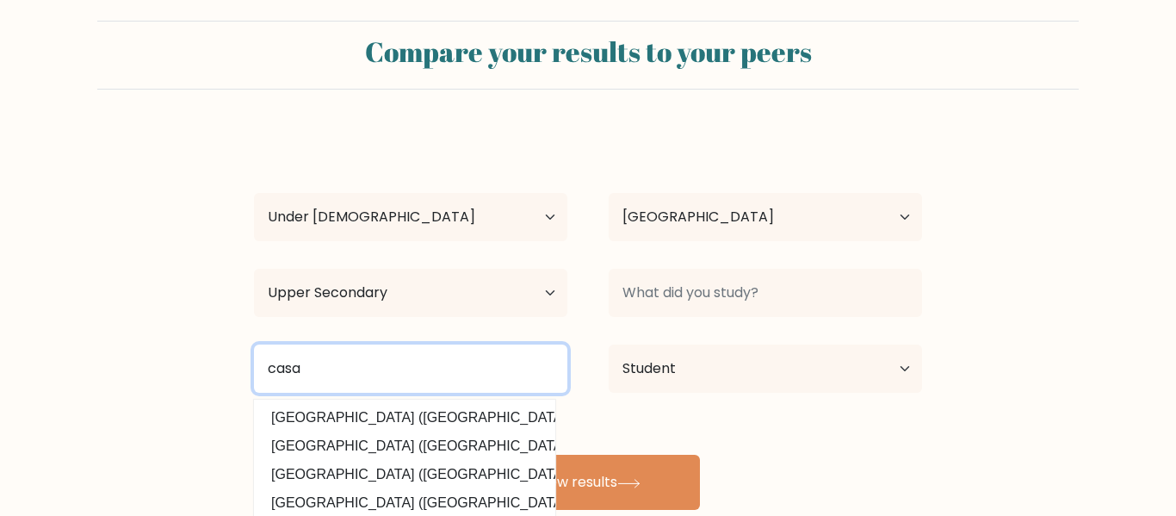
type input "casa"
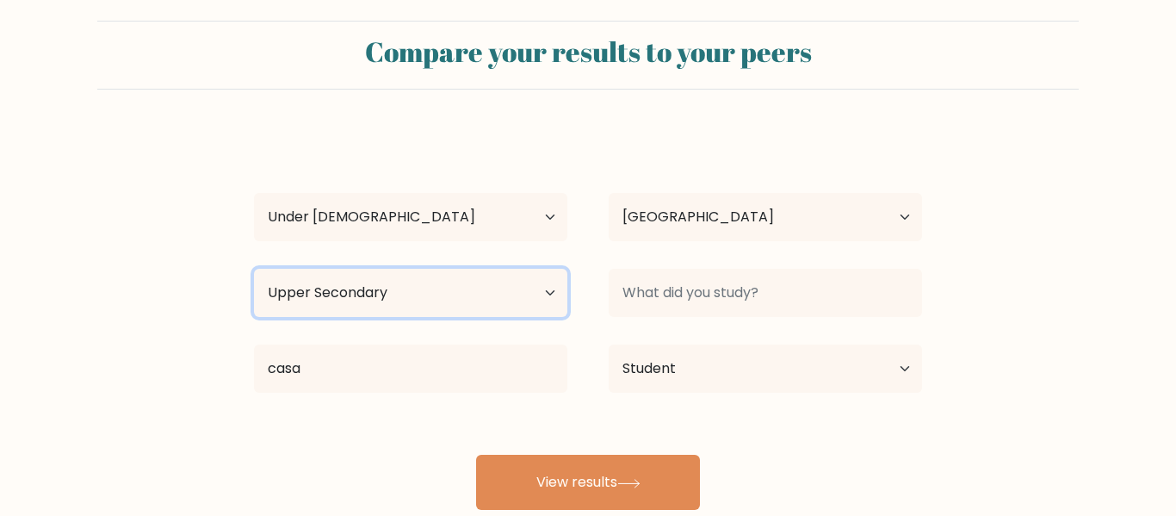
click at [326, 312] on select "Highest education level No schooling Primary Lower Secondary Upper Secondary Oc…" at bounding box center [410, 293] width 313 height 48
select select "lower_secondary"
click at [254, 269] on select "Highest education level No schooling Primary Lower Secondary Upper Secondary Oc…" at bounding box center [410, 293] width 313 height 48
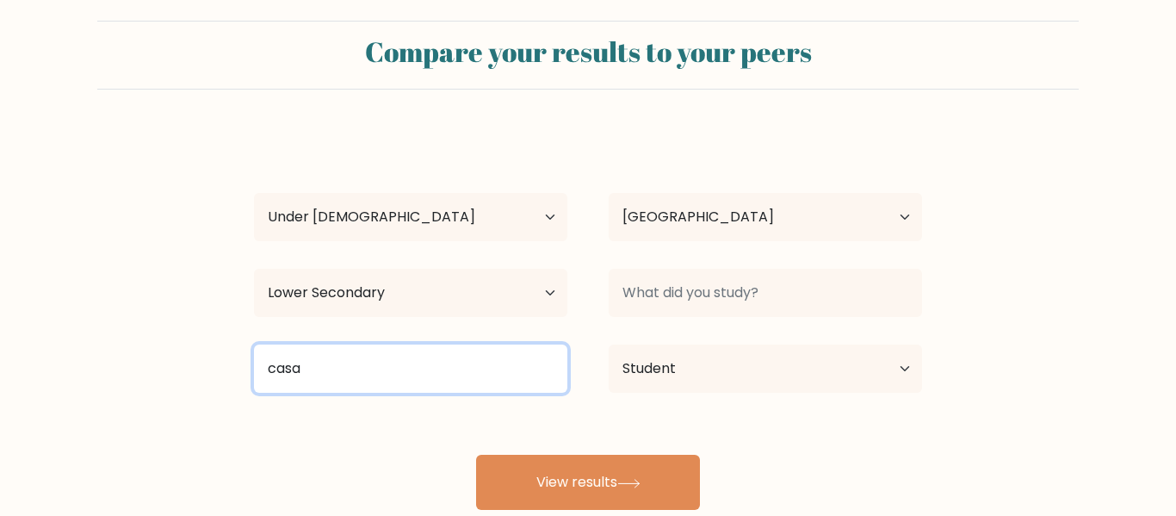
click at [392, 372] on input "casa" at bounding box center [410, 368] width 313 height 48
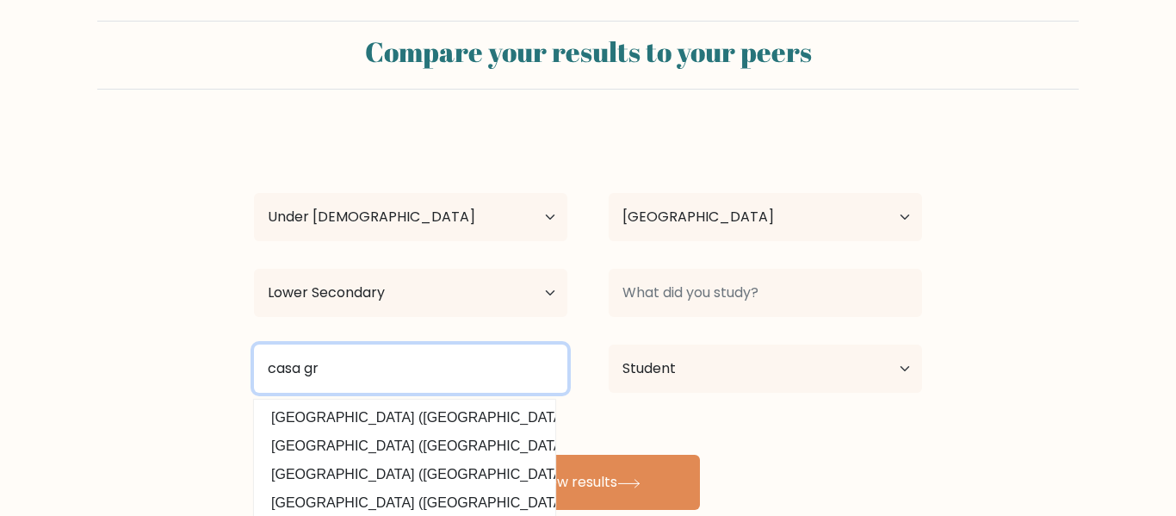
type input "casa gr"
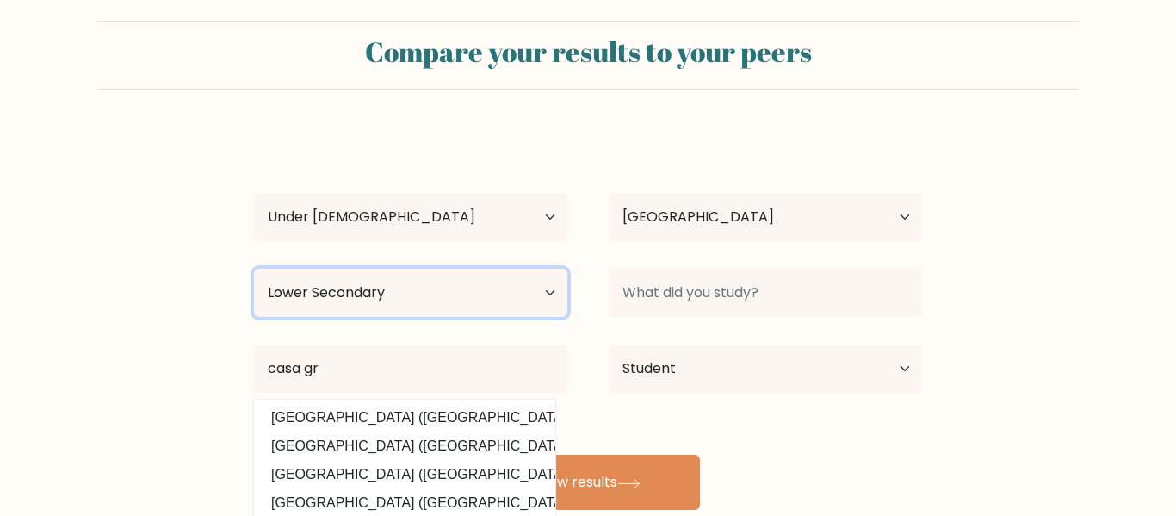
click at [398, 305] on select "Highest education level No schooling Primary Lower Secondary Upper Secondary Oc…" at bounding box center [410, 293] width 313 height 48
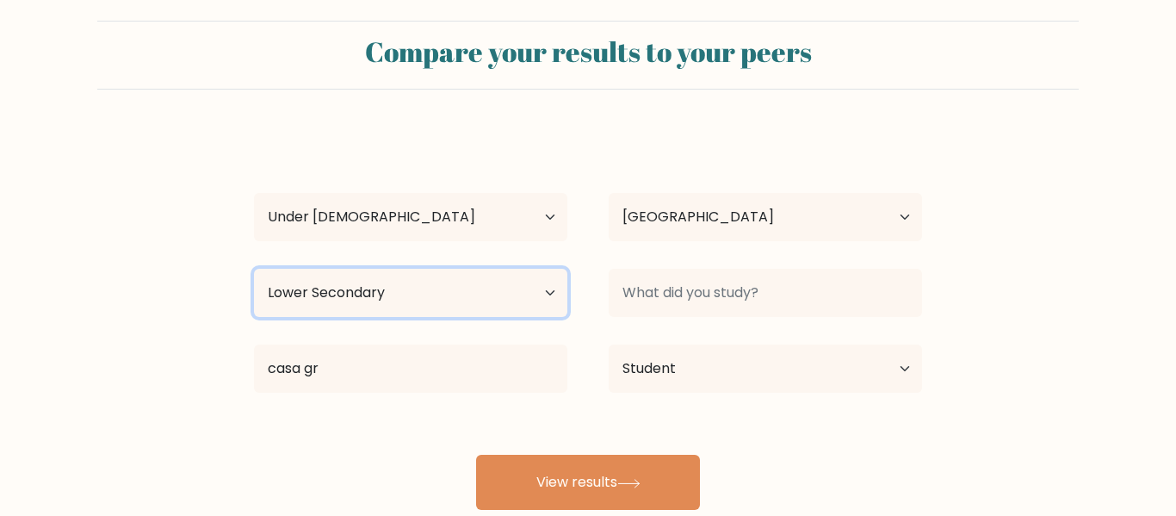
select select "no_schooling"
click at [254, 269] on select "Highest education level No schooling Primary Lower Secondary Upper Secondary Oc…" at bounding box center [410, 293] width 313 height 48
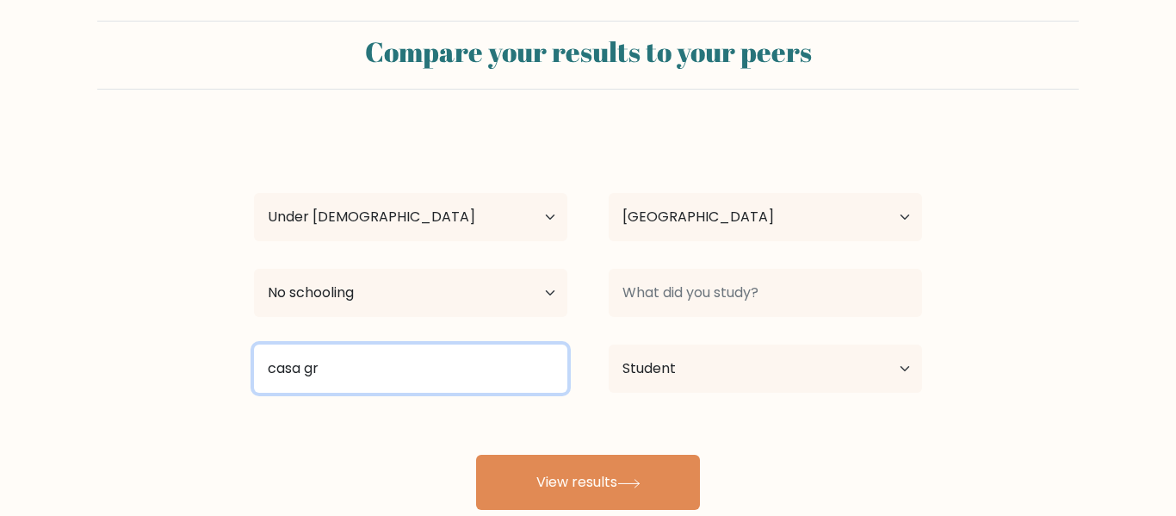
click at [336, 365] on input "casa gr" at bounding box center [410, 368] width 313 height 48
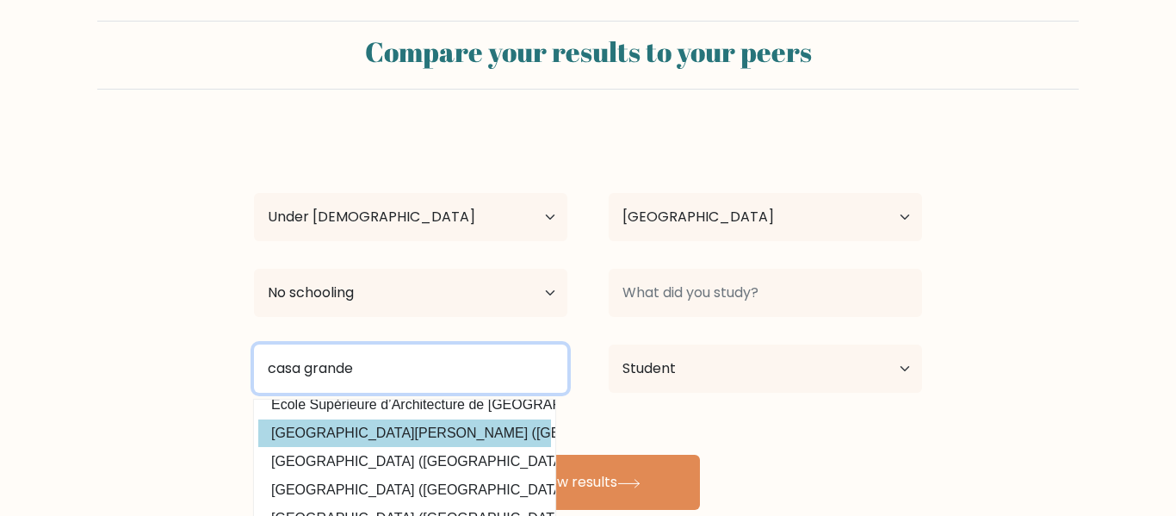
scroll to position [153, 0]
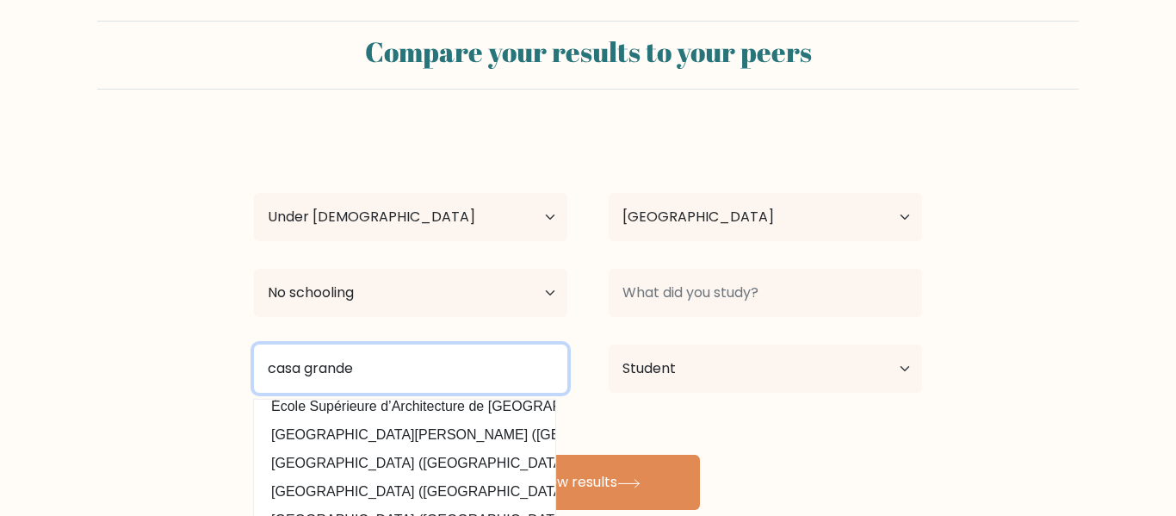
type input "casa grande"
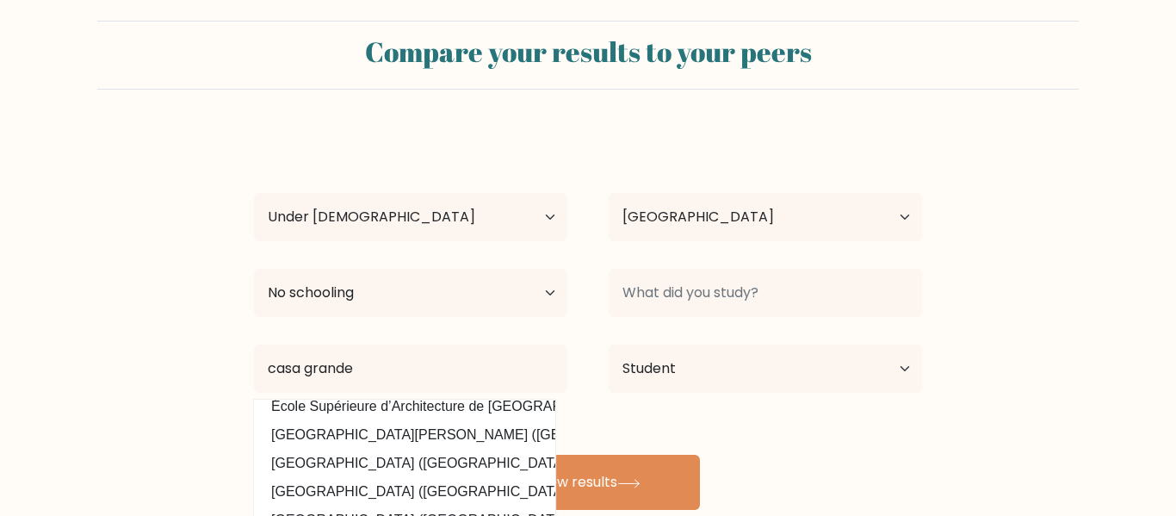
click at [189, 397] on form "Compare your results to your peers Vincent Camilleri Age Under 18 years old 18-…" at bounding box center [588, 265] width 1176 height 489
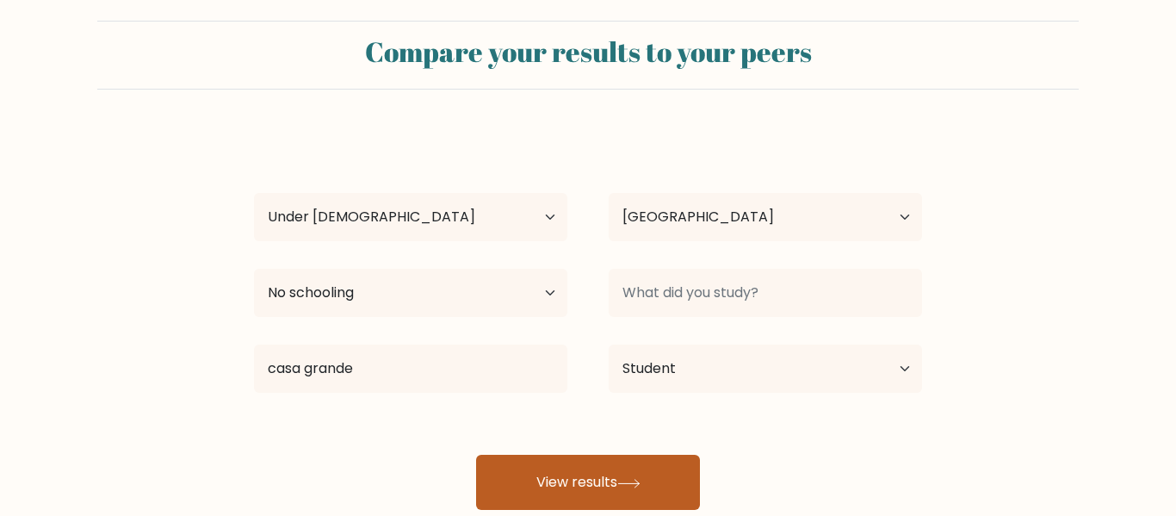
click at [699, 495] on button "View results" at bounding box center [588, 482] width 224 height 55
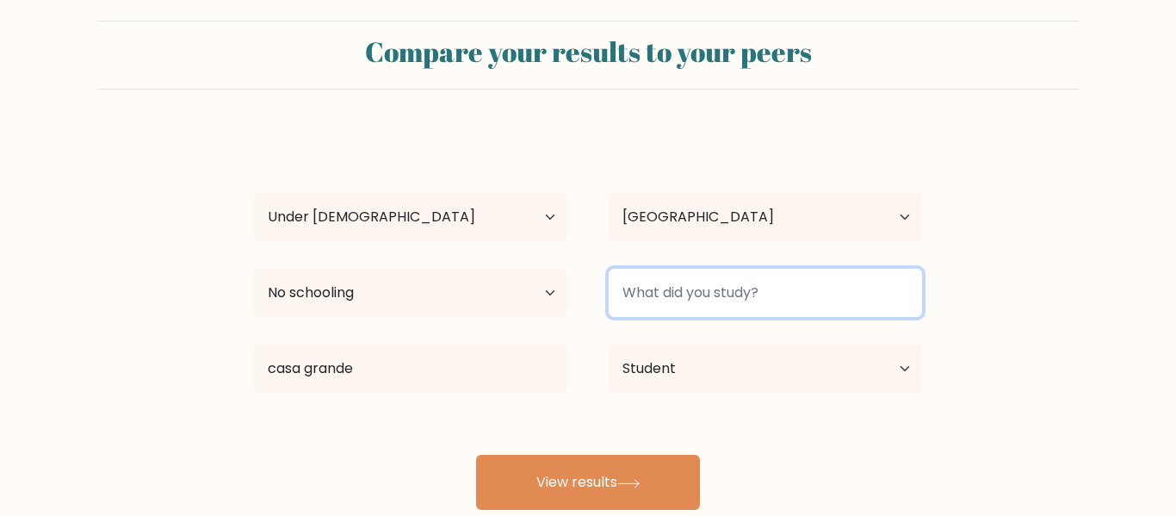
click at [666, 283] on input at bounding box center [765, 293] width 313 height 48
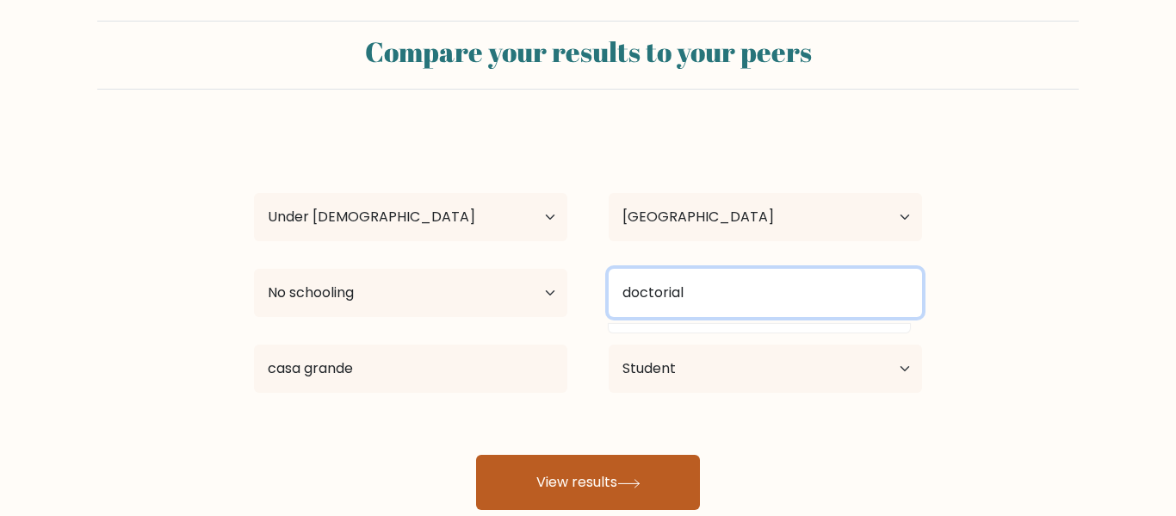
type input "doctorial"
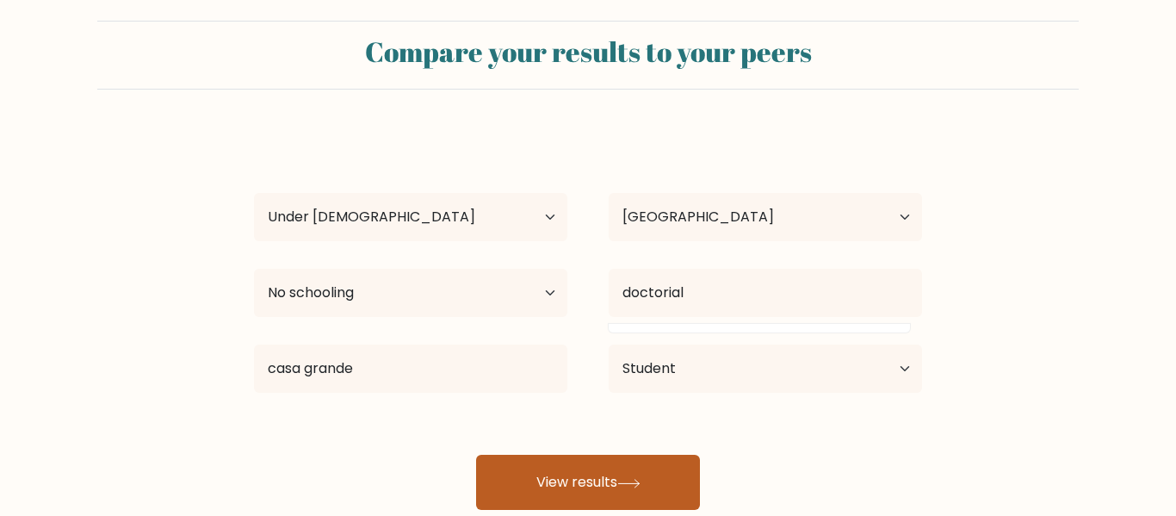
click at [604, 470] on button "View results" at bounding box center [588, 482] width 224 height 55
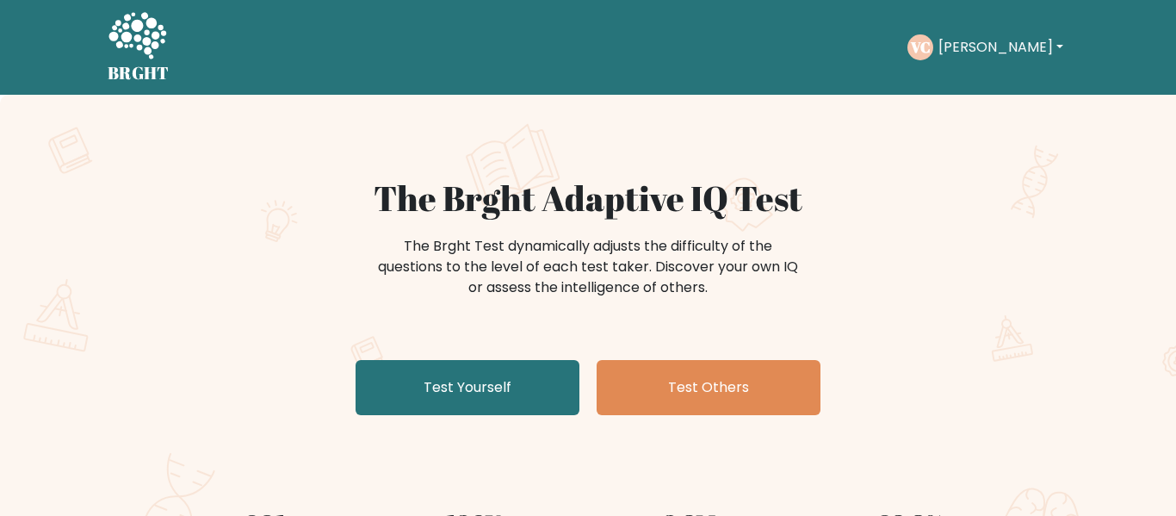
click at [930, 46] on text "VC" at bounding box center [919, 47] width 21 height 20
click at [1058, 49] on div "[PERSON_NAME] Dashboard Profile Settings Logout" at bounding box center [988, 48] width 161 height 40
click at [1021, 52] on button "[PERSON_NAME]" at bounding box center [1000, 47] width 135 height 22
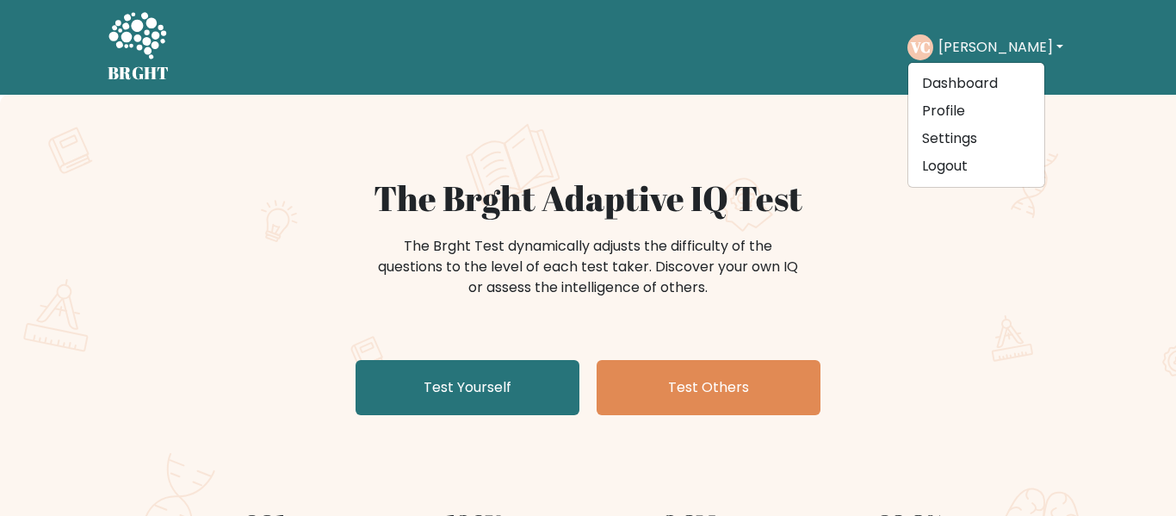
click at [954, 41] on button "[PERSON_NAME]" at bounding box center [1000, 47] width 135 height 22
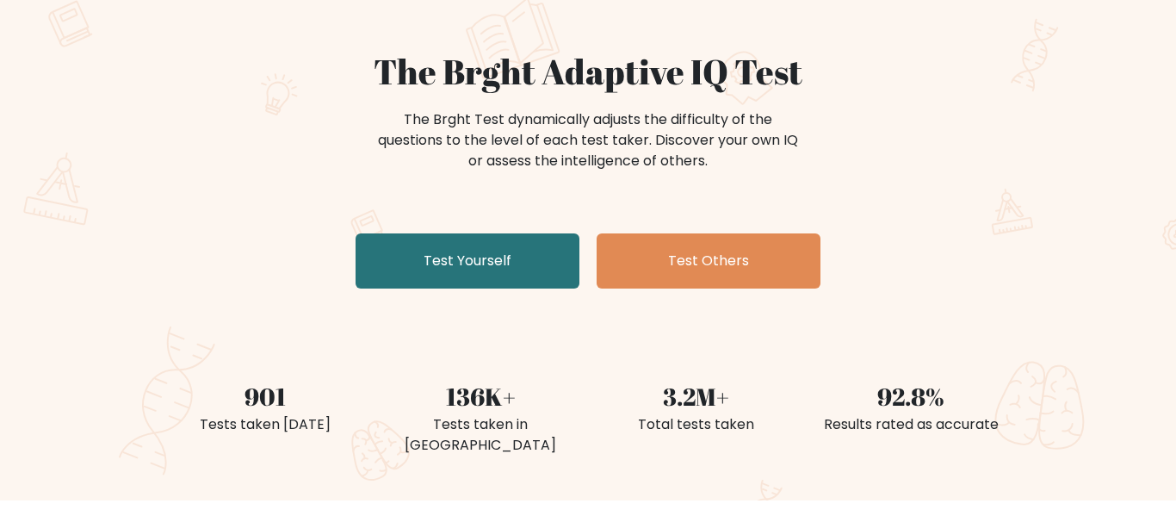
scroll to position [129, 0]
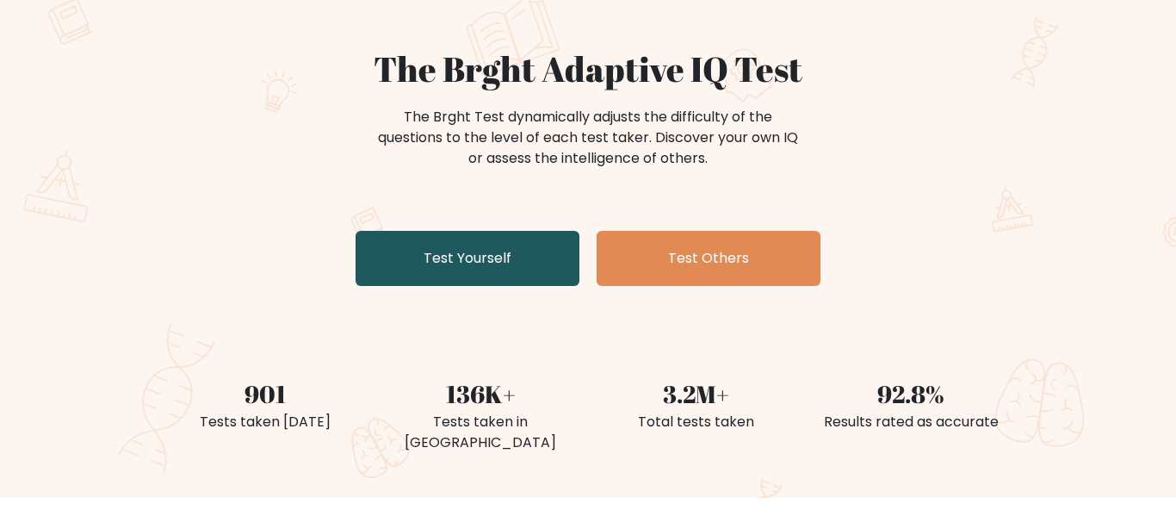
click at [562, 242] on link "Test Yourself" at bounding box center [468, 258] width 224 height 55
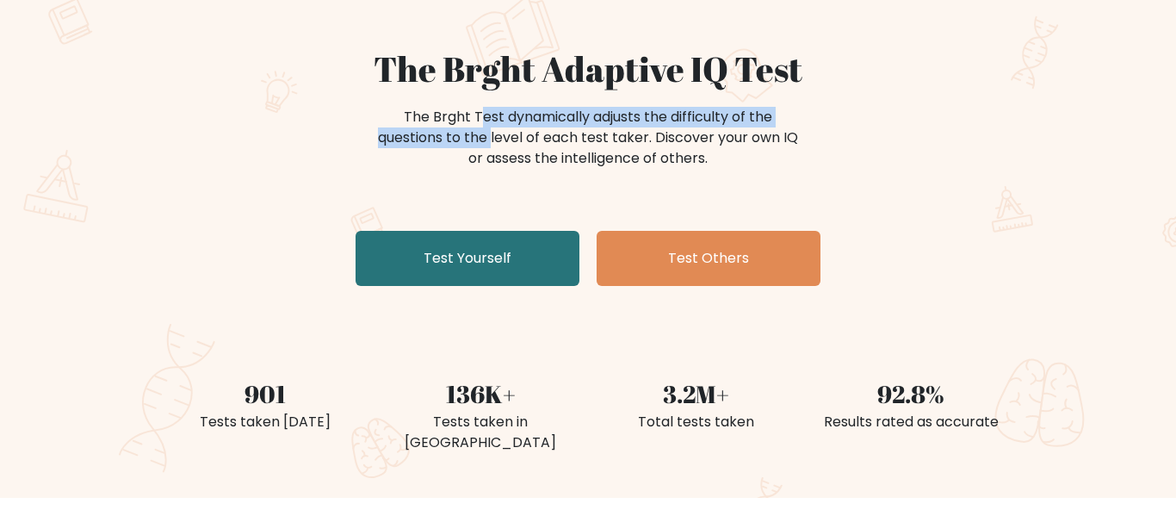
drag, startPoint x: 386, startPoint y: 126, endPoint x: 423, endPoint y: 145, distance: 41.6
click at [423, 145] on div "The Brght Test dynamically adjusts the difficulty of the questions to the level…" at bounding box center [588, 138] width 431 height 62
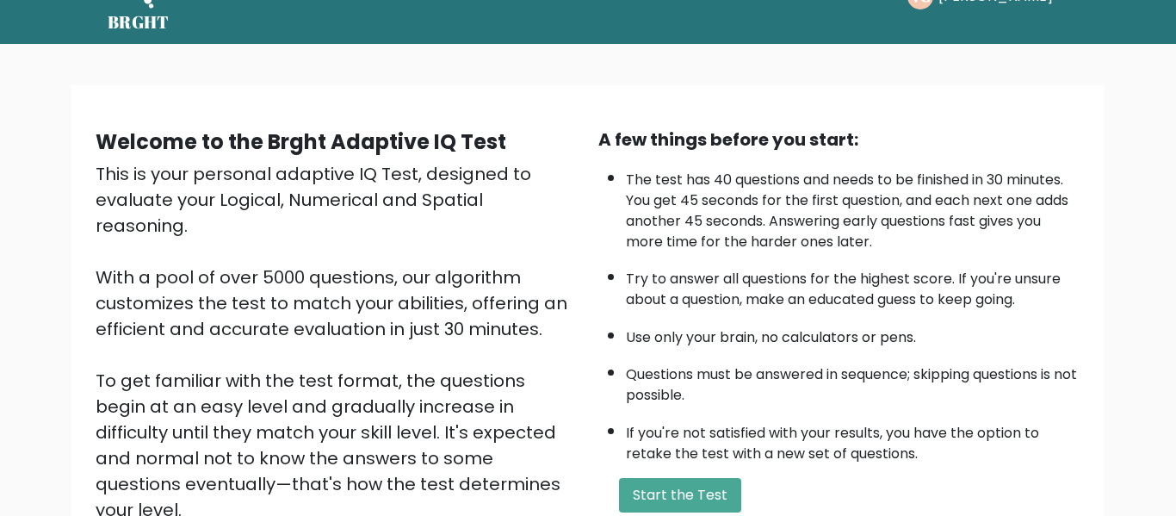
scroll to position [56, 0]
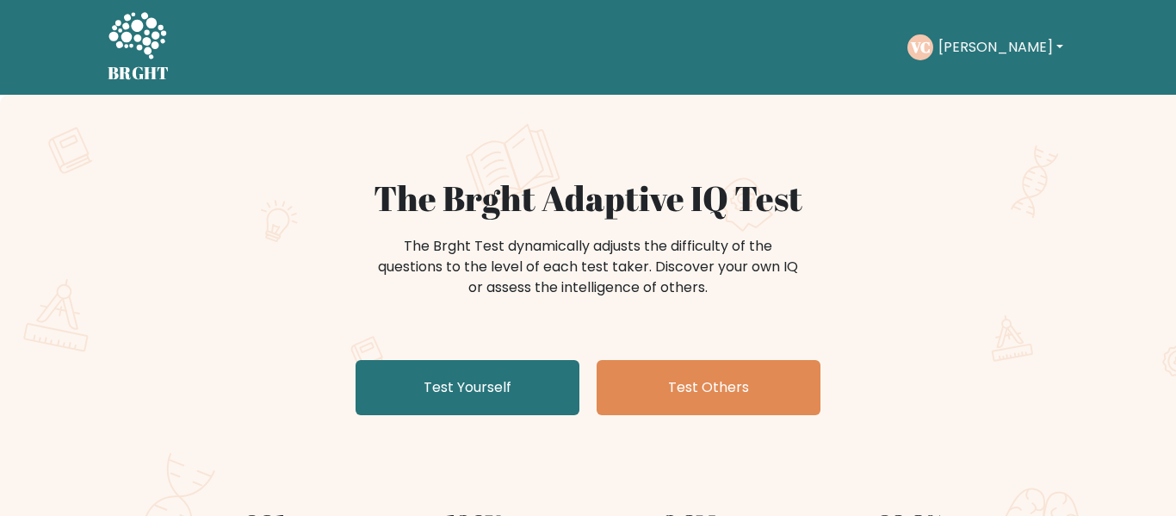
click at [1017, 50] on button "[PERSON_NAME]" at bounding box center [1000, 47] width 135 height 22
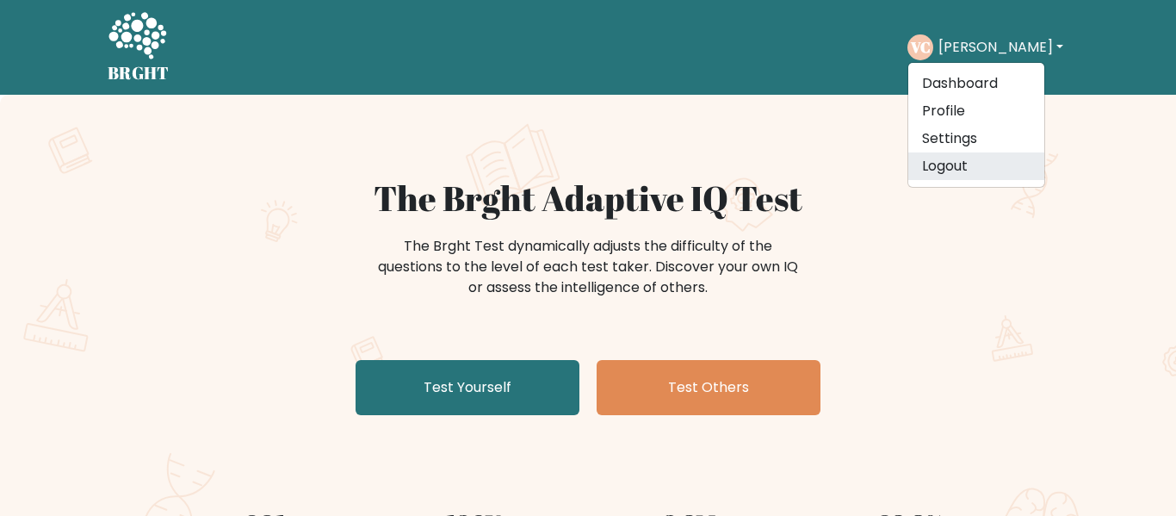
click at [952, 157] on link "Logout" at bounding box center [976, 166] width 136 height 28
